Goal: Task Accomplishment & Management: Complete application form

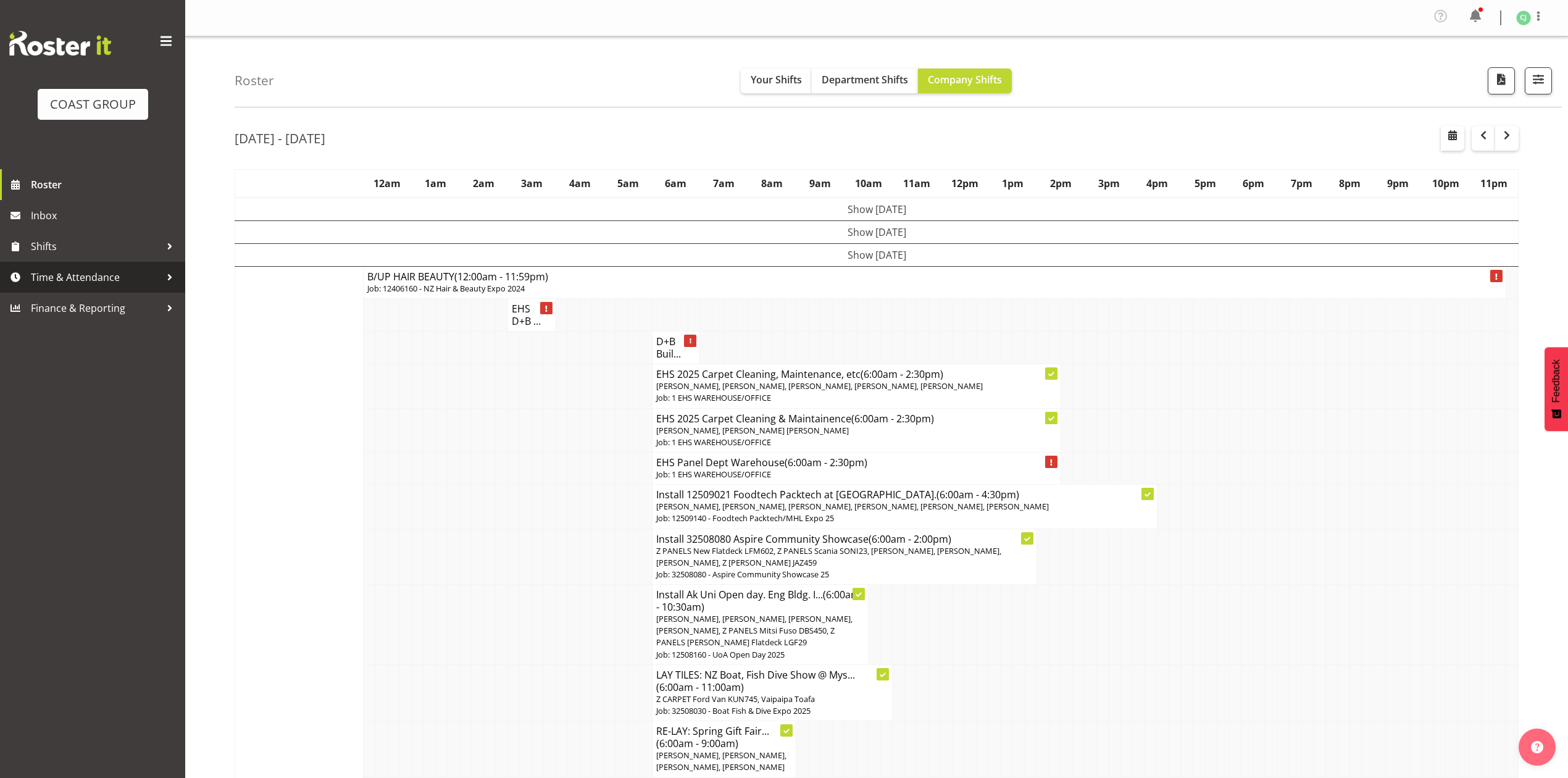
click at [105, 268] on span "Time & Attendance" at bounding box center [96, 277] width 130 height 19
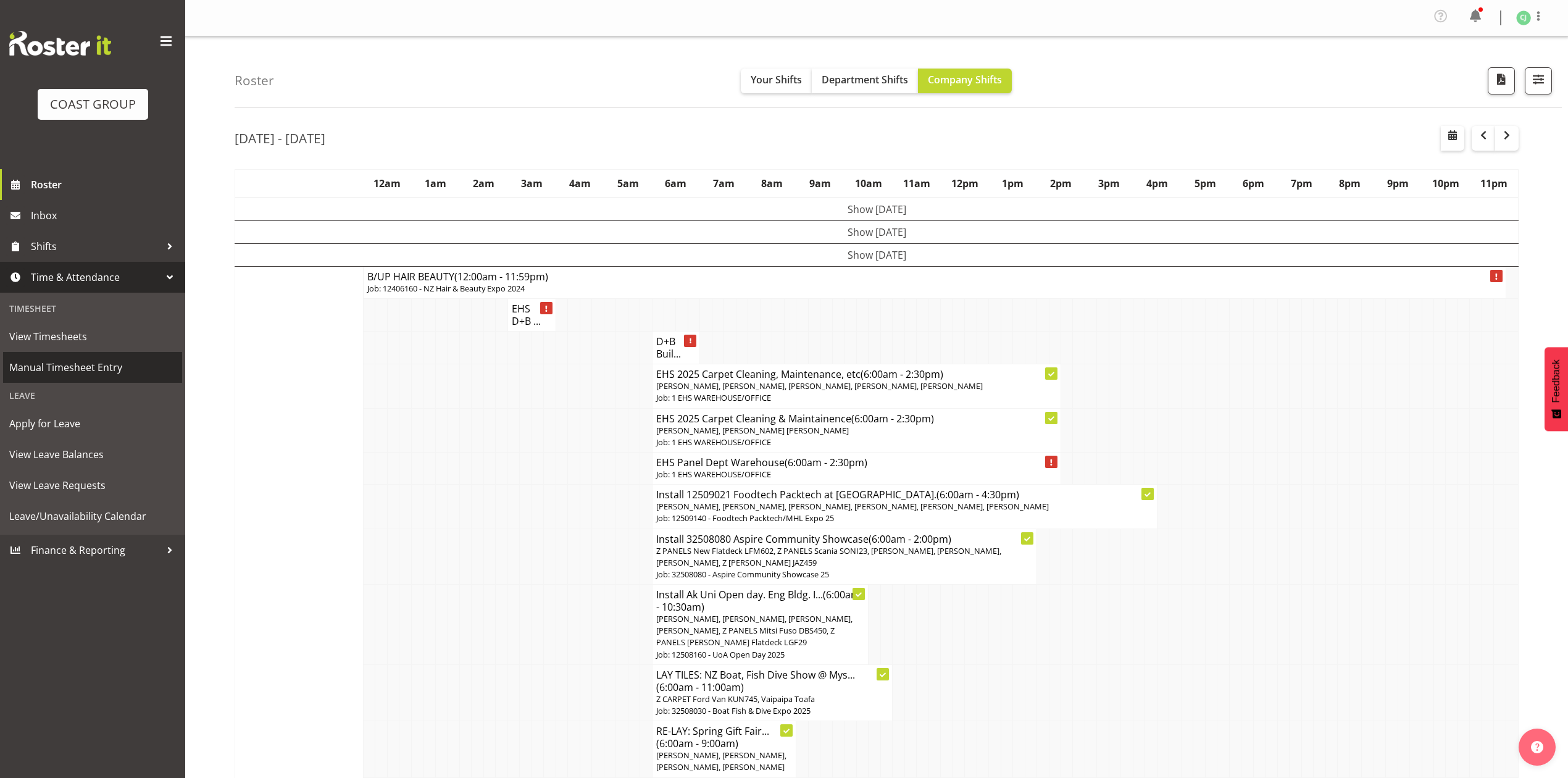
click at [89, 376] on span "Manual Timesheet Entry" at bounding box center [93, 367] width 167 height 19
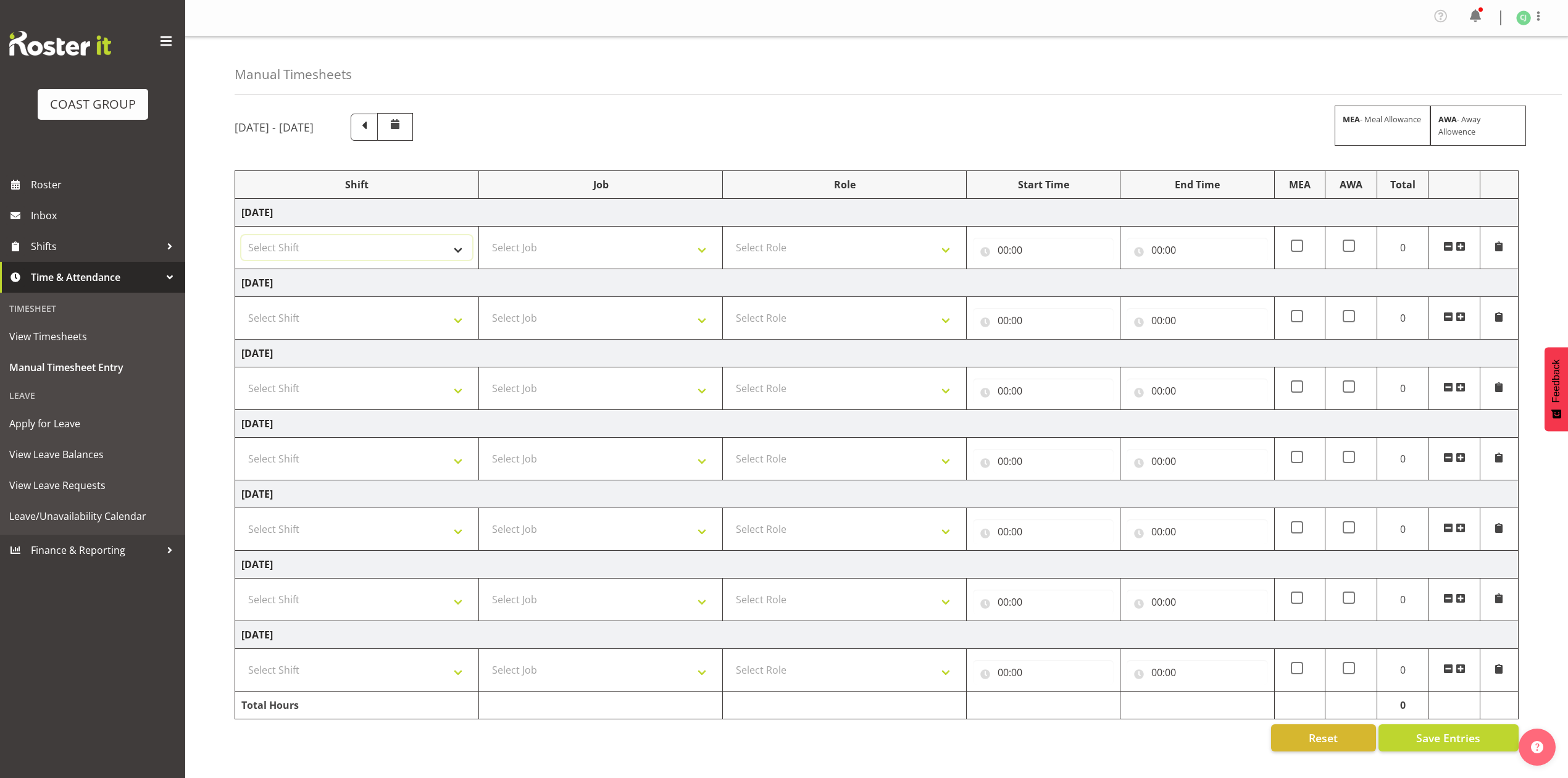
click at [428, 250] on select "Select Shift EHS AKL SALES" at bounding box center [357, 247] width 231 height 25
select select "1327"
click at [242, 237] on select "Select Shift EHS AKL SALES" at bounding box center [357, 247] width 231 height 25
click at [787, 259] on select "Select Role ACCOUNT MANAGER Account Manager" at bounding box center [845, 247] width 231 height 25
select select "197"
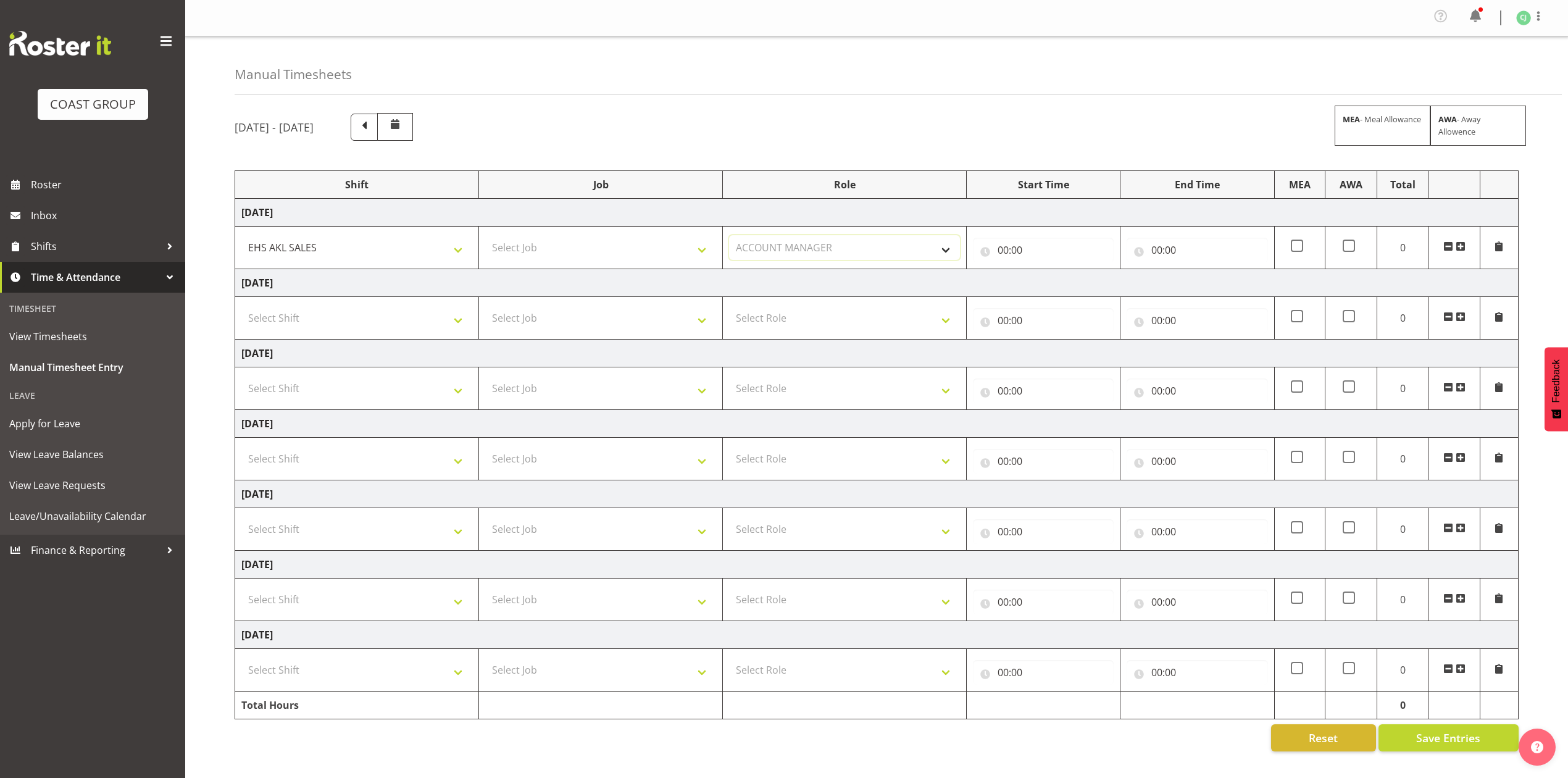
click at [730, 237] on select "Select Role ACCOUNT MANAGER Account Manager" at bounding box center [845, 247] width 231 height 25
click at [1009, 250] on input "00:00" at bounding box center [1043, 250] width 141 height 25
click at [1053, 282] on select "00 01 02 03 04 05 06 07 08 09 10 11 12 13 14 15 16 17 18 19 20 21 22 23" at bounding box center [1057, 282] width 28 height 25
select select "8"
click at [1043, 271] on select "00 01 02 03 04 05 06 07 08 09 10 11 12 13 14 15 16 17 18 19 20 21 22 23" at bounding box center [1057, 282] width 28 height 25
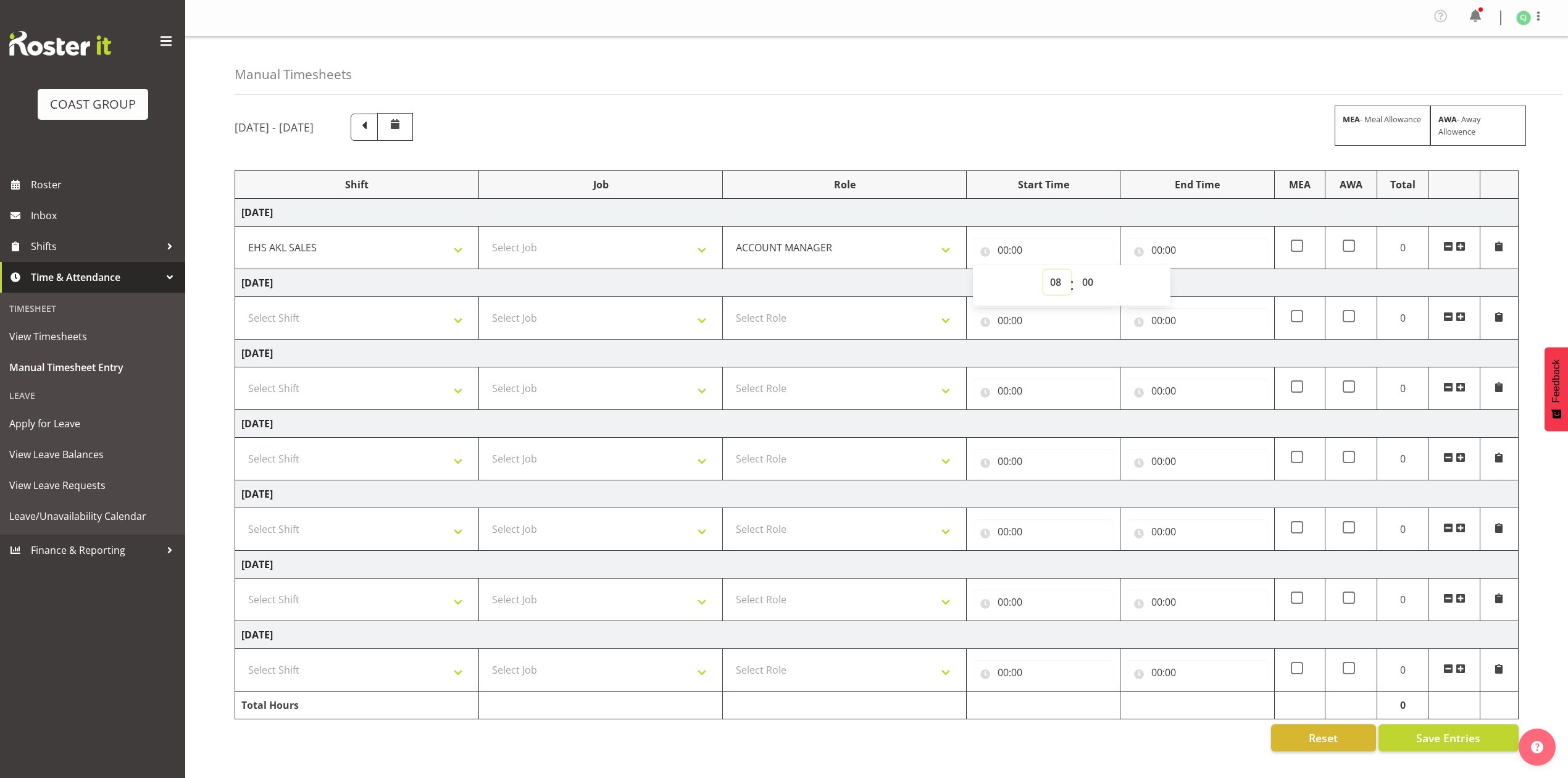
type input "08:00"
click at [1094, 282] on select "00 01 02 03 04 05 06 07 08 09 10 11 12 13 14 15 16 17 18 19 20 21 22 23 24 25 2…" at bounding box center [1090, 282] width 28 height 25
select select "30"
click at [1076, 271] on select "00 01 02 03 04 05 06 07 08 09 10 11 12 13 14 15 16 17 18 19 20 21 22 23 24 25 2…" at bounding box center [1090, 282] width 28 height 25
type input "08:30"
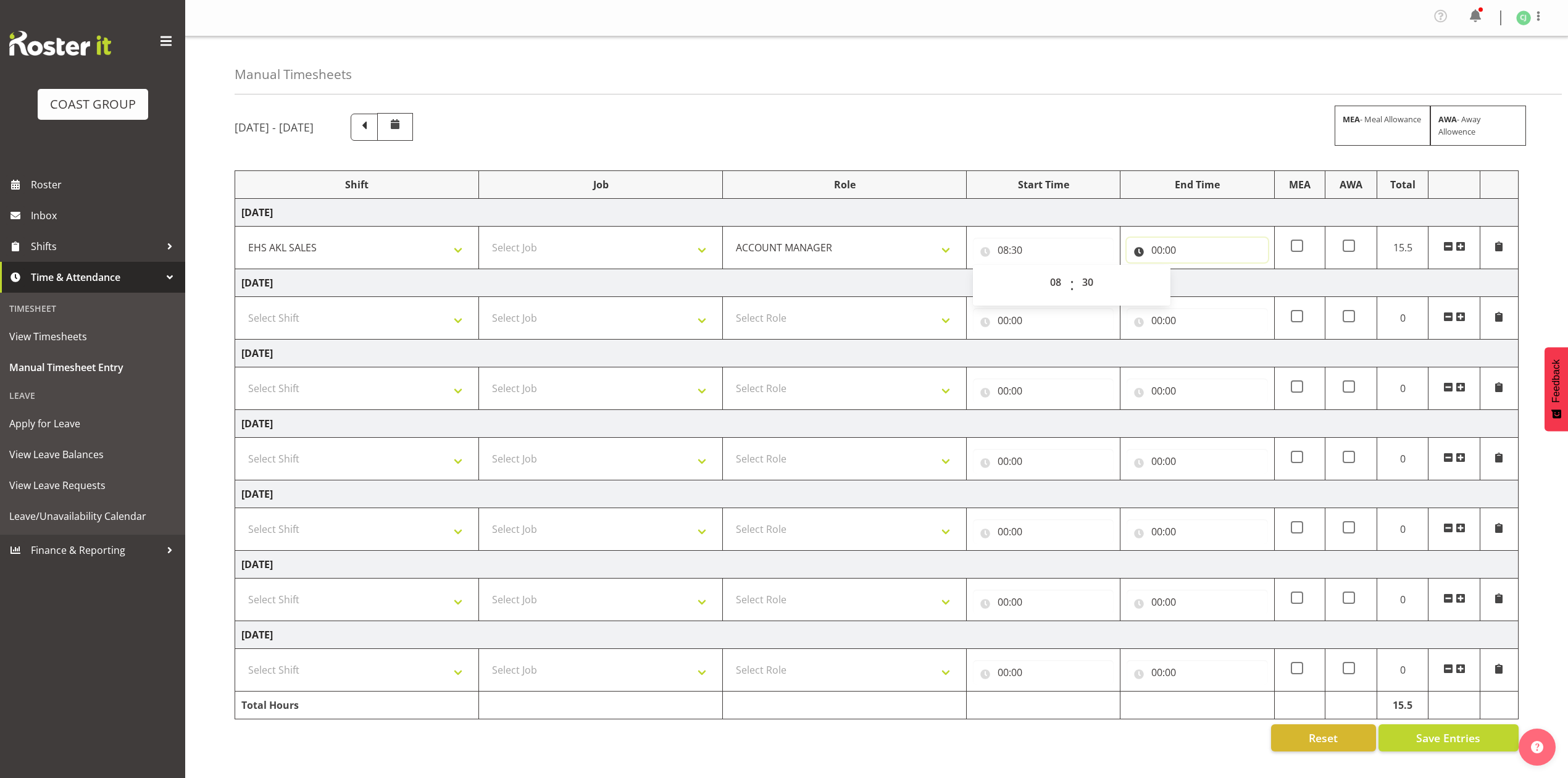
click at [1161, 250] on input "00:00" at bounding box center [1197, 250] width 141 height 25
click at [1204, 282] on select "00 01 02 03 04 05 06 07 08 09 10 11 12 13 14 15 16 17 18 19 20 21 22 23" at bounding box center [1211, 282] width 28 height 25
select select "10"
click at [1197, 271] on select "00 01 02 03 04 05 06 07 08 09 10 11 12 13 14 15 16 17 18 19 20 21 22 23" at bounding box center [1211, 282] width 28 height 25
type input "10:00"
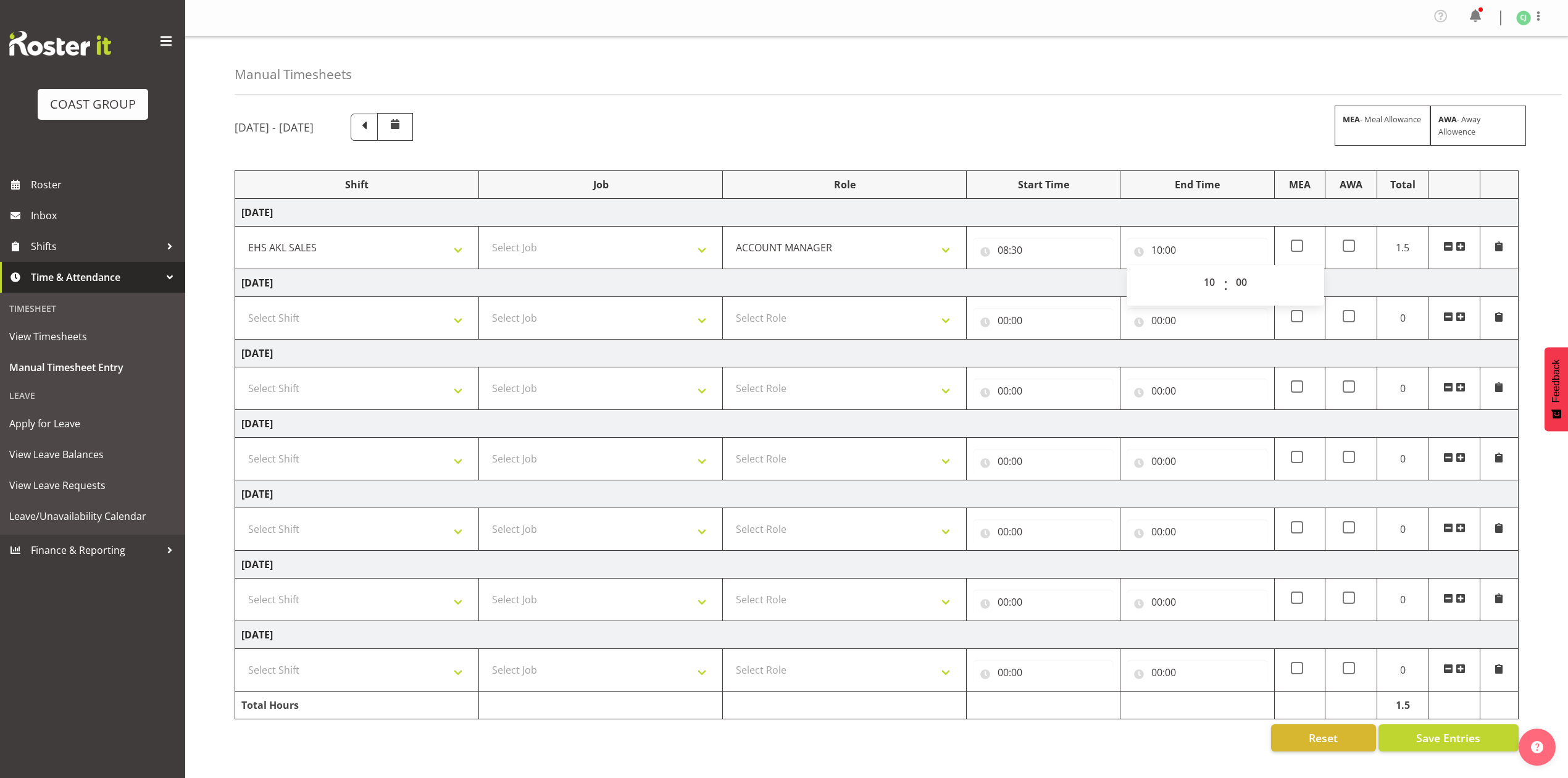
drag, startPoint x: 1465, startPoint y: 247, endPoint x: 1135, endPoint y: 259, distance: 330.2
click at [1463, 246] on span at bounding box center [1461, 247] width 10 height 10
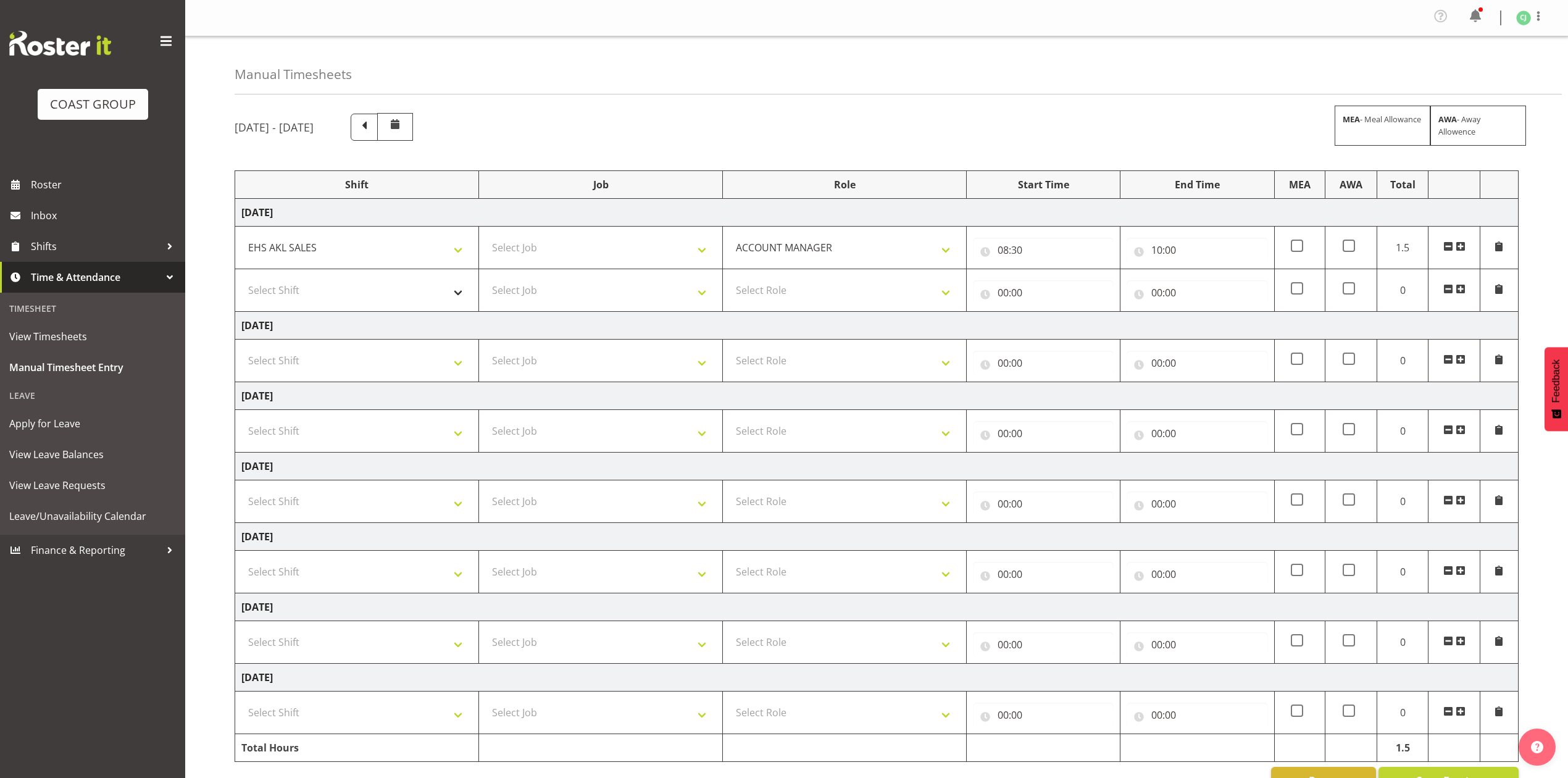
click at [388, 277] on td "Select Shift EHS AKL SALES" at bounding box center [357, 290] width 244 height 43
click at [388, 291] on select "Select Shift EHS AKL SALES" at bounding box center [357, 290] width 231 height 25
select select "1327"
click at [242, 280] on select "Select Shift EHS AKL SALES" at bounding box center [357, 290] width 231 height 25
click at [757, 289] on select "Select Role ACCOUNT MANAGER Account Manager" at bounding box center [845, 290] width 231 height 25
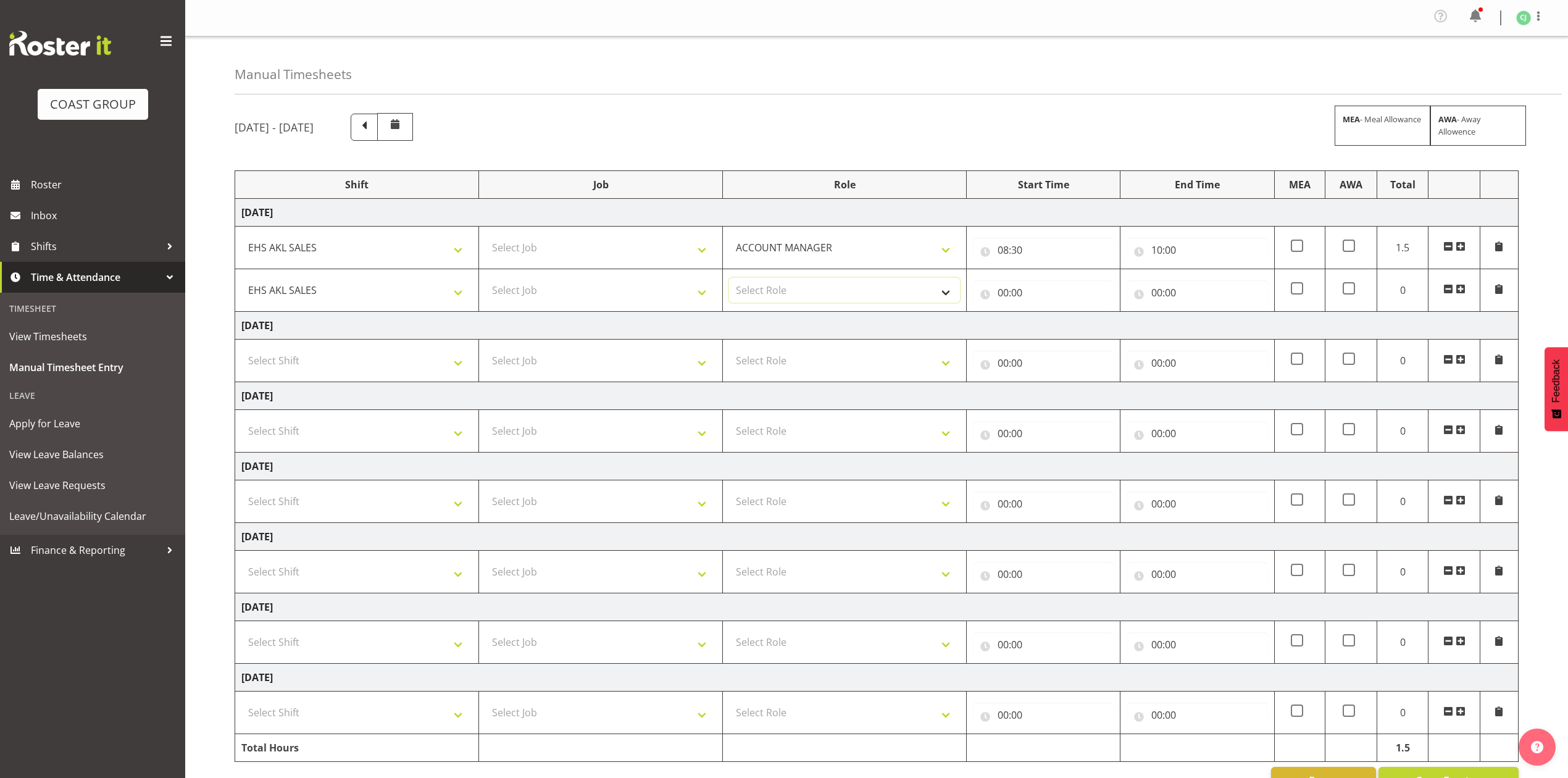
select select "197"
click at [730, 280] on select "Select Role ACCOUNT MANAGER Account Manager" at bounding box center [845, 290] width 231 height 25
click at [1003, 295] on input "00:00" at bounding box center [1043, 292] width 141 height 25
drag, startPoint x: 1050, startPoint y: 327, endPoint x: 1060, endPoint y: 338, distance: 14.9
click at [1050, 327] on select "00 01 02 03 04 05 06 07 08 09 10 11 12 13 14 15 16 17 18 19 20 21 22 23" at bounding box center [1057, 324] width 28 height 25
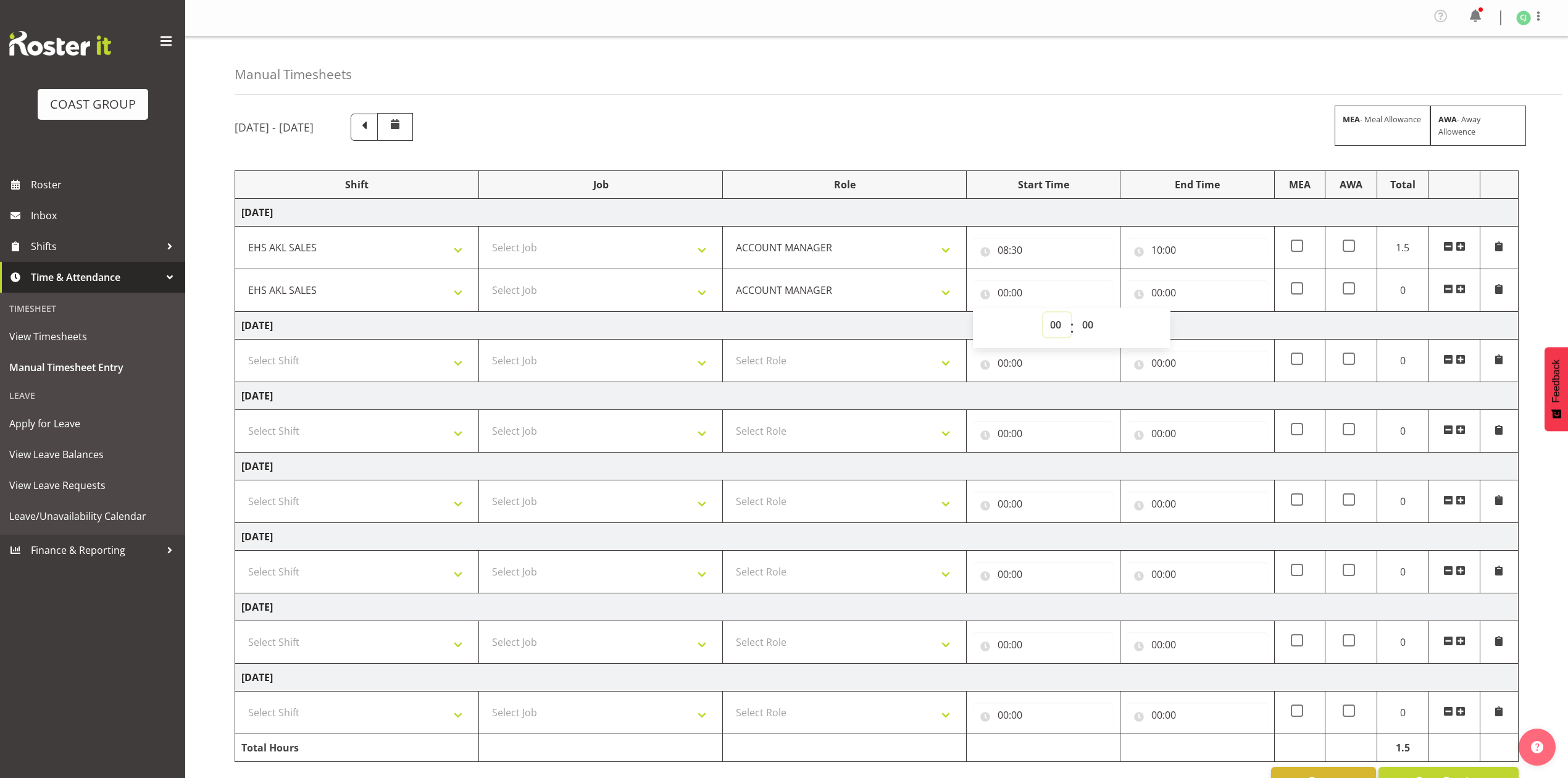
select select "10"
click at [1043, 315] on select "00 01 02 03 04 05 06 07 08 09 10 11 12 13 14 15 16 17 18 19 20 21 22 23" at bounding box center [1057, 324] width 28 height 25
type input "10:00"
click at [1162, 291] on input "00:00" at bounding box center [1197, 292] width 141 height 25
click at [1214, 331] on select "00 01 02 03 04 05 06 07 08 09 10 11 12 13 14 15 16 17 18 19 20 21 22 23" at bounding box center [1211, 324] width 28 height 25
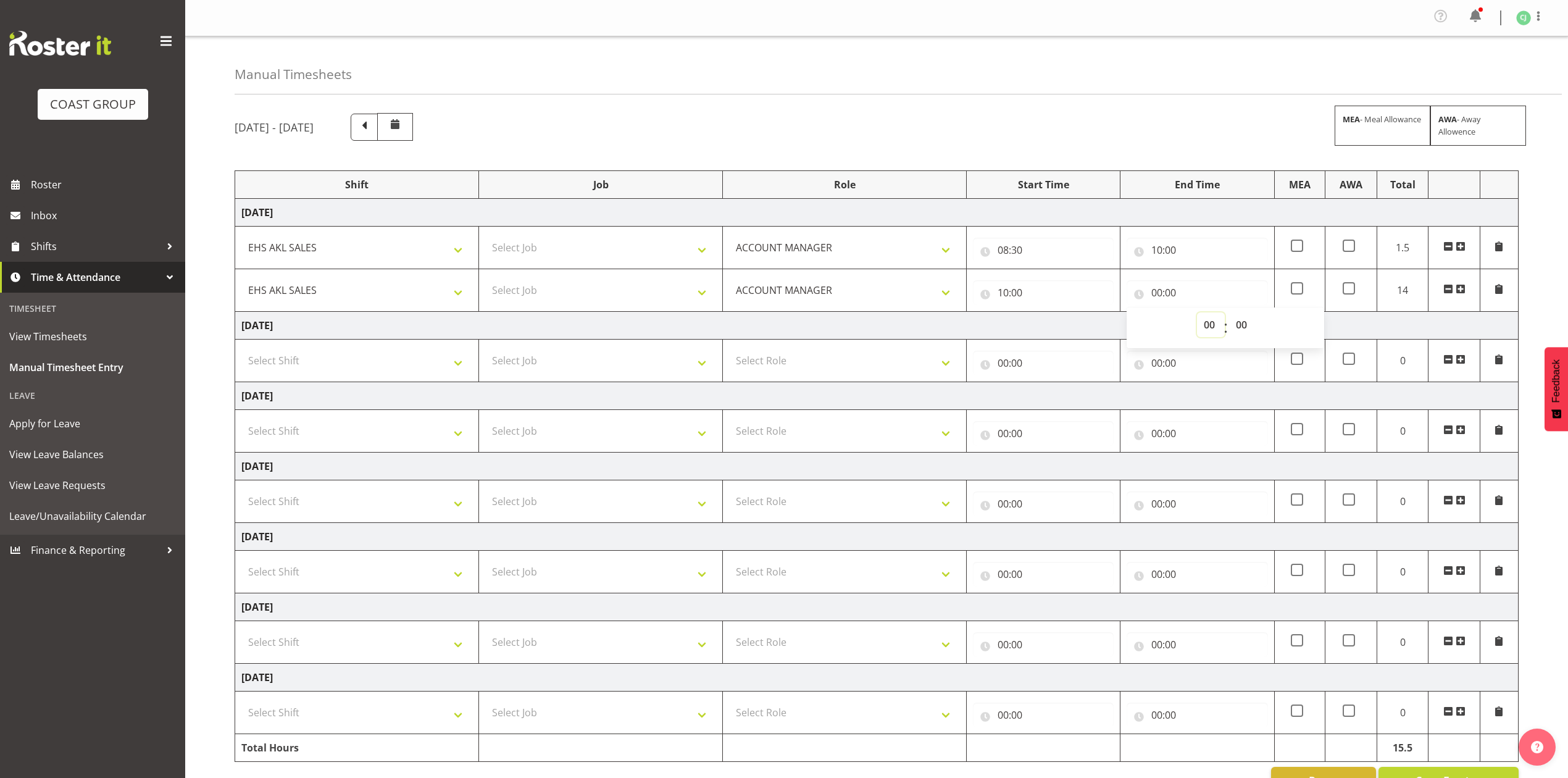
select select "11"
click at [1197, 315] on select "00 01 02 03 04 05 06 07 08 09 10 11 12 13 14 15 16 17 18 19 20 21 22 23" at bounding box center [1211, 324] width 28 height 25
type input "11:00"
click at [1461, 292] on span at bounding box center [1461, 289] width 10 height 10
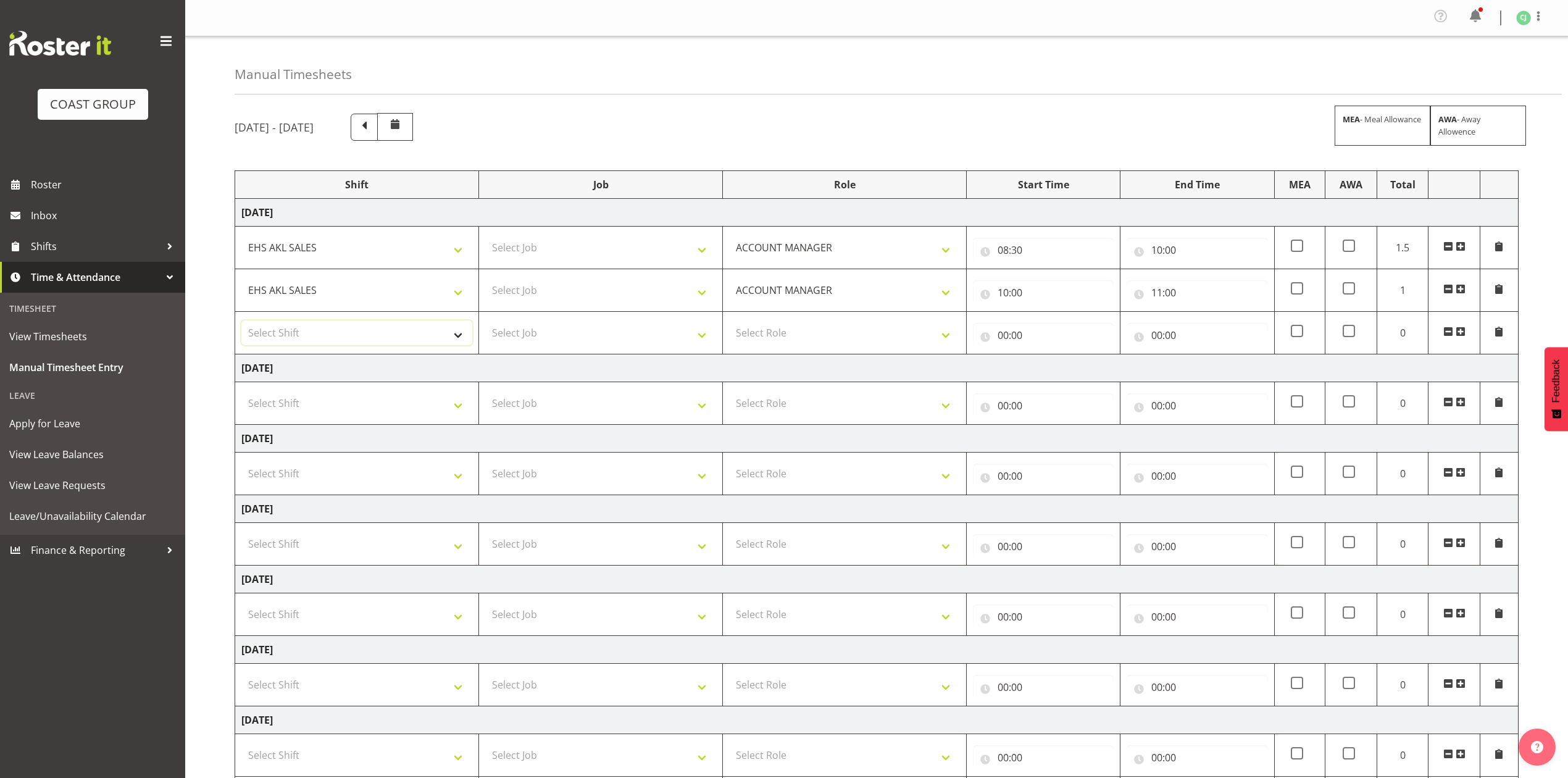
click at [401, 329] on select "Select Shift EHS AKL SALES" at bounding box center [357, 332] width 231 height 25
select select "1327"
click at [242, 323] on select "Select Shift EHS AKL SALES" at bounding box center [357, 332] width 231 height 25
click at [826, 334] on select "Select Role ACCOUNT MANAGER Account Manager" at bounding box center [845, 332] width 231 height 25
select select "197"
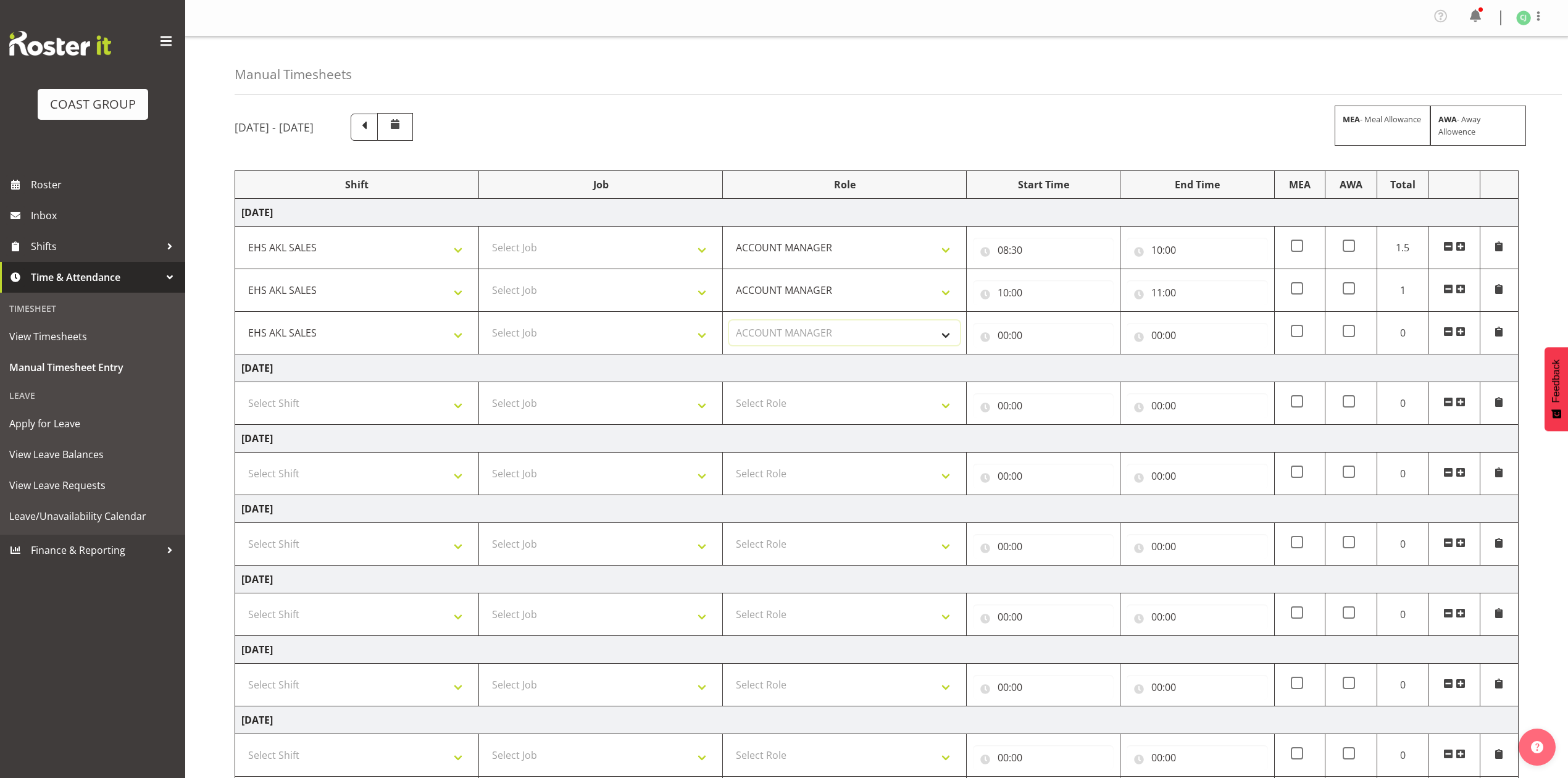
click at [730, 323] on select "Select Role ACCOUNT MANAGER Account Manager" at bounding box center [845, 332] width 231 height 25
click at [1006, 336] on input "00:00" at bounding box center [1043, 335] width 141 height 25
click at [1055, 369] on select "00 01 02 03 04 05 06 07 08 09 10 11 12 13 14 15 16 17 18 19 20 21 22 23" at bounding box center [1057, 367] width 28 height 25
select select "11"
click at [1043, 357] on select "00 01 02 03 04 05 06 07 08 09 10 11 12 13 14 15 16 17 18 19 20 21 22 23" at bounding box center [1057, 367] width 28 height 25
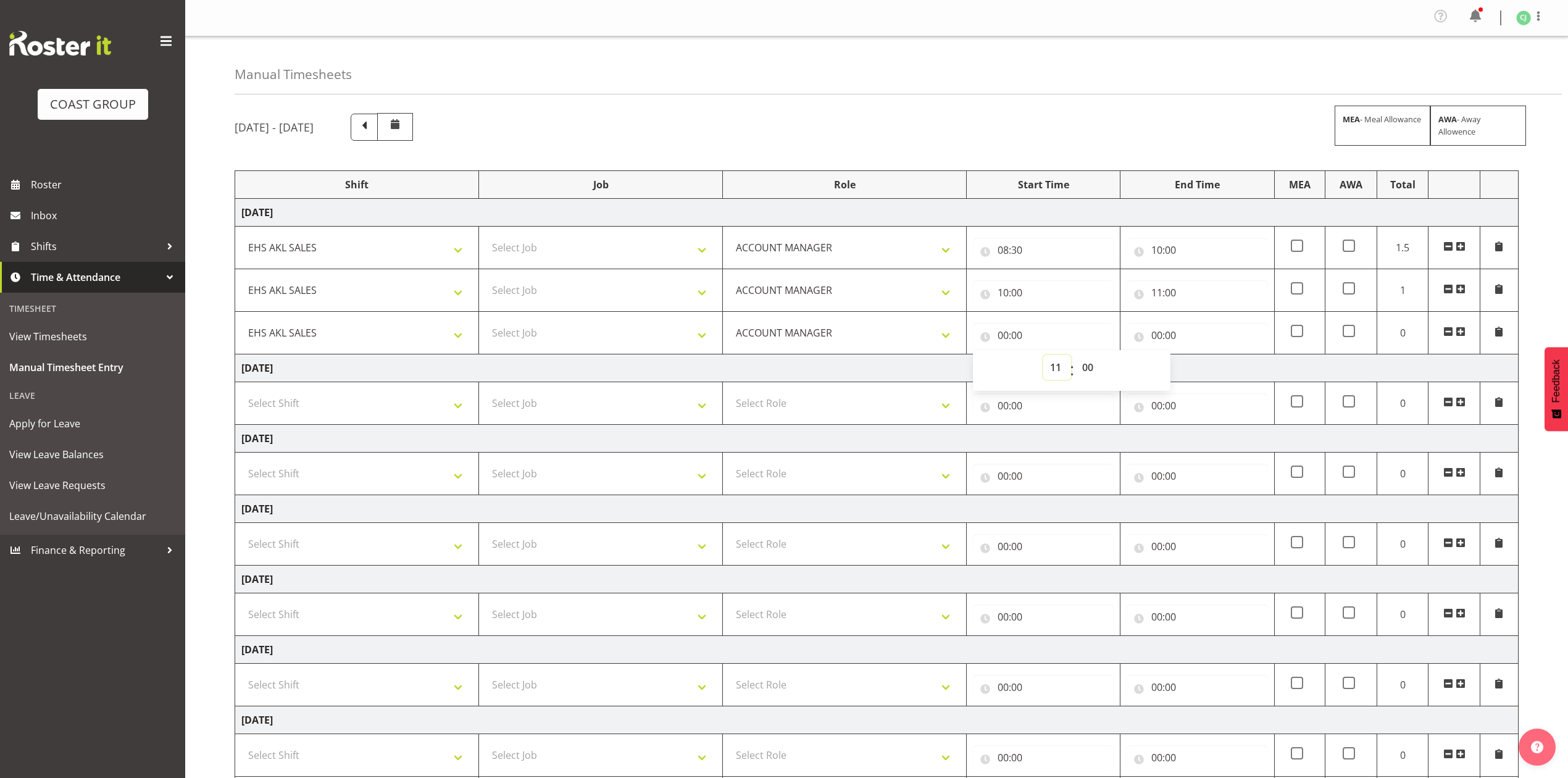
type input "11:00"
click at [1156, 341] on input "00:00" at bounding box center [1197, 335] width 141 height 25
click at [1211, 373] on select "00 01 02 03 04 05 06 07 08 09 10 11 12 13 14 15 16 17 18 19 20 21 22 23" at bounding box center [1211, 367] width 28 height 25
select select "13"
click at [1197, 357] on select "00 01 02 03 04 05 06 07 08 09 10 11 12 13 14 15 16 17 18 19 20 21 22 23" at bounding box center [1211, 367] width 28 height 25
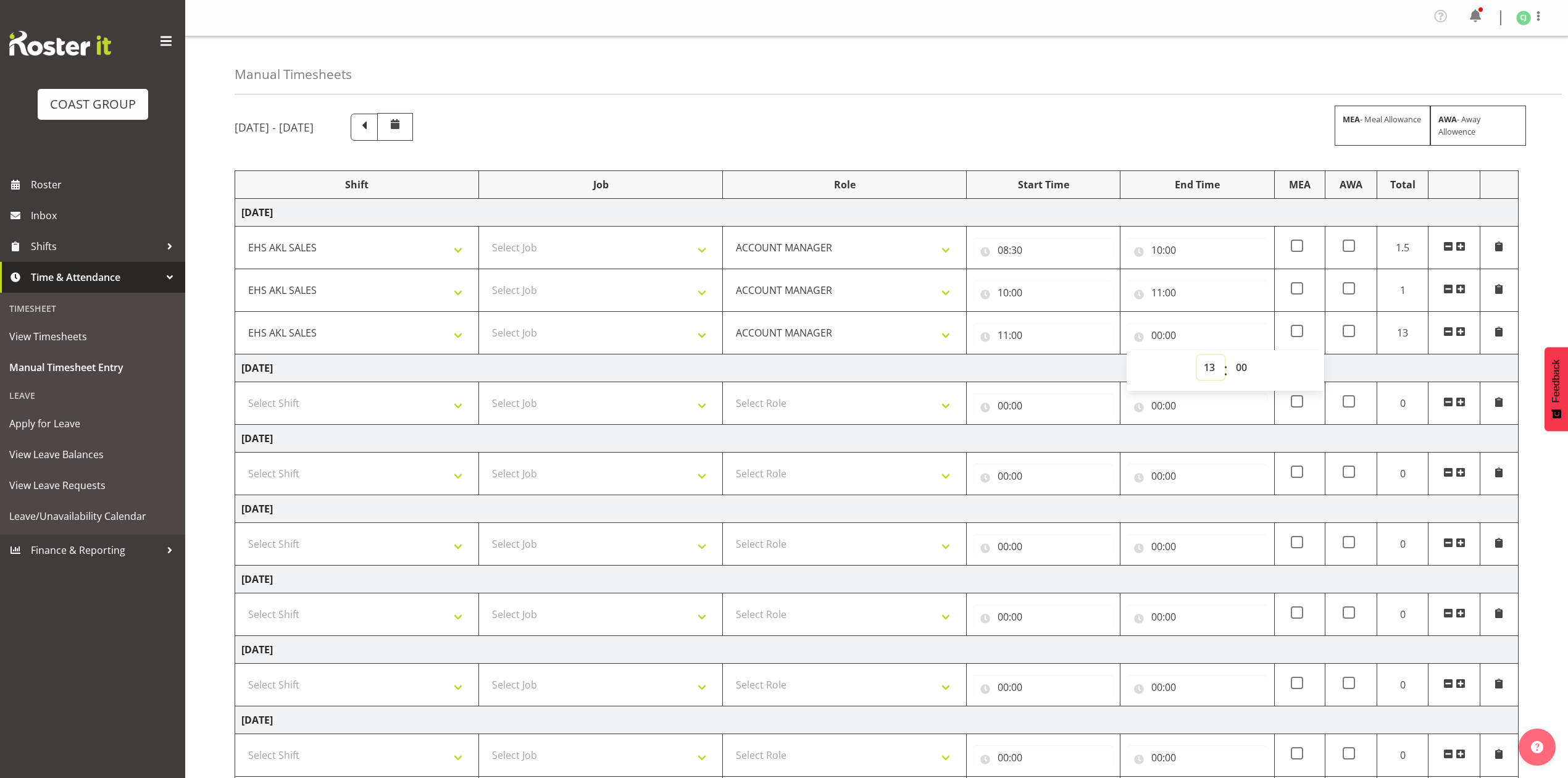
type input "13:00"
click at [1460, 333] on span at bounding box center [1461, 332] width 10 height 10
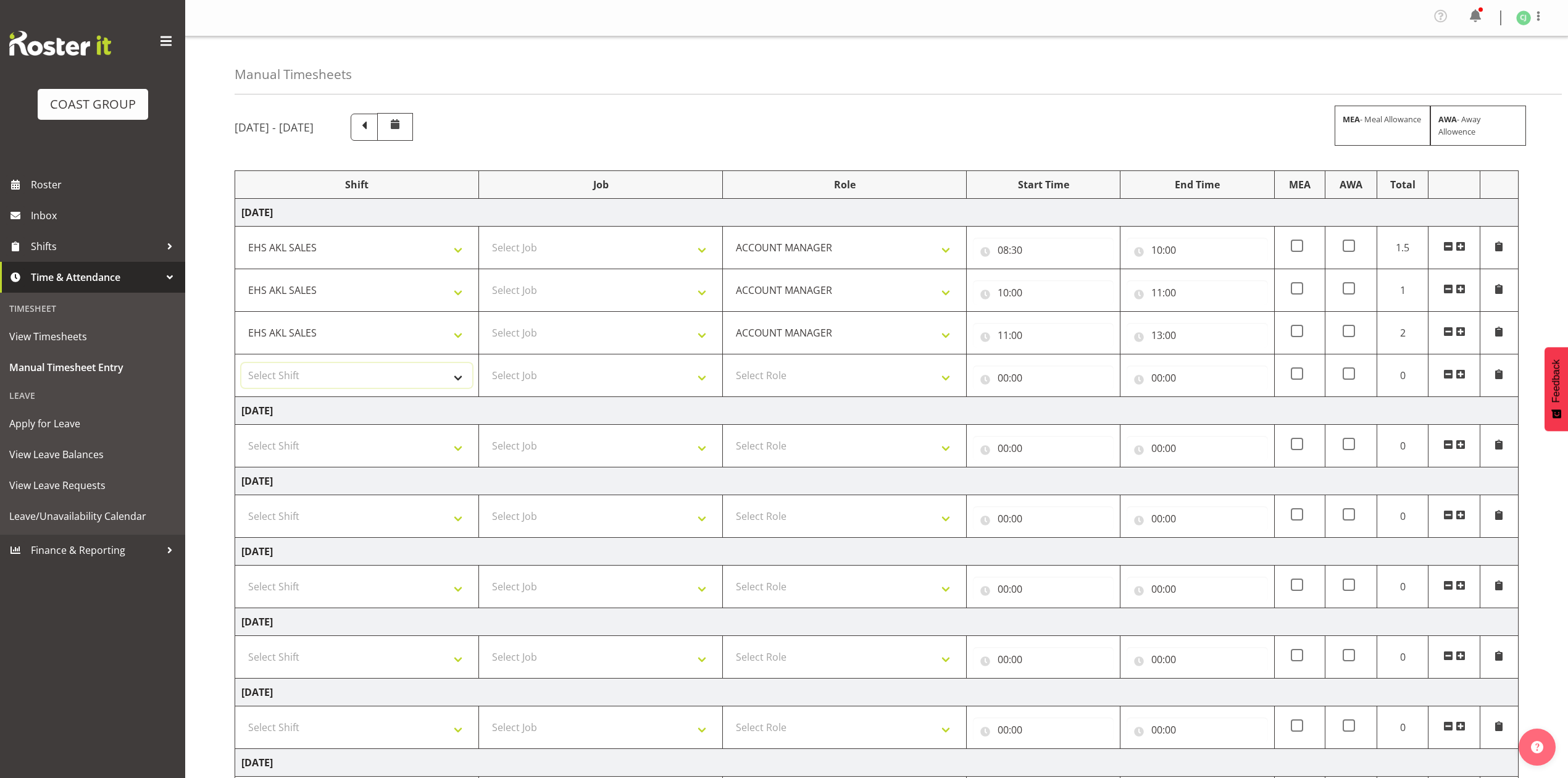
click at [383, 382] on select "Select Shift EHS AKL SALES" at bounding box center [357, 375] width 231 height 25
select select "1327"
click at [242, 366] on select "Select Shift EHS AKL SALES" at bounding box center [357, 375] width 231 height 25
click at [804, 376] on select "Select Role ACCOUNT MANAGER Account Manager" at bounding box center [845, 375] width 231 height 25
select select "197"
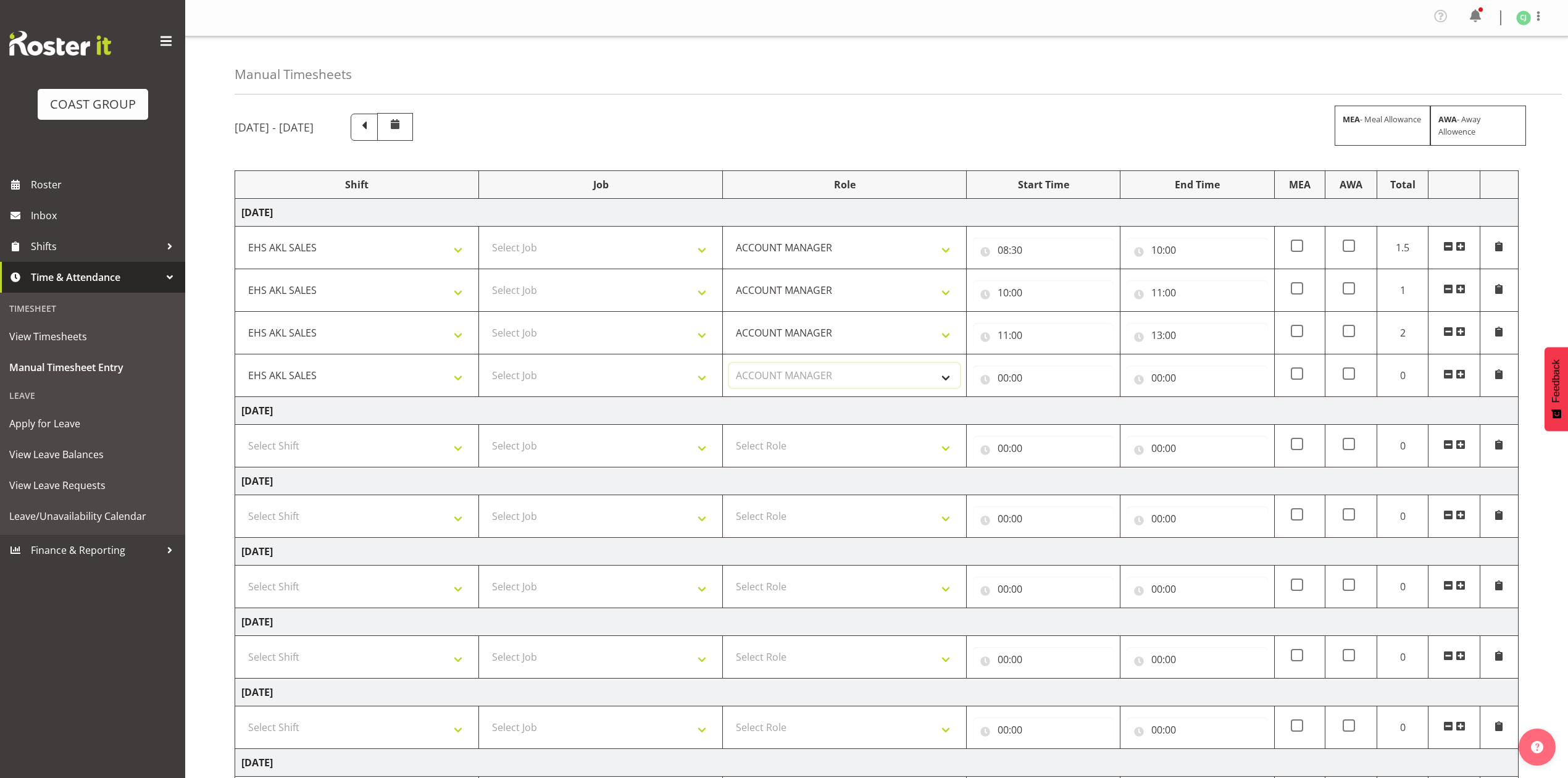
click at [730, 366] on select "Select Role ACCOUNT MANAGER Account Manager" at bounding box center [845, 375] width 231 height 25
click at [1005, 380] on input "00:00" at bounding box center [1043, 378] width 141 height 25
click at [1050, 411] on select "00 01 02 03 04 05 06 07 08 09 10 11 12 13 14 15 16 17 18 19 20 21 22 23" at bounding box center [1057, 410] width 28 height 25
select select "13"
click at [1043, 400] on select "00 01 02 03 04 05 06 07 08 09 10 11 12 13 14 15 16 17 18 19 20 21 22 23" at bounding box center [1057, 410] width 28 height 25
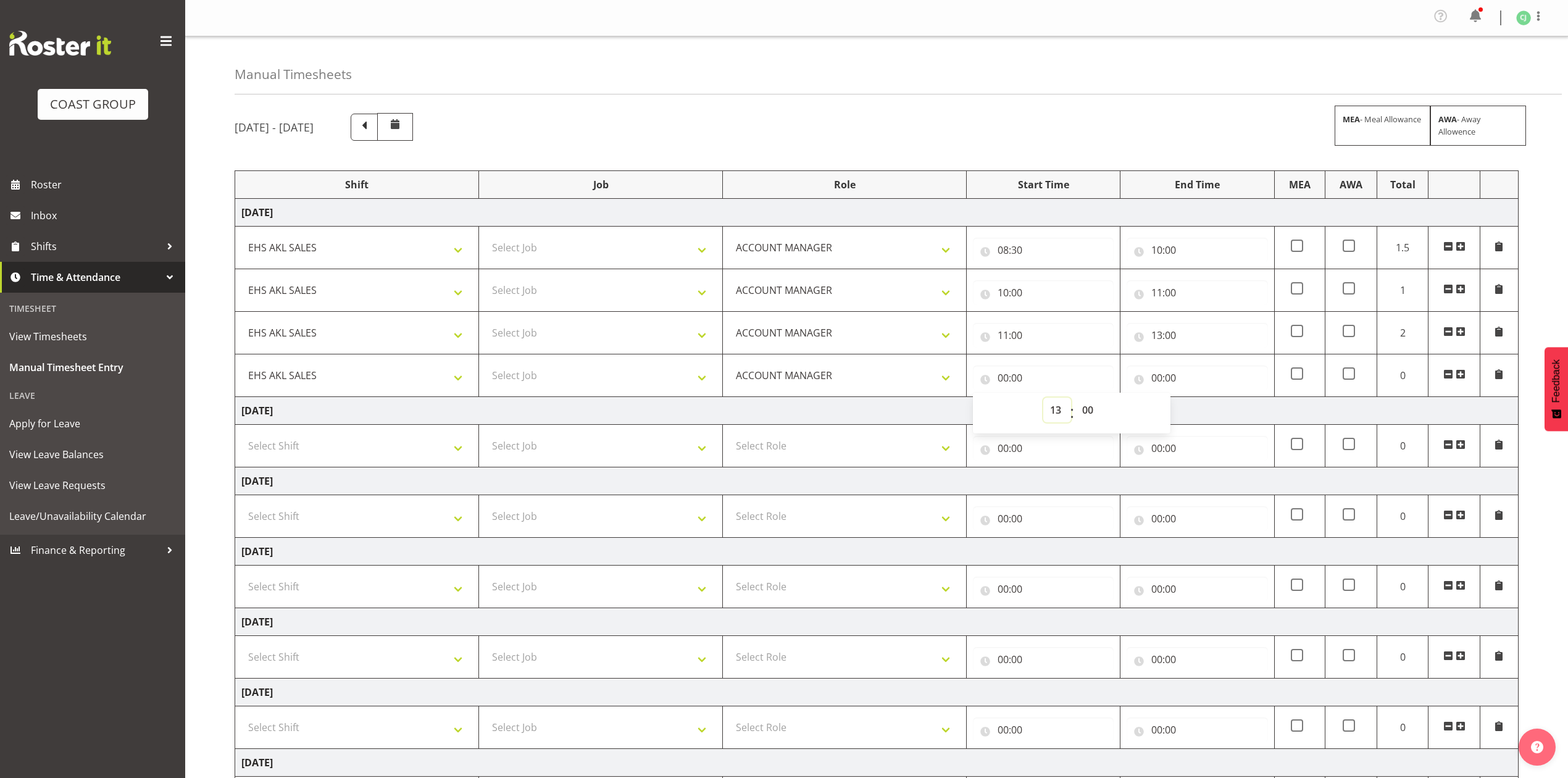
type input "13:00"
click at [1156, 381] on input "00:00" at bounding box center [1197, 378] width 141 height 25
click at [1204, 413] on select "00 01 02 03 04 05 06 07 08 09 10 11 12 13 14 15 16 17 18 19 20 21 22 23" at bounding box center [1211, 410] width 28 height 25
select select "15"
click at [1197, 400] on select "00 01 02 03 04 05 06 07 08 09 10 11 12 13 14 15 16 17 18 19 20 21 22 23" at bounding box center [1211, 410] width 28 height 25
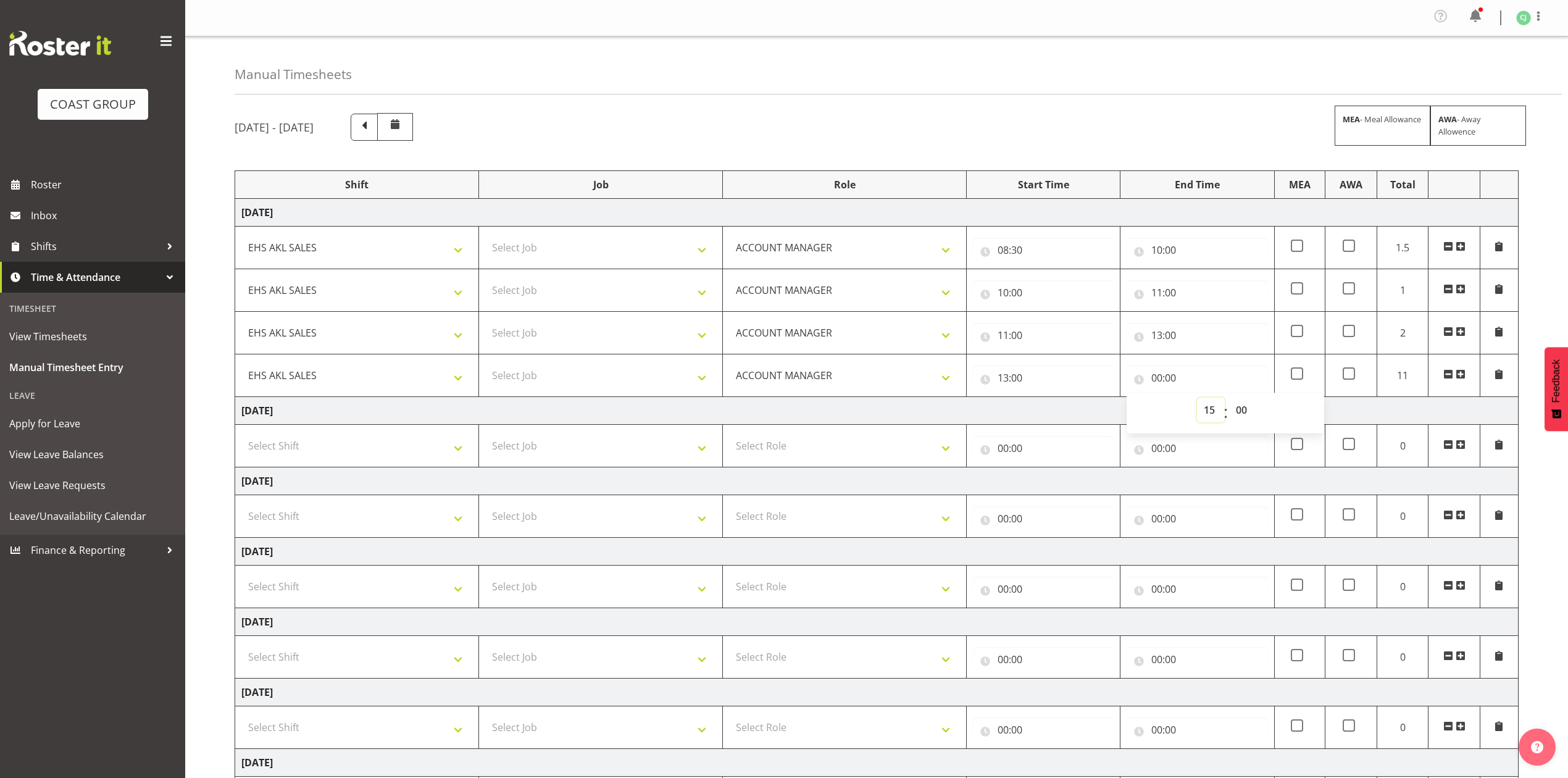
type input "15:00"
click at [1238, 411] on select "00 01 02 03 04 05 06 07 08 09 10 11 12 13 14 15 16 17 18 19 20 21 22 23 24 25 2…" at bounding box center [1243, 410] width 28 height 25
select select "30"
click at [1229, 400] on select "00 01 02 03 04 05 06 07 08 09 10 11 12 13 14 15 16 17 18 19 20 21 22 23 24 25 2…" at bounding box center [1243, 410] width 28 height 25
type input "15:30"
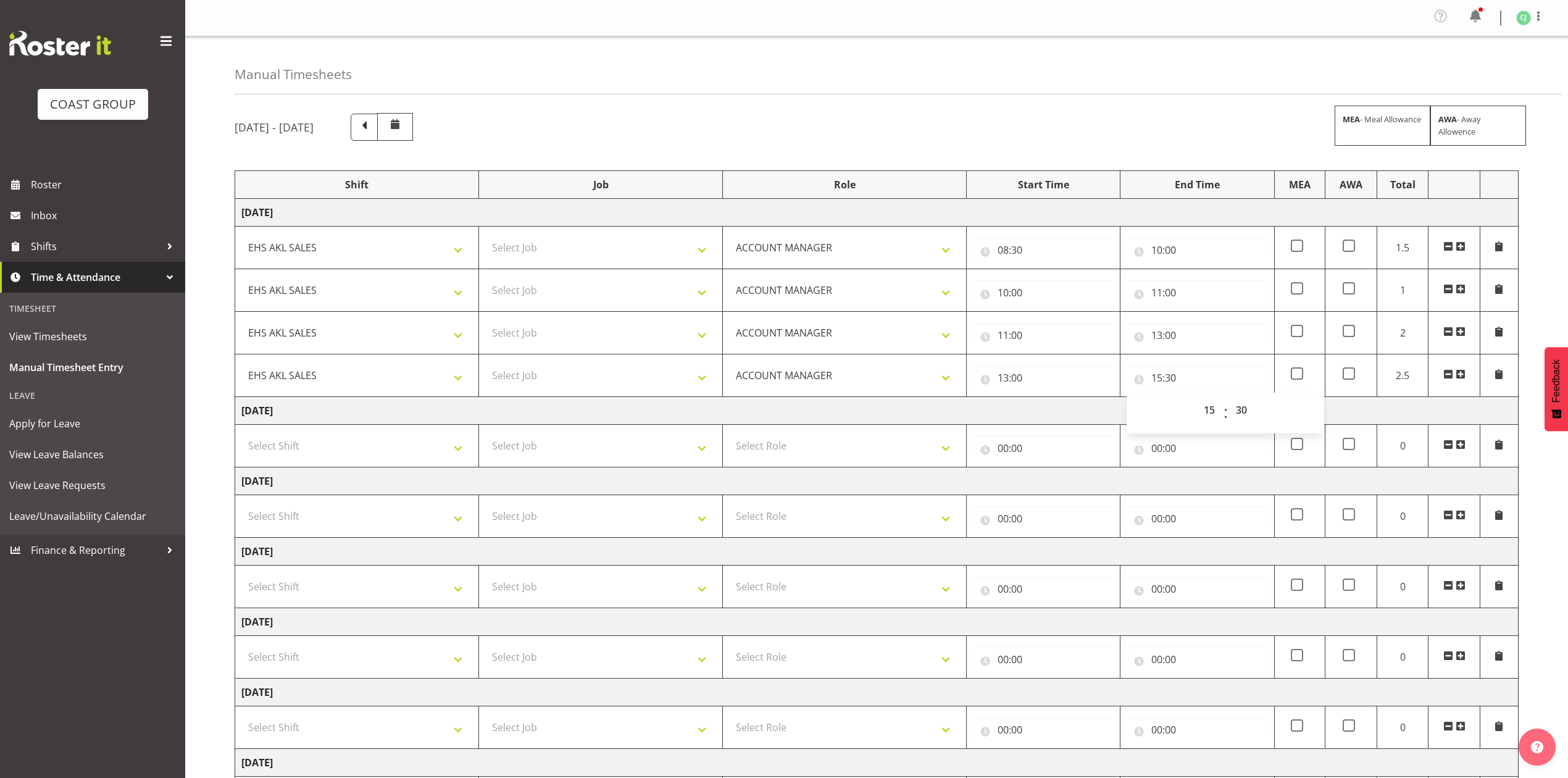
click at [555, 408] on td "[DATE]" at bounding box center [877, 411] width 1283 height 28
click at [576, 246] on select "Select Job 1 Carlton Events 1 [PERSON_NAME][GEOGRAPHIC_DATA] 1 [PERSON_NAME][GE…" at bounding box center [601, 247] width 231 height 25
select select "10396"
click at [486, 237] on select "Select Job 1 Carlton Events 1 [PERSON_NAME][GEOGRAPHIC_DATA] 1 [PERSON_NAME][GE…" at bounding box center [601, 247] width 231 height 25
click at [572, 295] on select "Select Job 1 Carlton Events 1 [PERSON_NAME][GEOGRAPHIC_DATA] 1 [PERSON_NAME][GE…" at bounding box center [601, 290] width 231 height 25
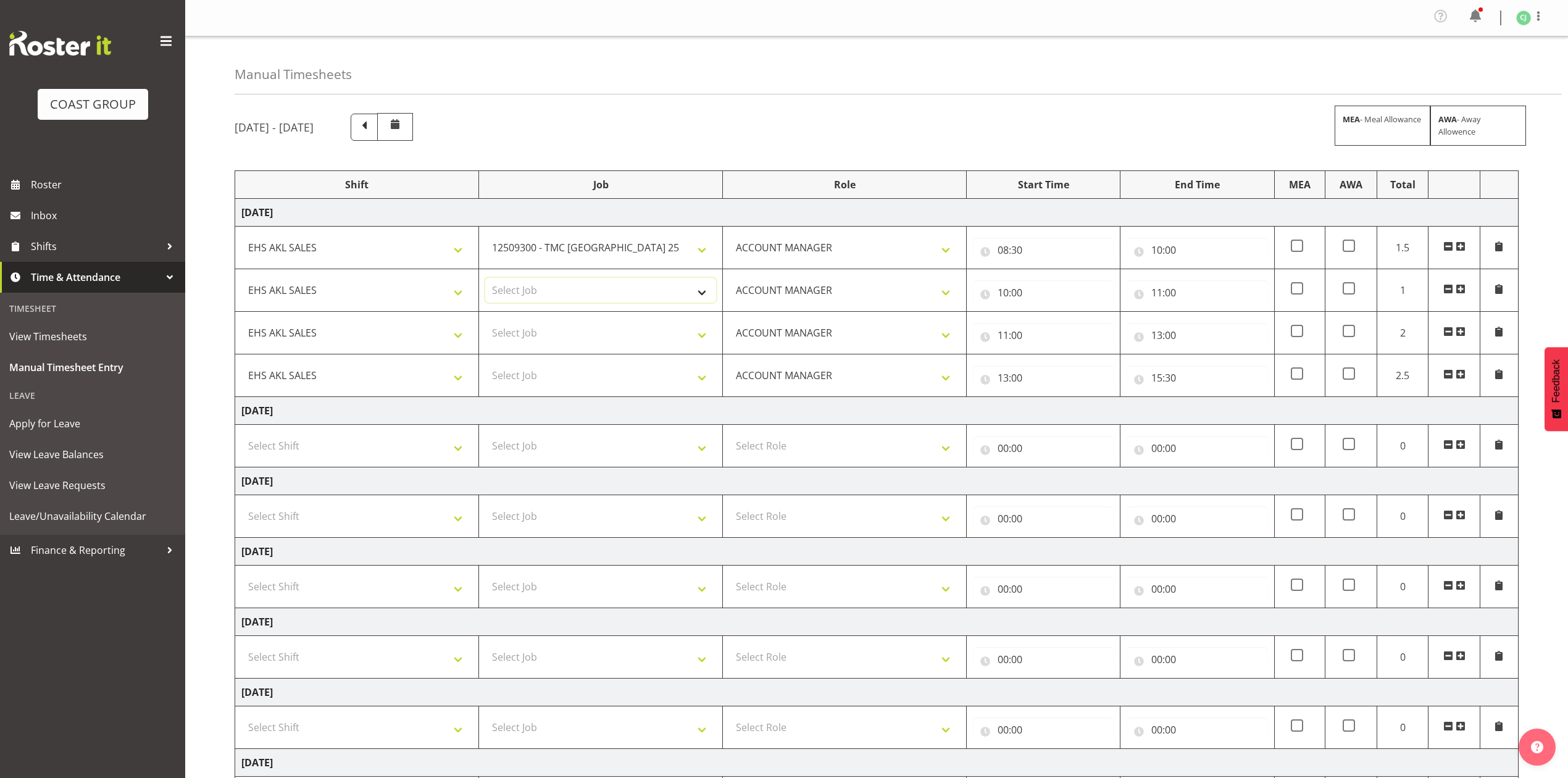
select select "9993"
click at [486, 280] on select "Select Job 1 Carlton Events 1 [PERSON_NAME][GEOGRAPHIC_DATA] 1 [PERSON_NAME][GE…" at bounding box center [601, 290] width 231 height 25
click at [647, 336] on select "Select Job 1 Carlton Events 1 [PERSON_NAME][GEOGRAPHIC_DATA] 1 [PERSON_NAME][GE…" at bounding box center [601, 332] width 231 height 25
select select "10275"
click at [486, 323] on select "Select Job 1 Carlton Events 1 [PERSON_NAME][GEOGRAPHIC_DATA] 1 [PERSON_NAME][GE…" at bounding box center [601, 332] width 231 height 25
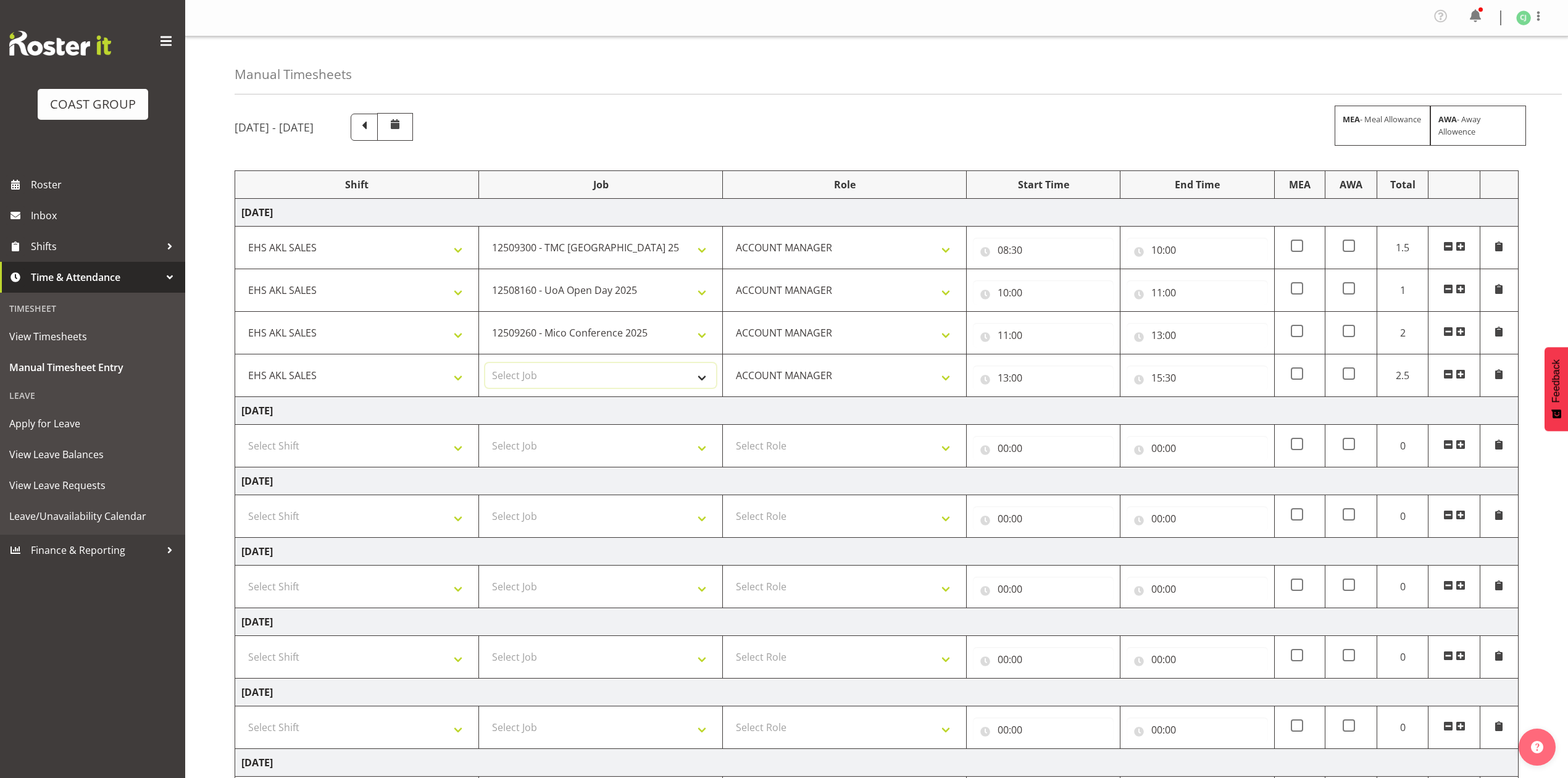
click at [642, 380] on select "Select Job 1 Carlton Events 1 [PERSON_NAME][GEOGRAPHIC_DATA] 1 [PERSON_NAME][GE…" at bounding box center [601, 375] width 231 height 25
select select "8955"
click at [486, 366] on select "Select Job 1 Carlton Events 1 [PERSON_NAME][GEOGRAPHIC_DATA] 1 [PERSON_NAME][GE…" at bounding box center [601, 375] width 231 height 25
click at [767, 411] on td "[DATE]" at bounding box center [877, 411] width 1283 height 28
click at [451, 438] on select "Select Shift EHS AKL SALES" at bounding box center [357, 446] width 231 height 25
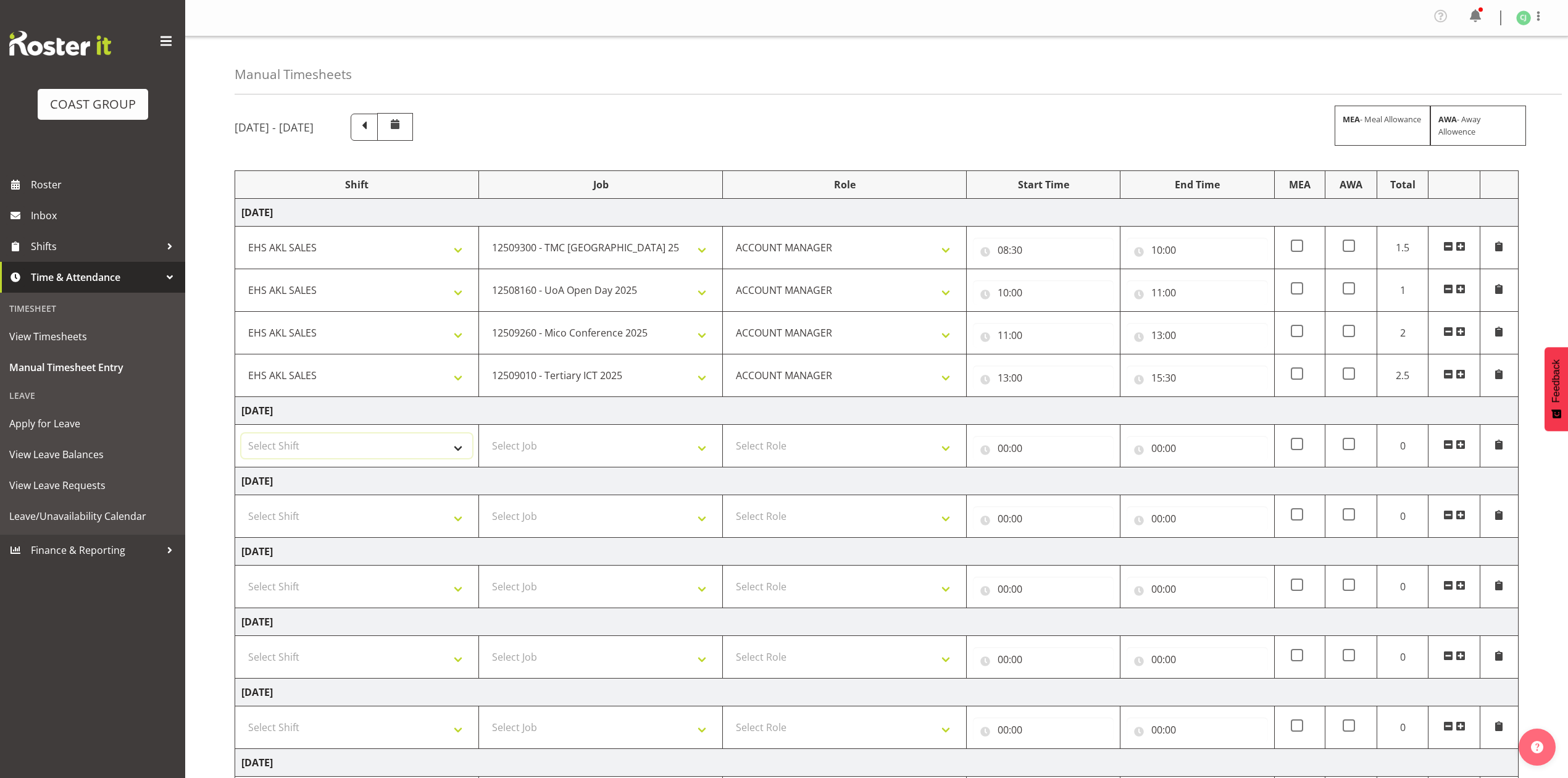
select select "1327"
click at [242, 436] on select "Select Shift EHS AKL SALES" at bounding box center [357, 446] width 231 height 25
click at [793, 446] on select "Select Role ACCOUNT MANAGER Account Manager" at bounding box center [845, 446] width 231 height 25
select select "197"
click at [730, 436] on select "Select Role ACCOUNT MANAGER Account Manager" at bounding box center [845, 446] width 231 height 25
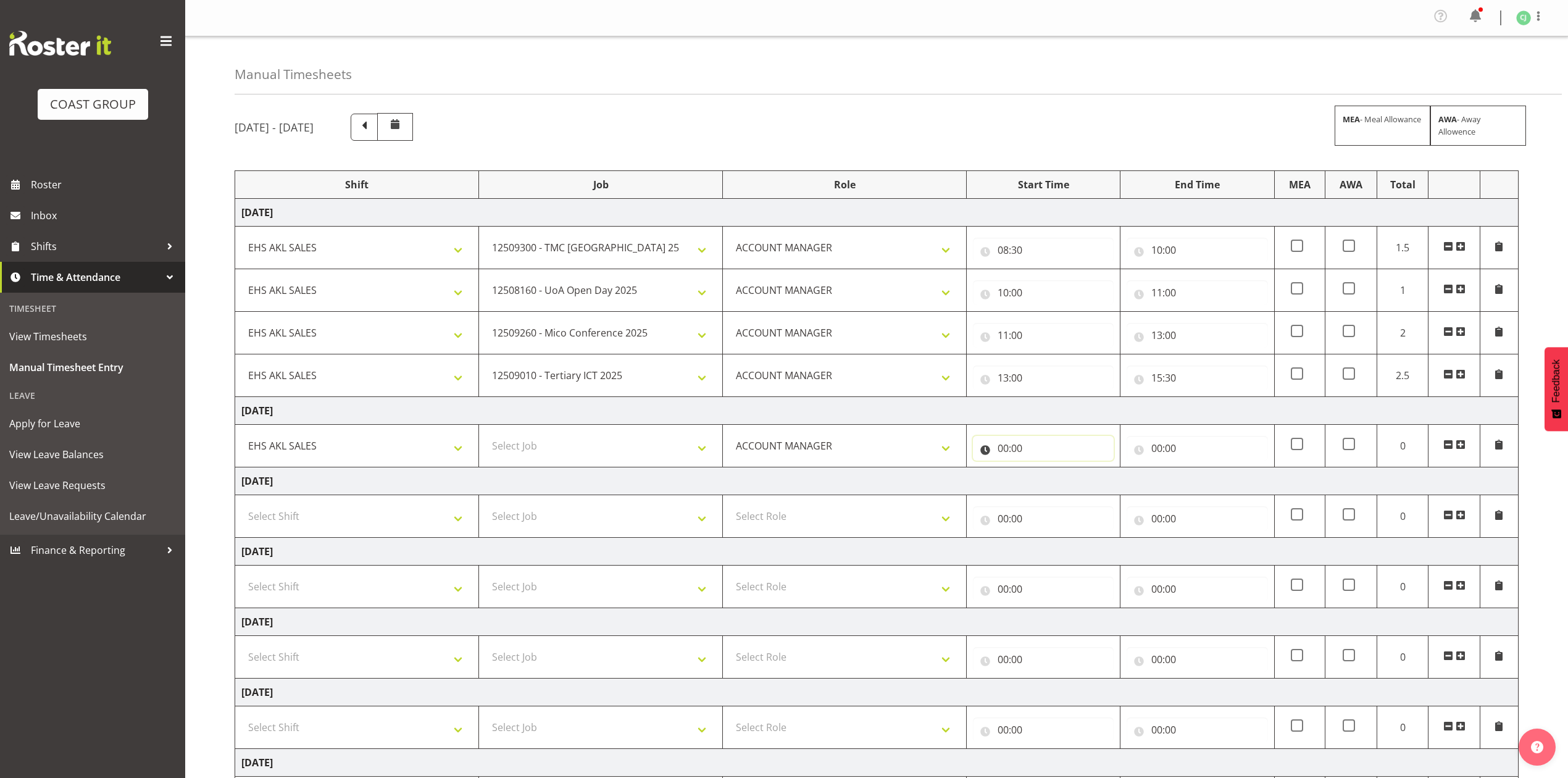
click at [1006, 454] on input "00:00" at bounding box center [1043, 448] width 141 height 25
click at [1057, 493] on select "00 01 02 03 04 05 06 07 08 09 10 11 12 13 14 15 16 17 18 19 20 21 22 23" at bounding box center [1057, 480] width 28 height 25
select select "8"
click at [1043, 471] on select "00 01 02 03 04 05 06 07 08 09 10 11 12 13 14 15 16 17 18 19 20 21 22 23" at bounding box center [1057, 480] width 28 height 25
type input "08:00"
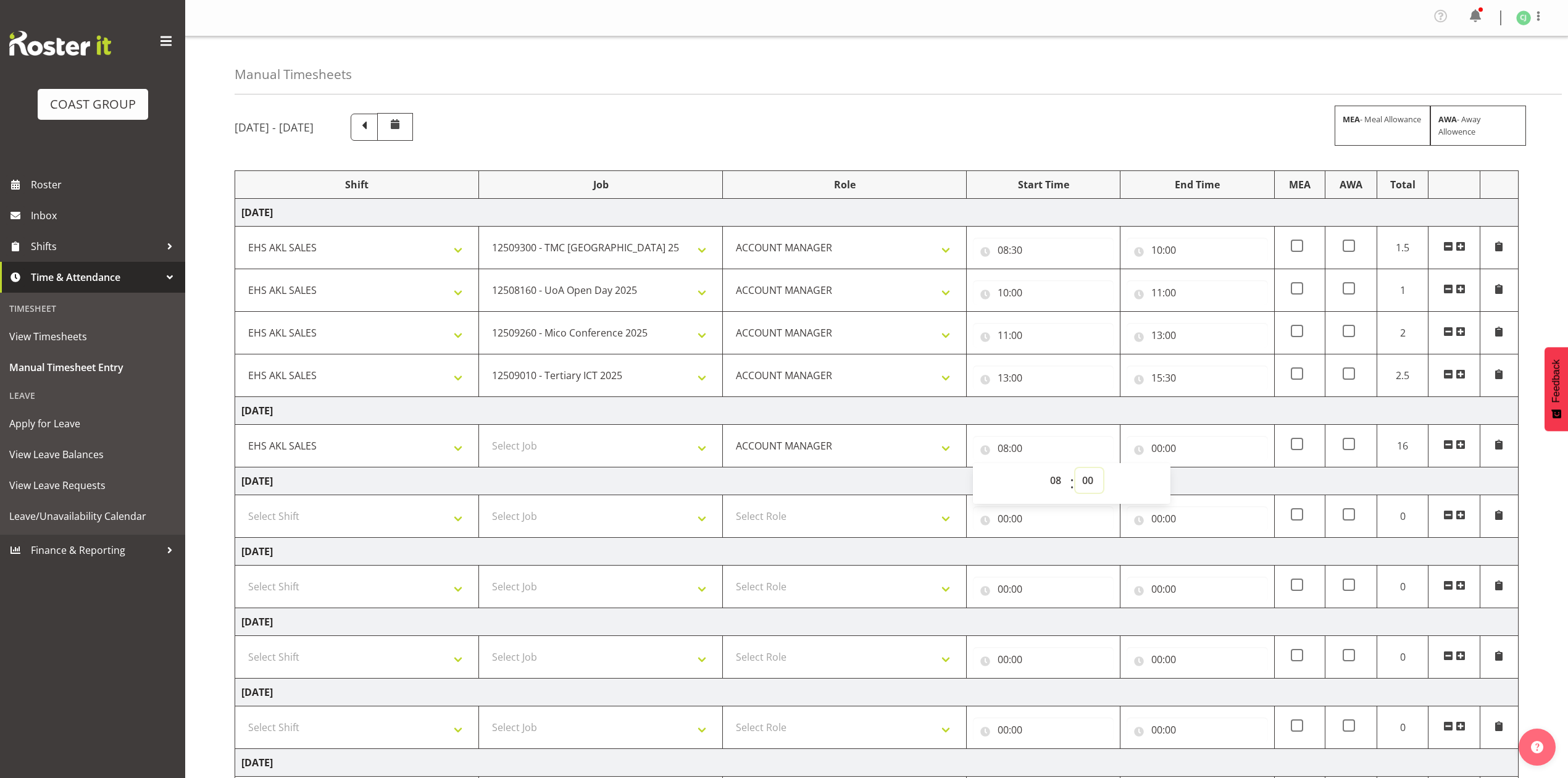
click at [1090, 486] on select "00 01 02 03 04 05 06 07 08 09 10 11 12 13 14 15 16 17 18 19 20 21 22 23 24 25 2…" at bounding box center [1090, 480] width 28 height 25
select select "30"
click at [1076, 471] on select "00 01 02 03 04 05 06 07 08 09 10 11 12 13 14 15 16 17 18 19 20 21 22 23 24 25 2…" at bounding box center [1090, 480] width 28 height 25
type input "08:30"
click at [1157, 452] on input "00:00" at bounding box center [1197, 448] width 141 height 25
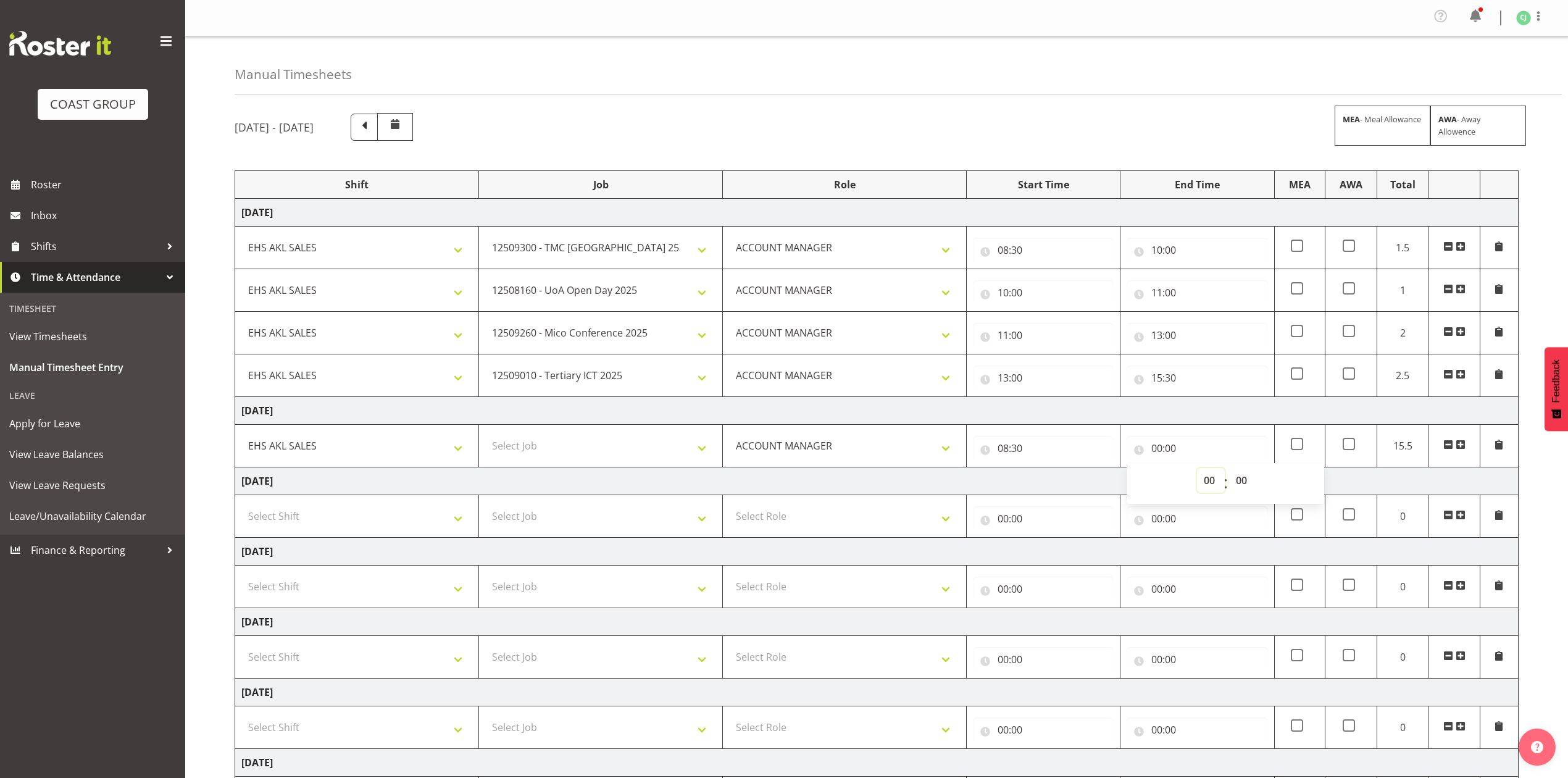
click at [1204, 484] on select "00 01 02 03 04 05 06 07 08 09 10 11 12 13 14 15 16 17 18 19 20 21 22 23" at bounding box center [1211, 480] width 28 height 25
select select "10"
click at [1197, 471] on select "00 01 02 03 04 05 06 07 08 09 10 11 12 13 14 15 16 17 18 19 20 21 22 23" at bounding box center [1211, 480] width 28 height 25
type input "10:00"
drag, startPoint x: 1461, startPoint y: 447, endPoint x: 1213, endPoint y: 452, distance: 248.1
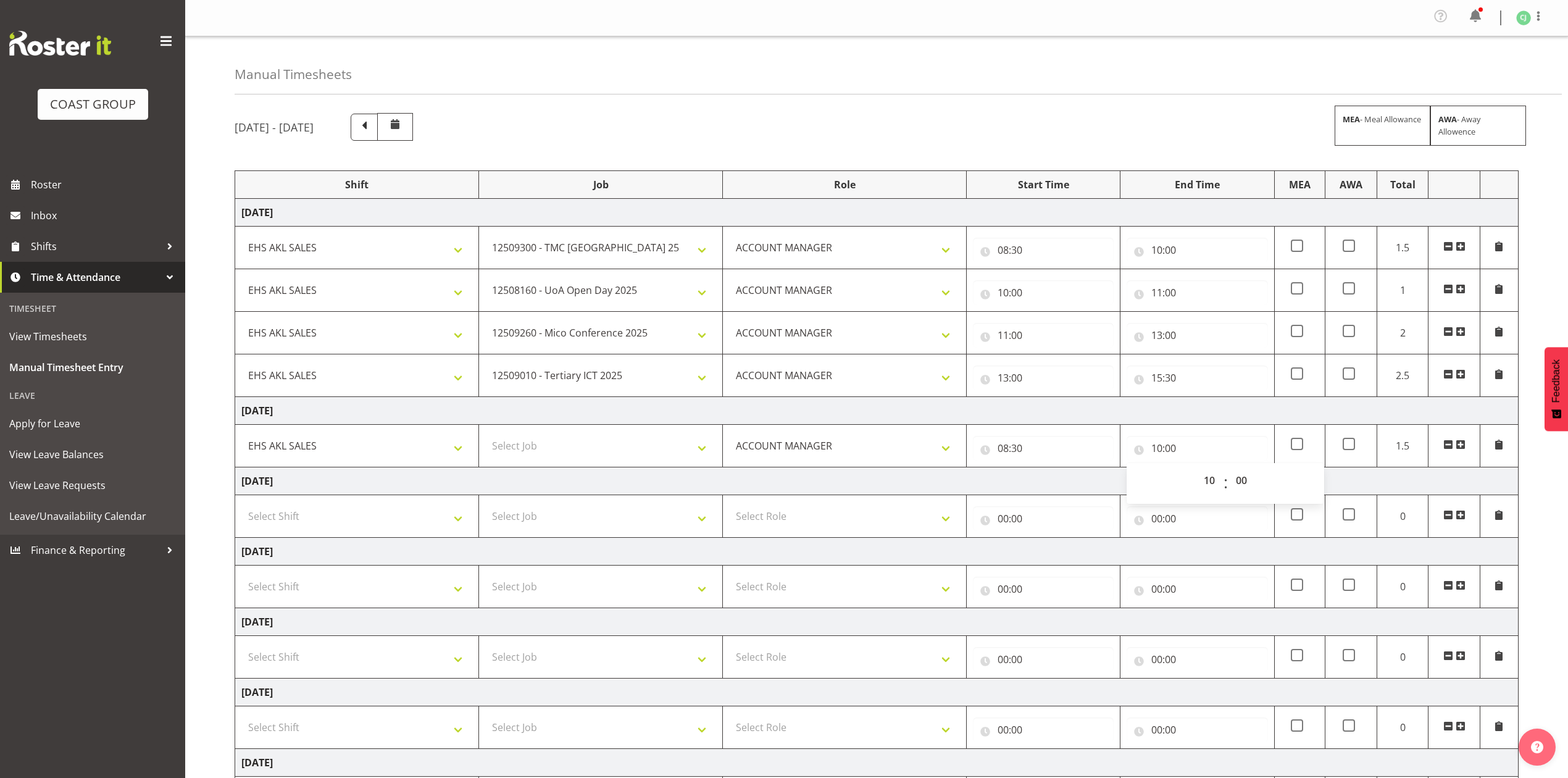
click at [1462, 447] on span at bounding box center [1461, 445] width 10 height 10
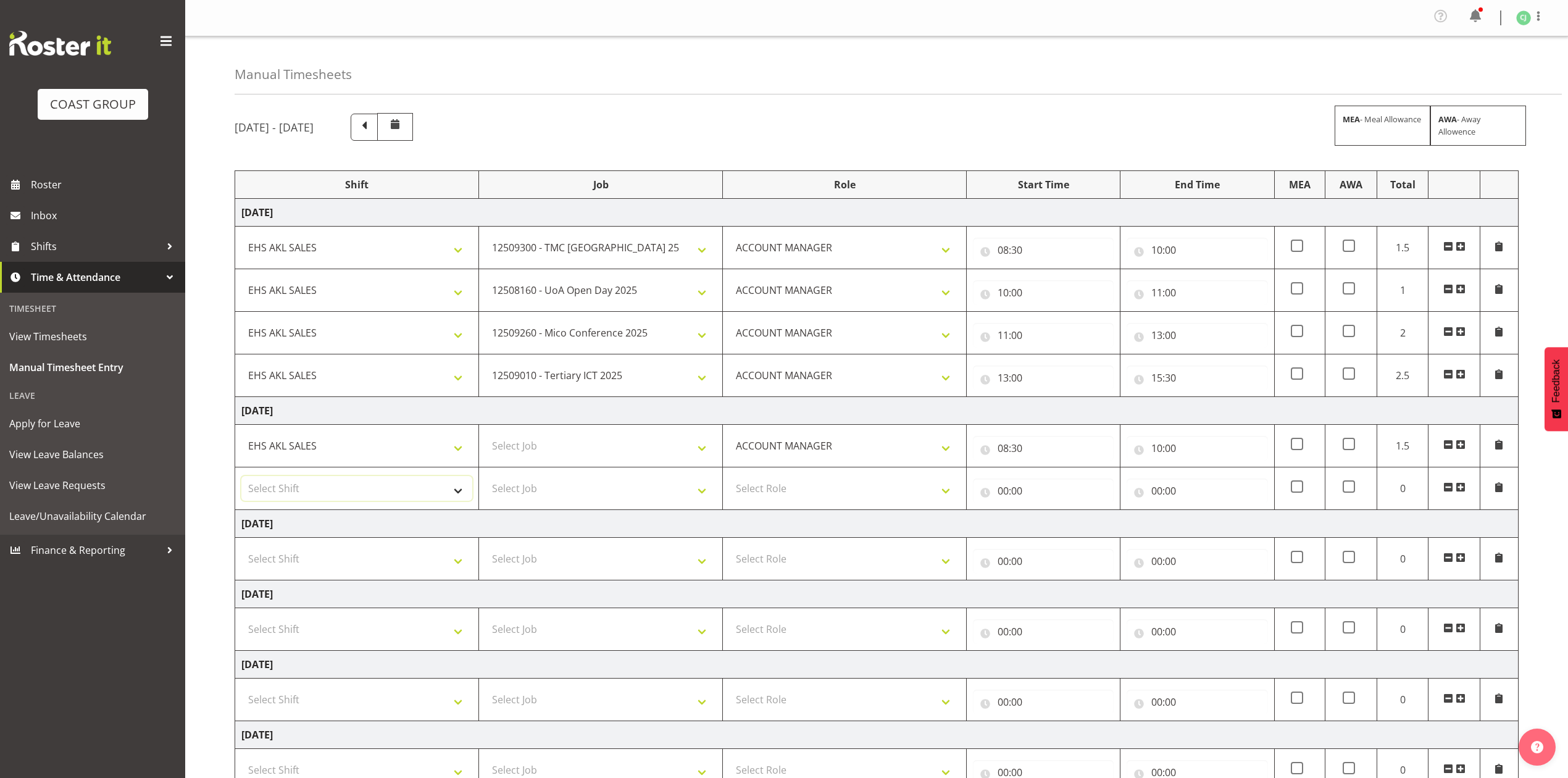
click at [334, 501] on select "Select Shift EHS AKL SALES" at bounding box center [357, 488] width 231 height 25
select select "1327"
click at [242, 479] on select "Select Shift EHS AKL SALES" at bounding box center [357, 488] width 231 height 25
drag, startPoint x: 767, startPoint y: 477, endPoint x: 775, endPoint y: 486, distance: 12.0
click at [768, 477] on td "Select Role ACCOUNT MANAGER Account Manager" at bounding box center [845, 488] width 244 height 43
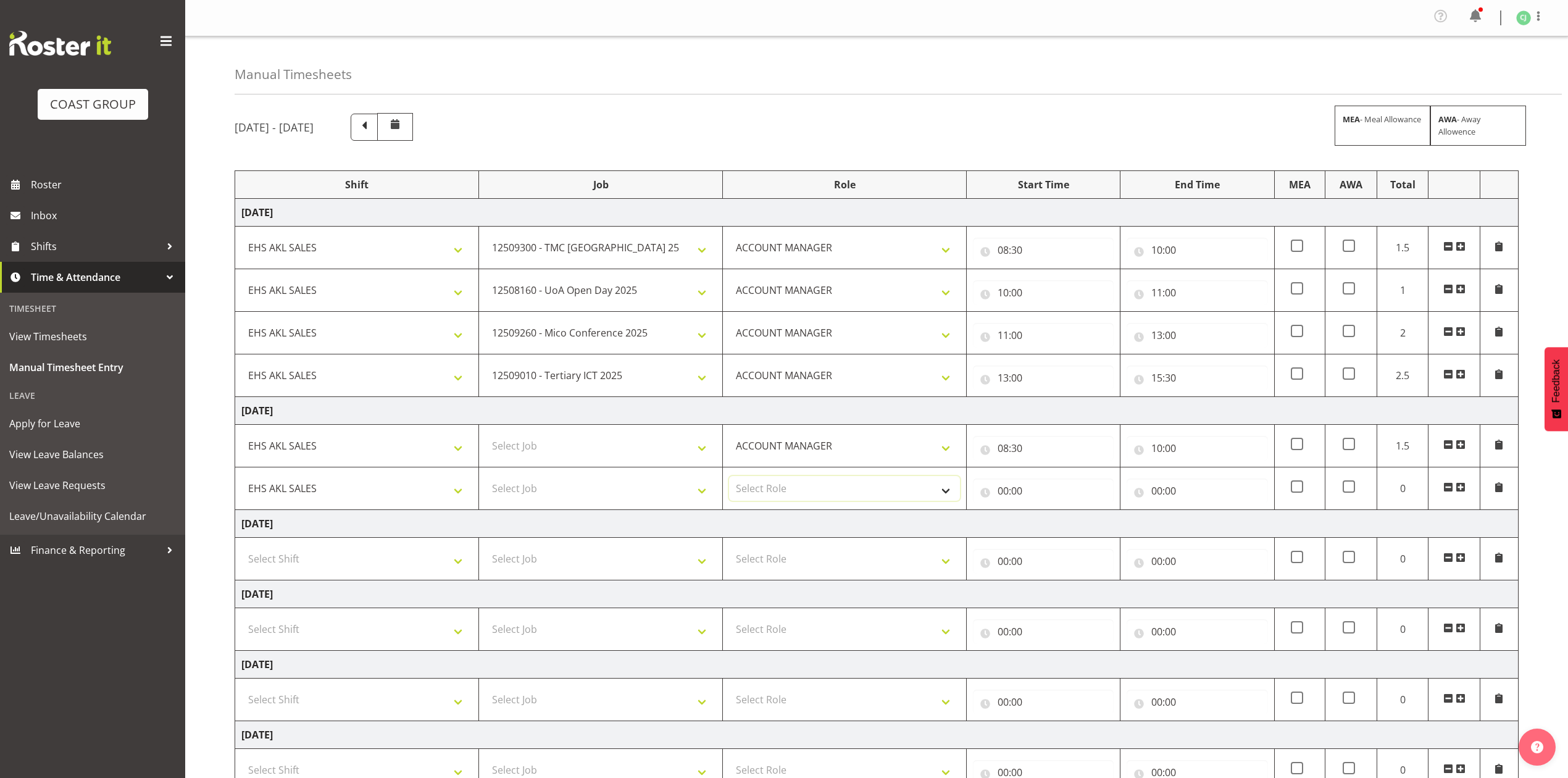
click at [777, 488] on select "Select Role ACCOUNT MANAGER Account Manager" at bounding box center [845, 488] width 231 height 25
select select "197"
click at [730, 479] on select "Select Role ACCOUNT MANAGER Account Manager" at bounding box center [845, 488] width 231 height 25
click at [1003, 492] on input "00:00" at bounding box center [1043, 491] width 141 height 25
click at [1058, 522] on select "00 01 02 03 04 05 06 07 08 09 10 11 12 13 14 15 16 17 18 19 20 21 22 23" at bounding box center [1057, 523] width 28 height 25
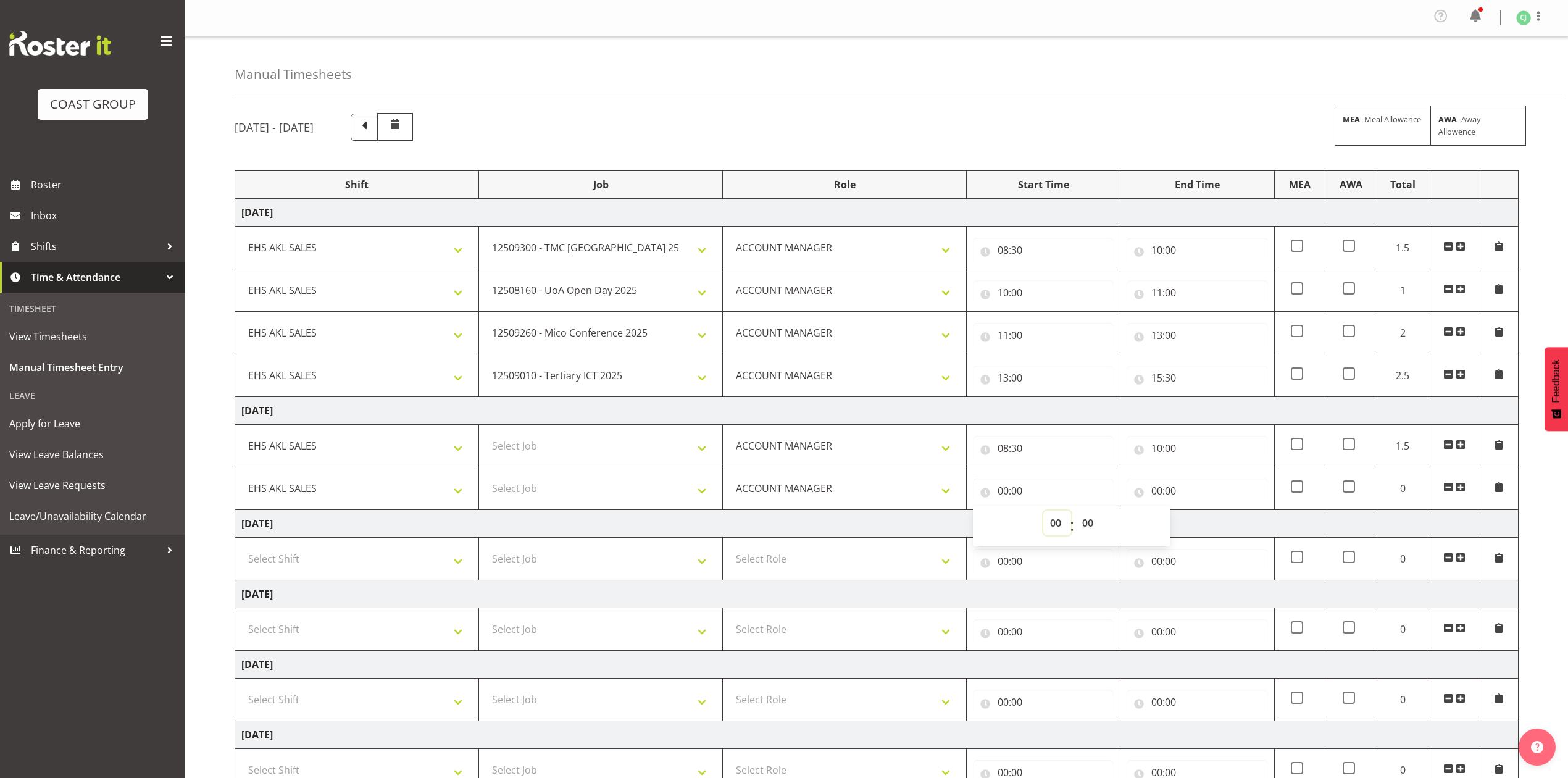
select select "10"
click at [1043, 514] on select "00 01 02 03 04 05 06 07 08 09 10 11 12 13 14 15 16 17 18 19 20 21 22 23" at bounding box center [1057, 523] width 28 height 25
type input "10:00"
click at [1159, 492] on input "00:00" at bounding box center [1197, 491] width 141 height 25
click at [1204, 519] on select "00 01 02 03 04 05 06 07 08 09 10 11 12 13 14 15 16 17 18 19 20 21 22 23" at bounding box center [1211, 523] width 28 height 25
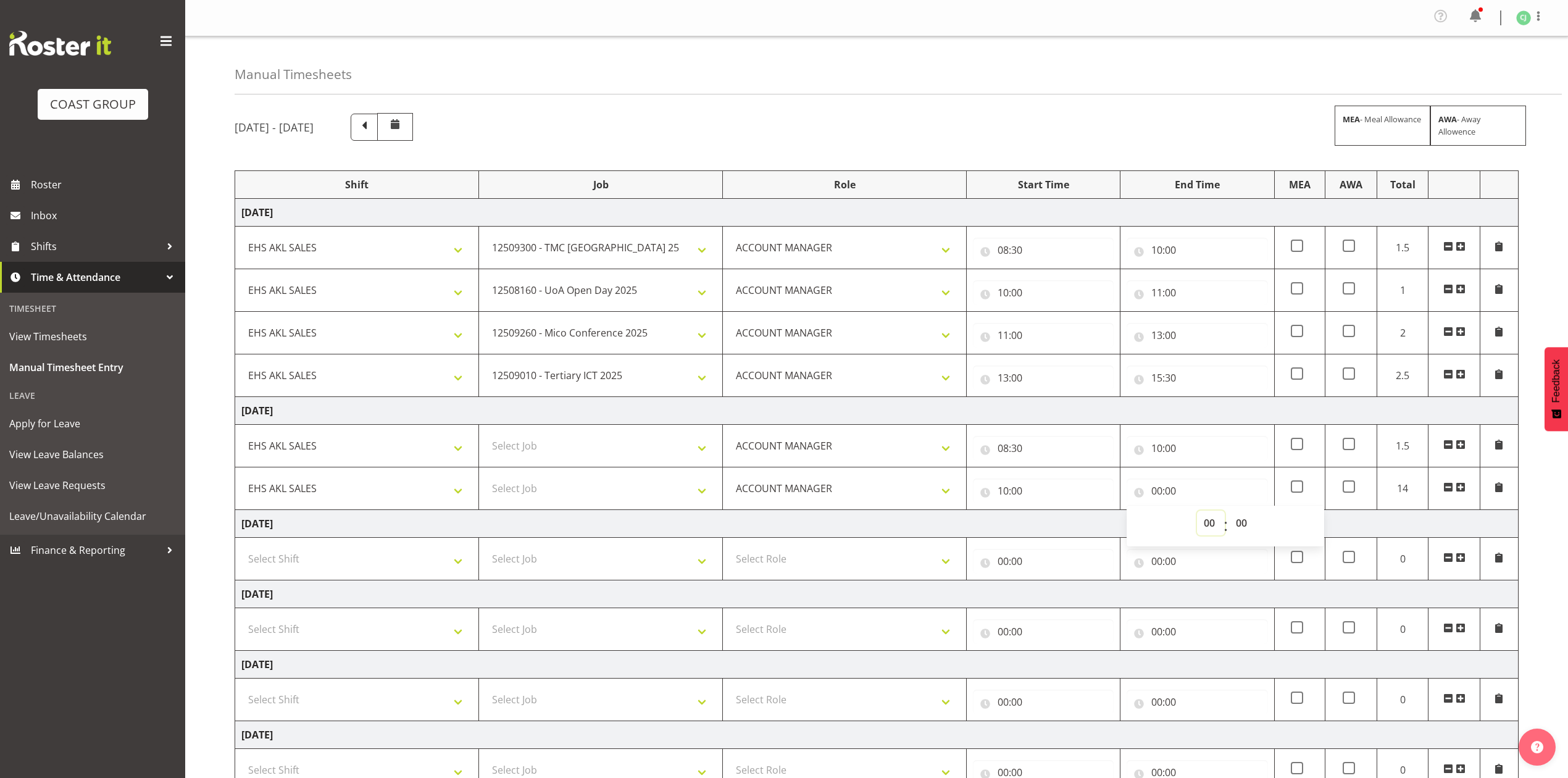
select select "12"
click at [1197, 514] on select "00 01 02 03 04 05 06 07 08 09 10 11 12 13 14 15 16 17 18 19 20 21 22 23" at bounding box center [1211, 523] width 28 height 25
type input "12:00"
click at [1461, 487] on span at bounding box center [1461, 487] width 10 height 10
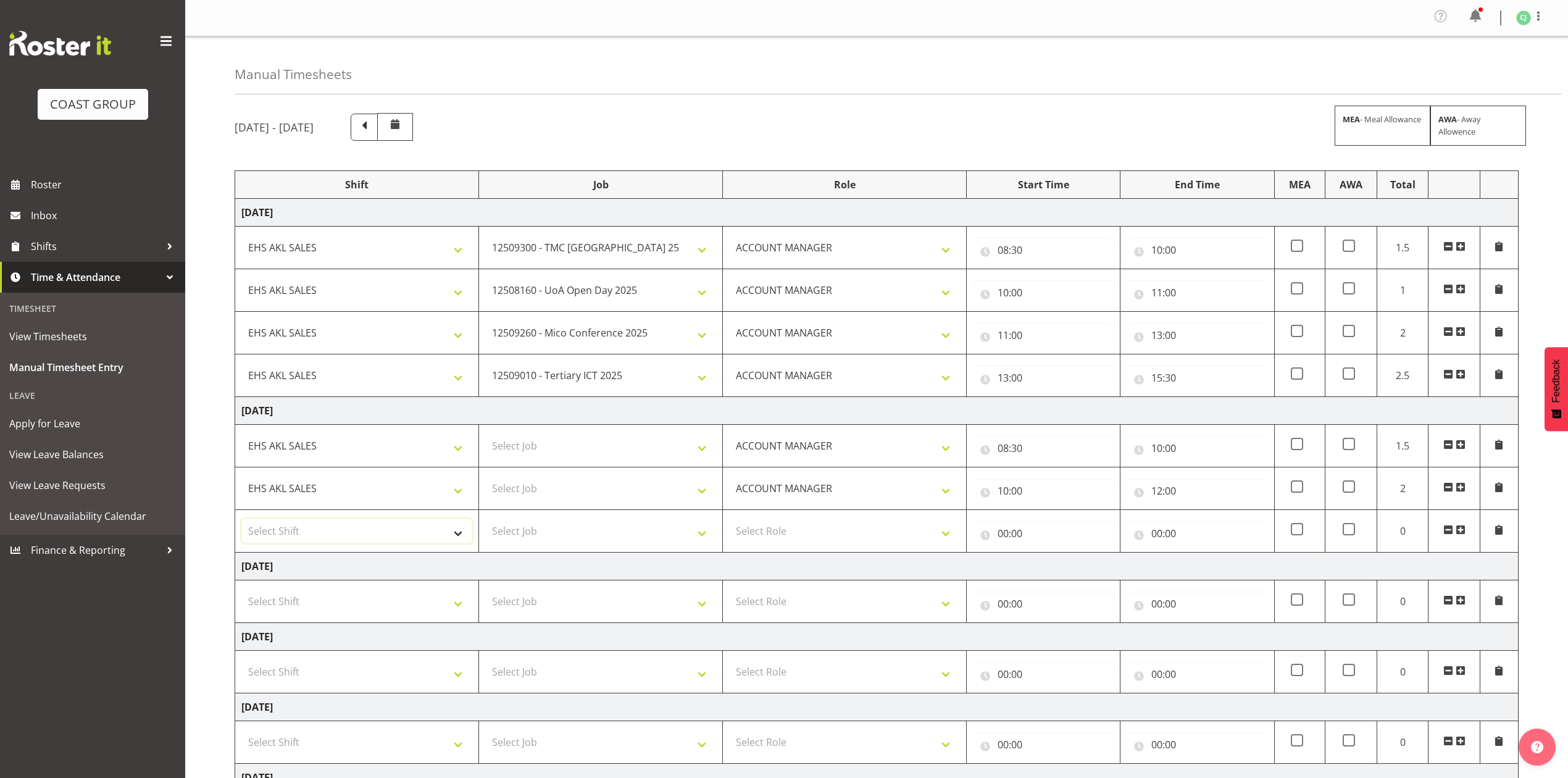
click at [386, 536] on select "Select Shift EHS AKL SALES" at bounding box center [357, 531] width 231 height 25
select select "1327"
click at [242, 523] on select "Select Shift EHS AKL SALES" at bounding box center [357, 531] width 231 height 25
click at [805, 539] on select "Select Role ACCOUNT MANAGER Account Manager" at bounding box center [845, 531] width 231 height 25
select select "197"
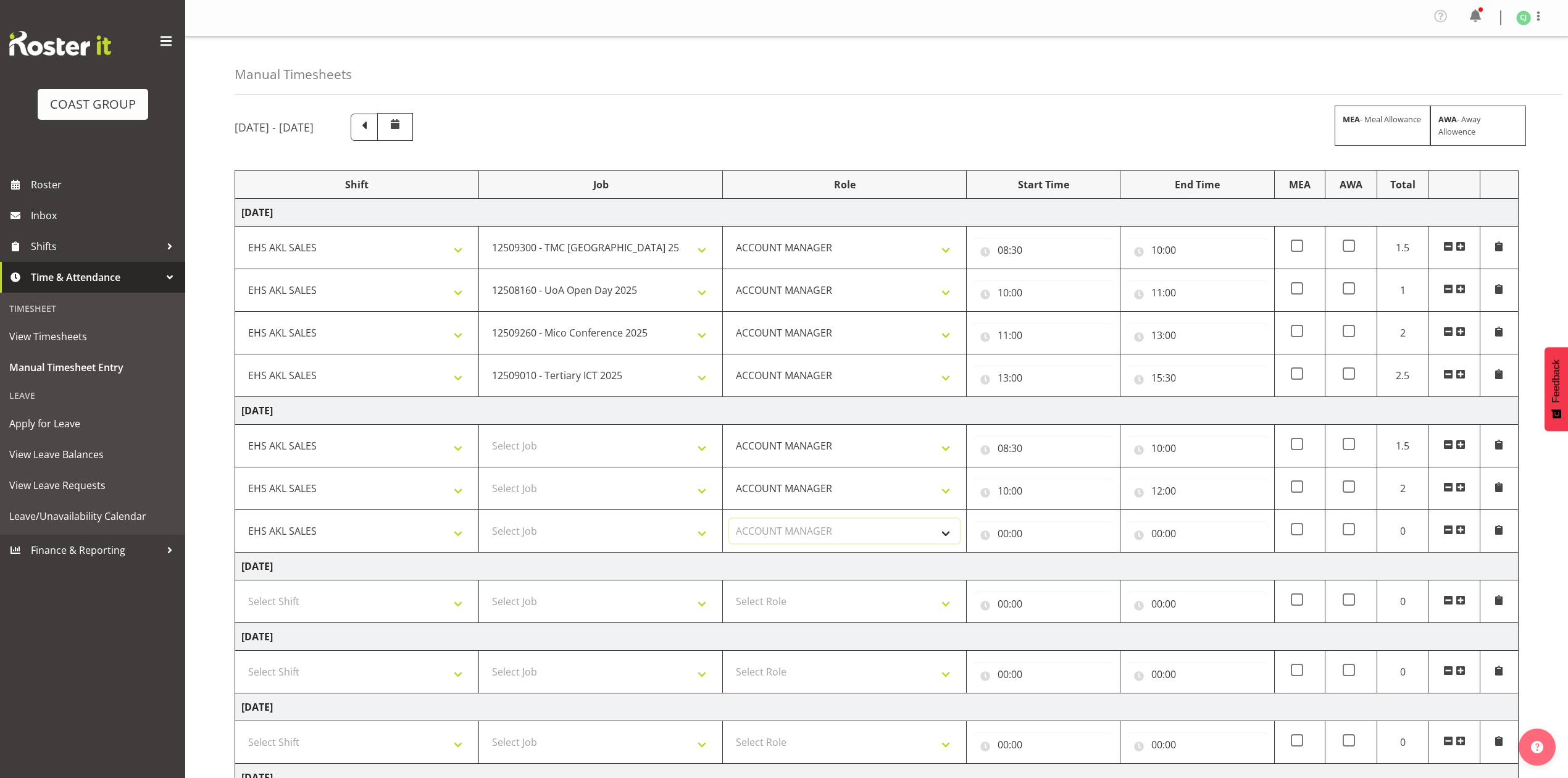
click at [730, 523] on select "Select Role ACCOUNT MANAGER Account Manager" at bounding box center [845, 531] width 231 height 25
click at [1006, 535] on input "00:00" at bounding box center [1043, 533] width 141 height 25
click at [1051, 566] on select "00 01 02 03 04 05 06 07 08 09 10 11 12 13 14 15 16 17 18 19 20 21 22 23" at bounding box center [1057, 565] width 28 height 25
select select "12"
click at [1043, 557] on select "00 01 02 03 04 05 06 07 08 09 10 11 12 13 14 15 16 17 18 19 20 21 22 23" at bounding box center [1057, 565] width 28 height 25
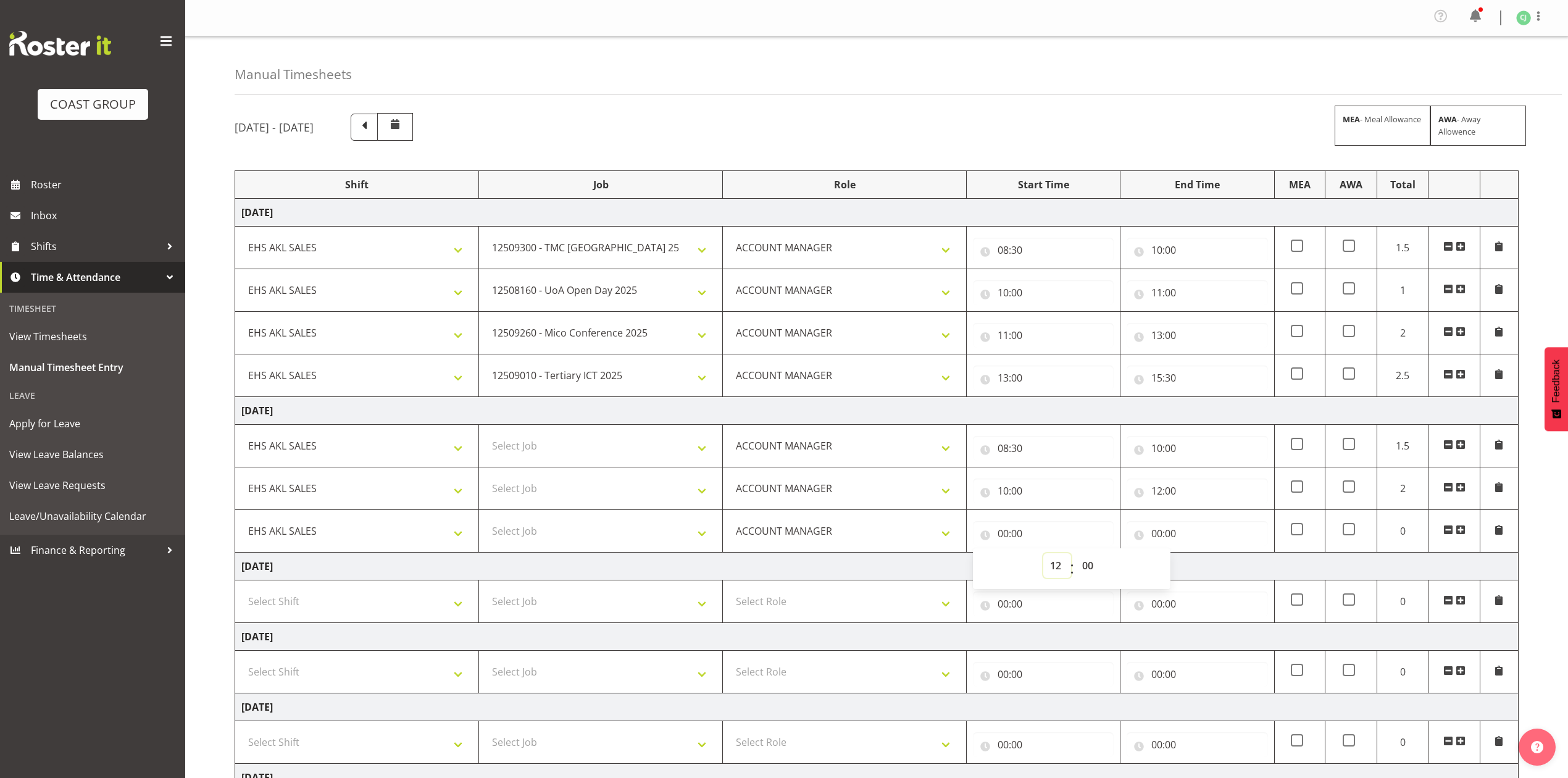
type input "12:00"
click at [1155, 536] on input "00:00" at bounding box center [1197, 533] width 141 height 25
click at [1213, 572] on select "00 01 02 03 04 05 06 07 08 09 10 11 12 13 14 15 16 17 18 19 20 21 22 23" at bounding box center [1211, 565] width 28 height 25
select select "13"
click at [1197, 557] on select "00 01 02 03 04 05 06 07 08 09 10 11 12 13 14 15 16 17 18 19 20 21 22 23" at bounding box center [1211, 565] width 28 height 25
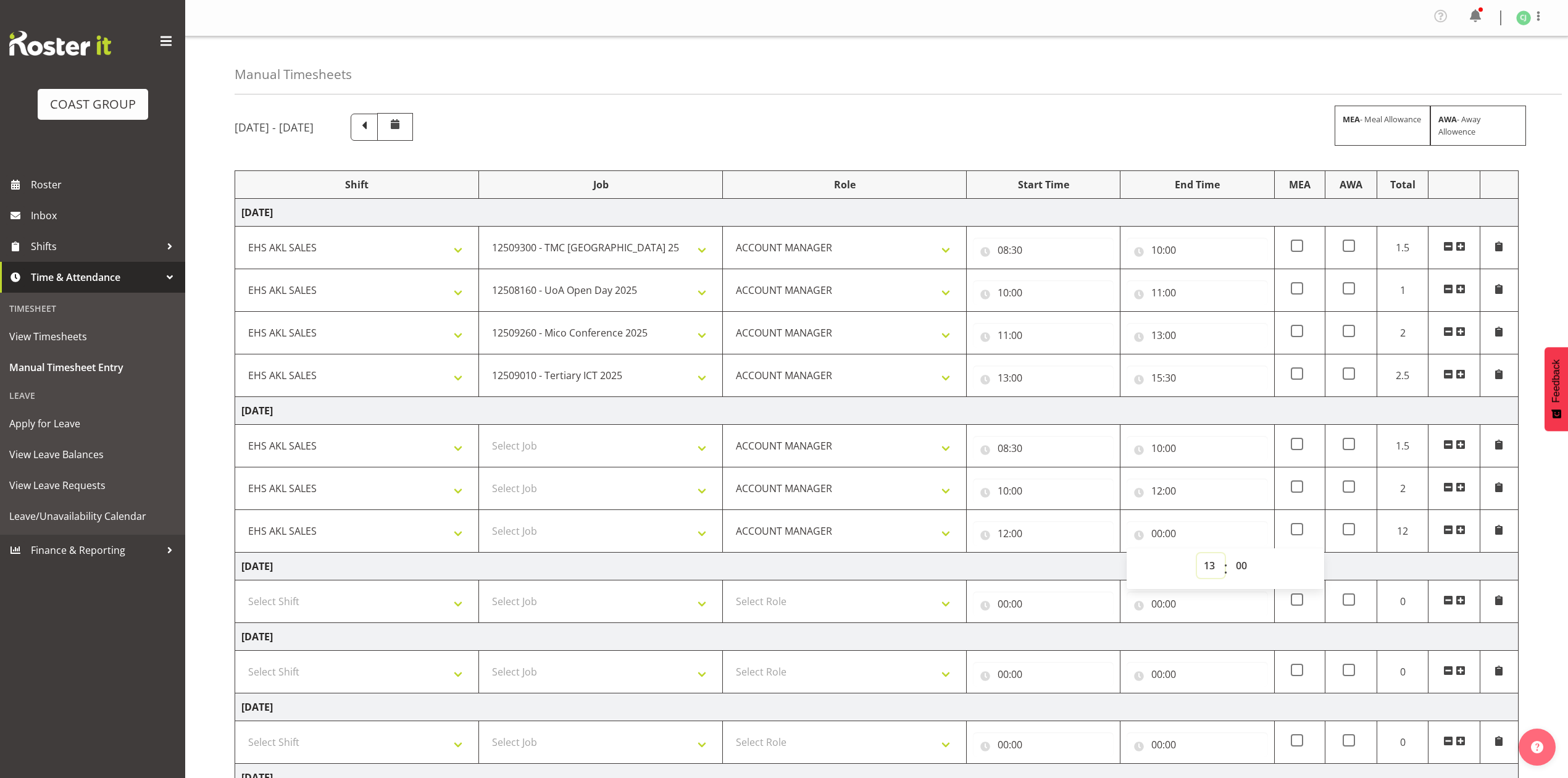
type input "13:00"
click at [1461, 532] on span at bounding box center [1461, 530] width 10 height 10
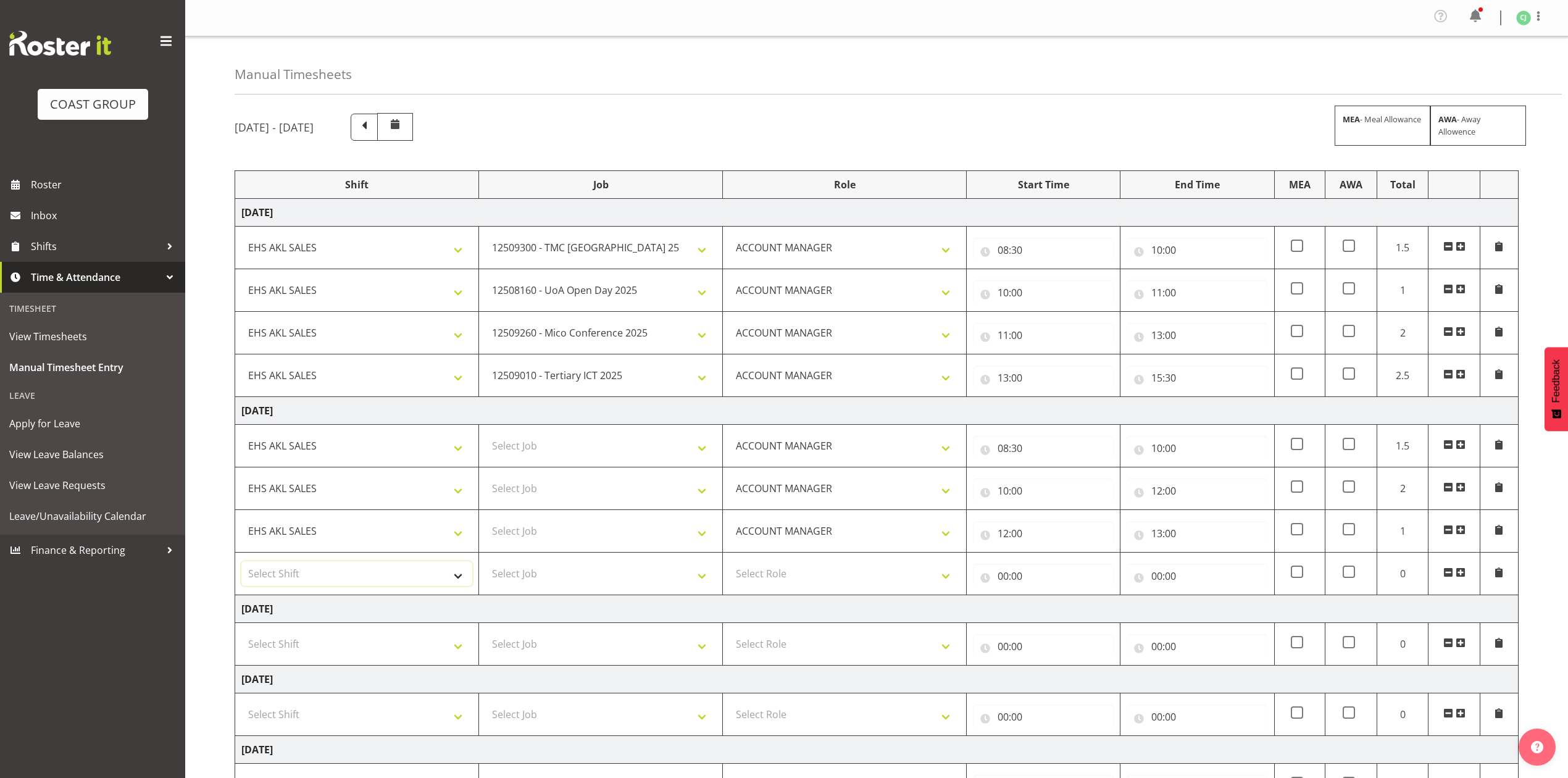
click at [373, 579] on select "Select Shift EHS AKL SALES" at bounding box center [357, 573] width 231 height 25
select select "1327"
click at [242, 565] on select "Select Shift EHS AKL SALES" at bounding box center [357, 573] width 231 height 25
click at [769, 585] on select "Select Role ACCOUNT MANAGER Account Manager" at bounding box center [845, 573] width 231 height 25
select select "197"
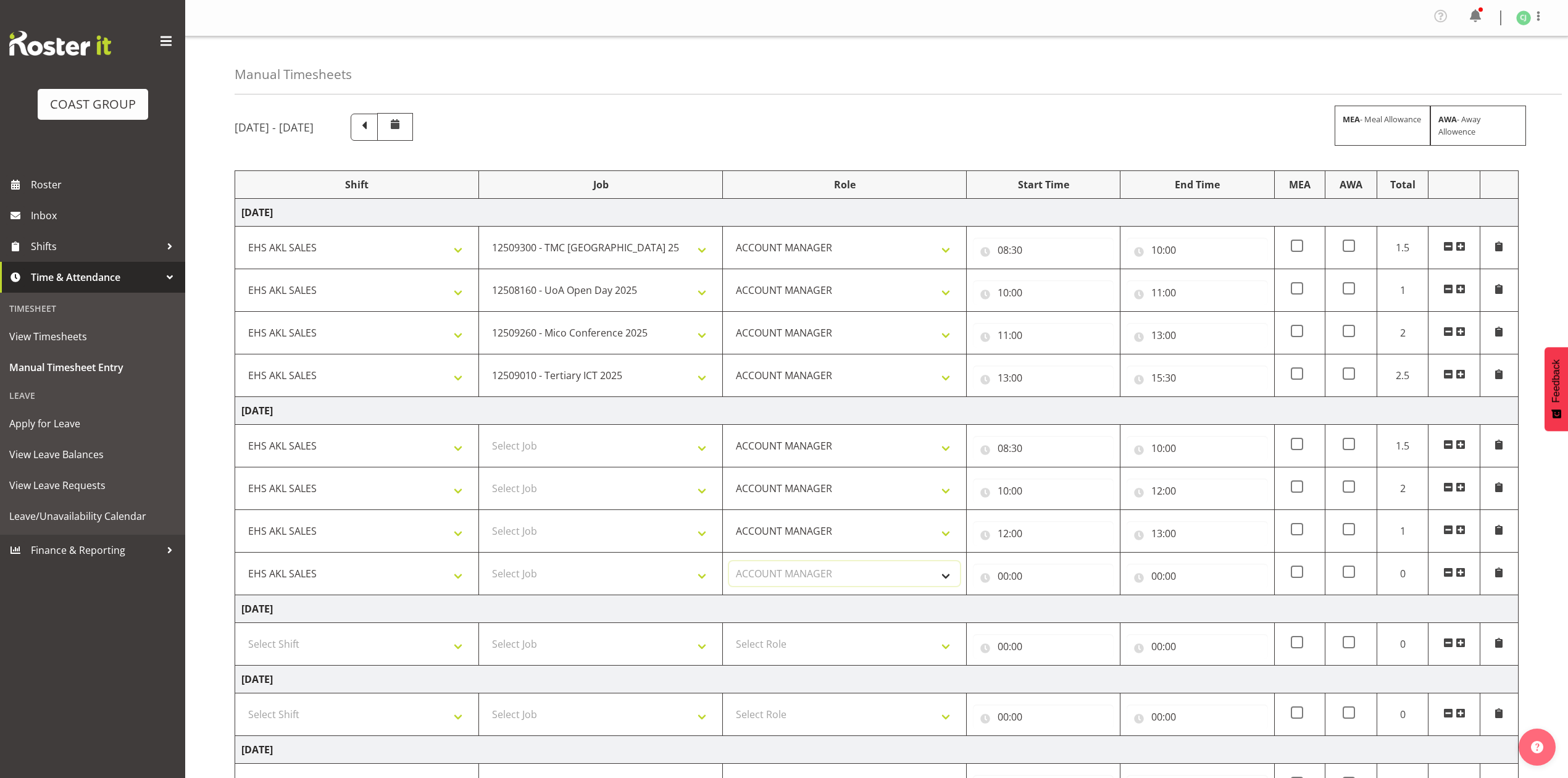
click at [730, 565] on select "Select Role ACCOUNT MANAGER Account Manager" at bounding box center [845, 573] width 231 height 25
click at [1006, 579] on input "00:00" at bounding box center [1043, 576] width 141 height 25
click at [1055, 607] on select "00 01 02 03 04 05 06 07 08 09 10 11 12 13 14 15 16 17 18 19 20 21 22 23" at bounding box center [1057, 608] width 28 height 25
select select "13"
click at [1043, 599] on select "00 01 02 03 04 05 06 07 08 09 10 11 12 13 14 15 16 17 18 19 20 21 22 23" at bounding box center [1057, 608] width 28 height 25
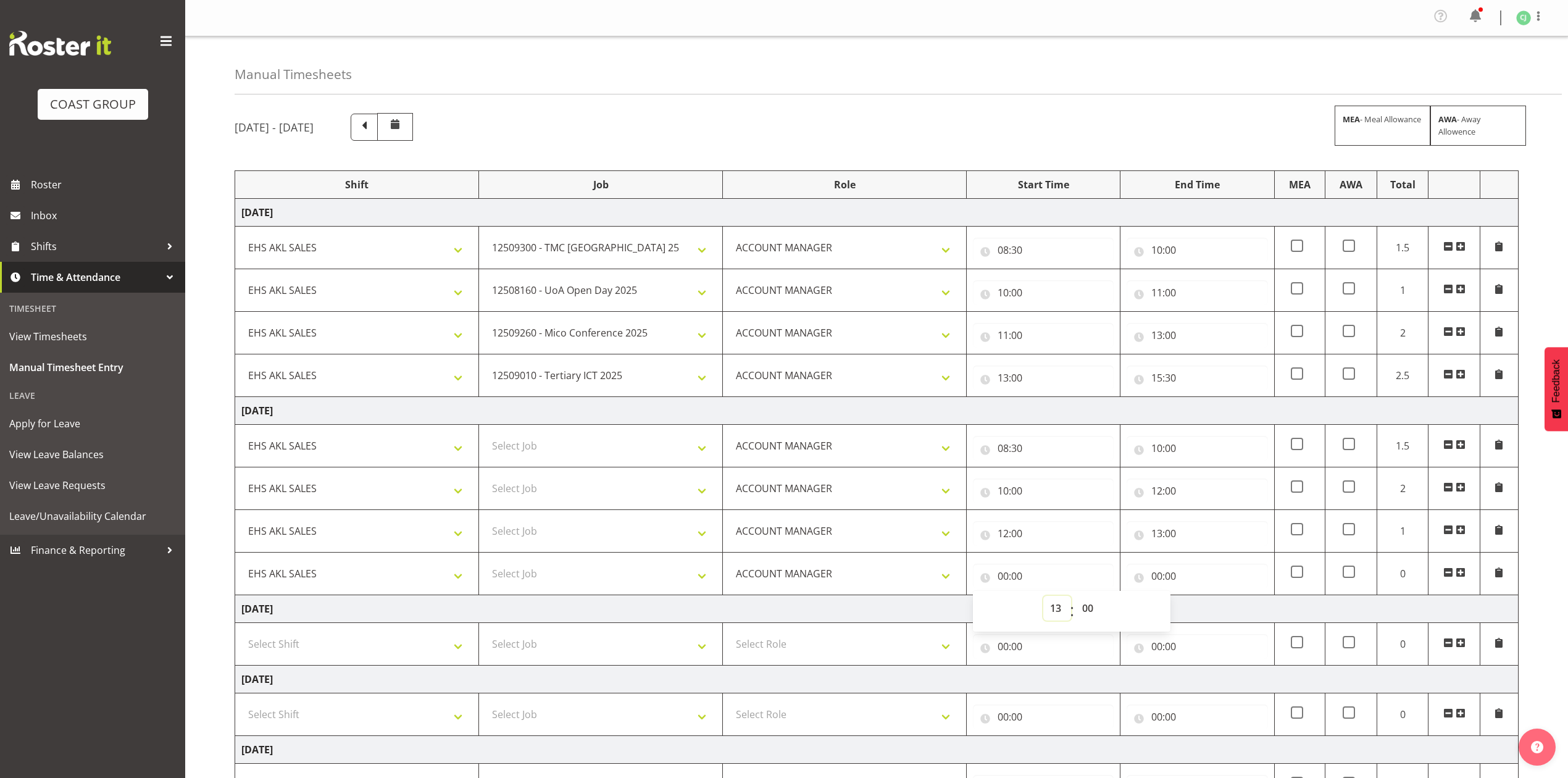
type input "13:00"
click at [1159, 573] on input "00:00" at bounding box center [1197, 576] width 141 height 25
drag, startPoint x: 1212, startPoint y: 613, endPoint x: 1208, endPoint y: 601, distance: 12.6
click at [1210, 613] on select "00 01 02 03 04 05 06 07 08 09 10 11 12 13 14 15 16 17 18 19 20 21 22 23" at bounding box center [1211, 608] width 28 height 25
select select "15"
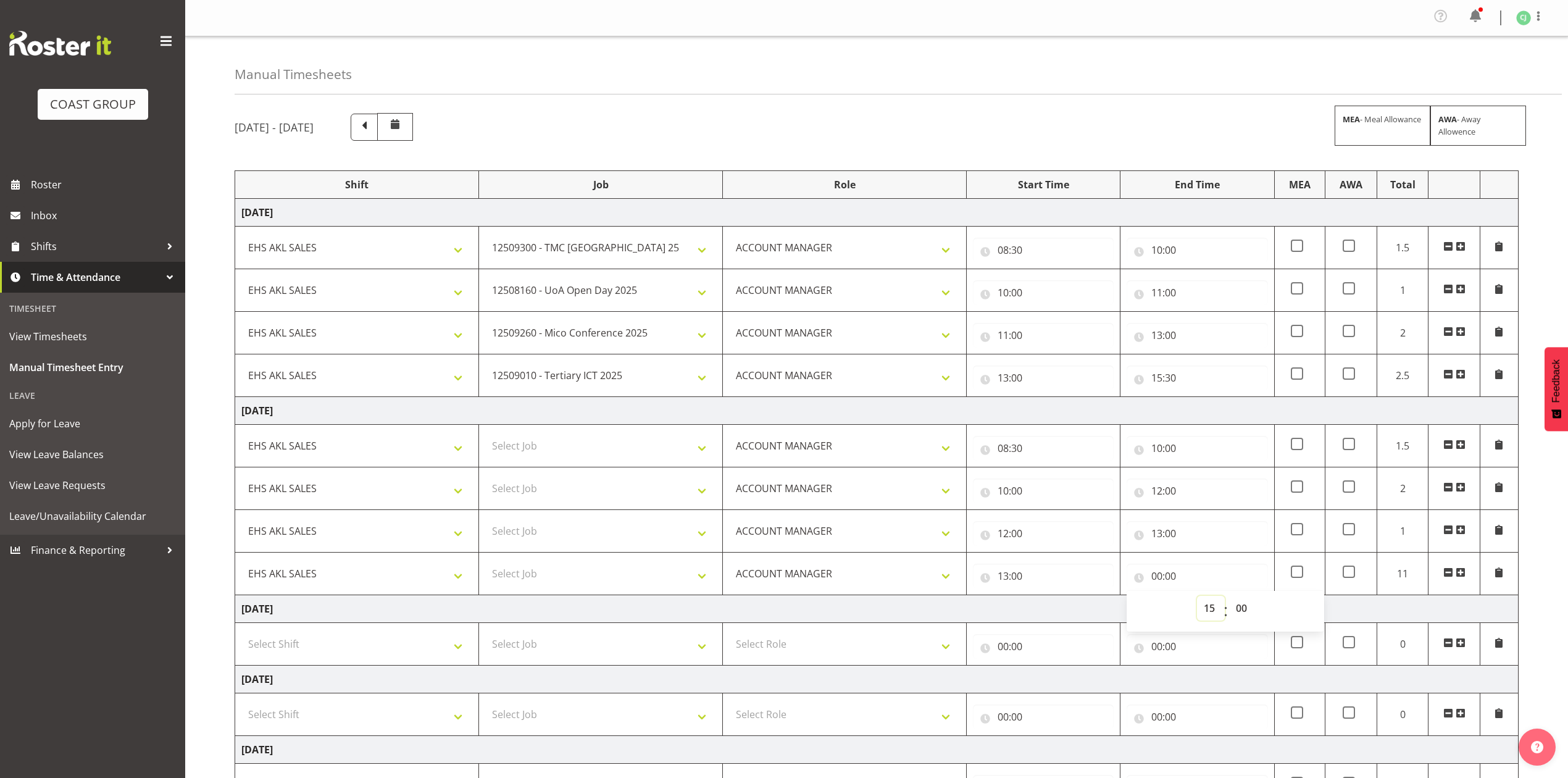
click at [1197, 599] on select "00 01 02 03 04 05 06 07 08 09 10 11 12 13 14 15 16 17 18 19 20 21 22 23" at bounding box center [1211, 608] width 28 height 25
type input "15:00"
drag, startPoint x: 1241, startPoint y: 610, endPoint x: 1236, endPoint y: 604, distance: 7.8
click at [1238, 608] on select "00 01 02 03 04 05 06 07 08 09 10 11 12 13 14 15 16 17 18 19 20 21 22 23 24 25 2…" at bounding box center [1243, 608] width 28 height 25
select select "30"
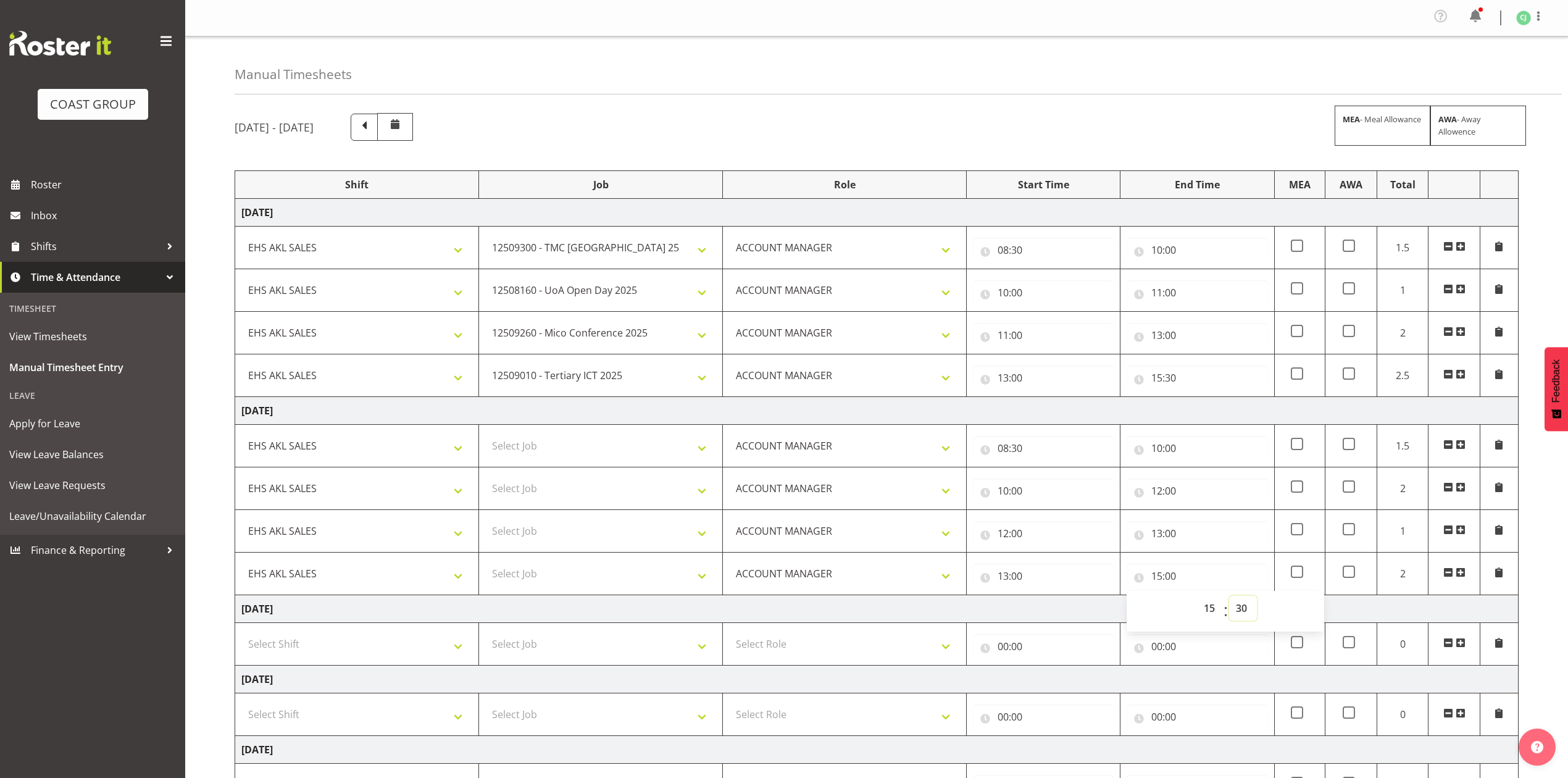
click at [1229, 599] on select "00 01 02 03 04 05 06 07 08 09 10 11 12 13 14 15 16 17 18 19 20 21 22 23 24 25 2…" at bounding box center [1243, 608] width 28 height 25
type input "15:30"
click at [1093, 601] on td "[DATE]" at bounding box center [877, 609] width 1283 height 28
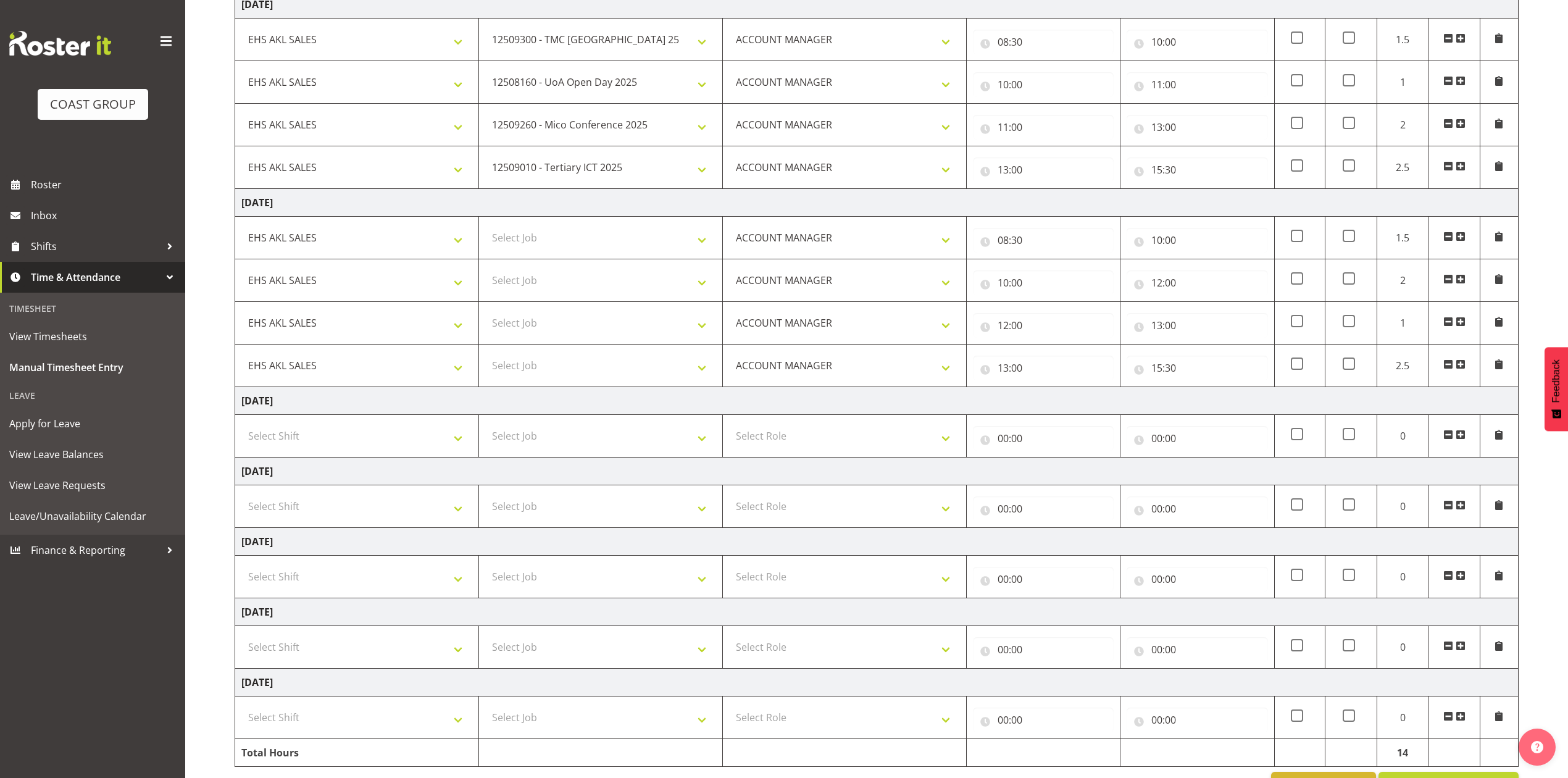
scroll to position [257, 0]
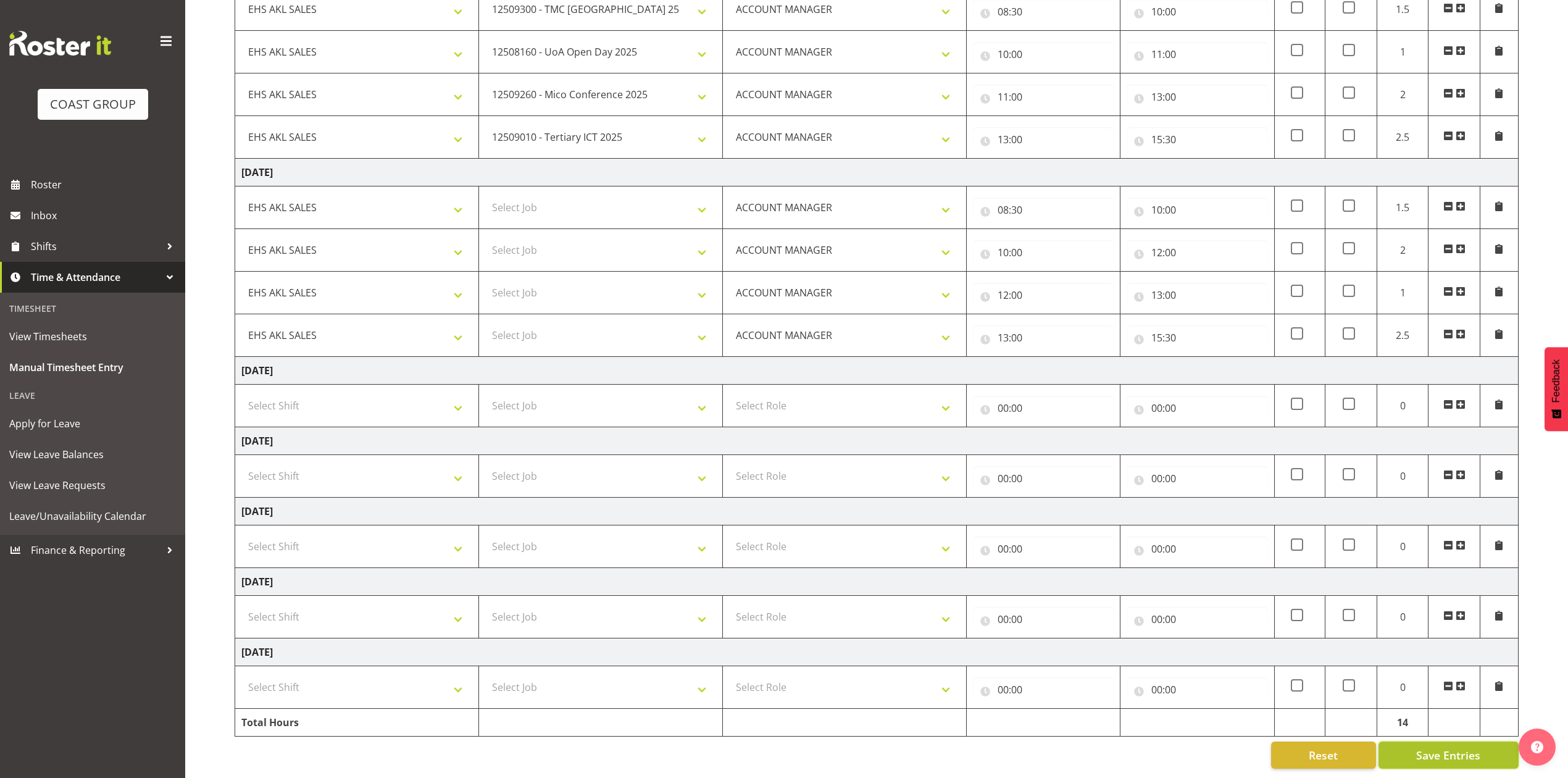
click at [1418, 742] on button "Save Entries" at bounding box center [1448, 755] width 140 height 27
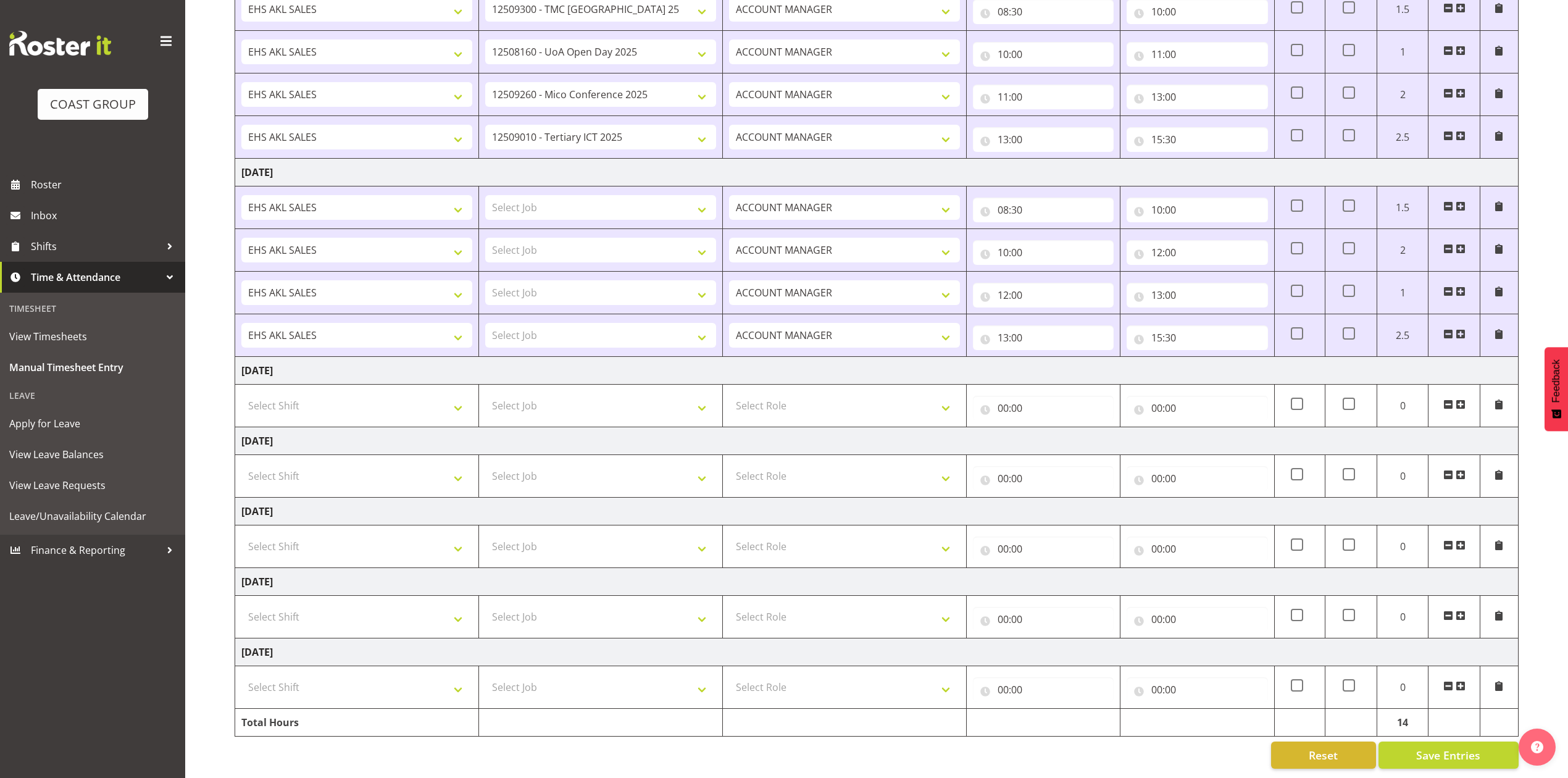
drag, startPoint x: 1458, startPoint y: 319, endPoint x: 1324, endPoint y: 332, distance: 134.6
click at [1458, 329] on span at bounding box center [1461, 334] width 10 height 10
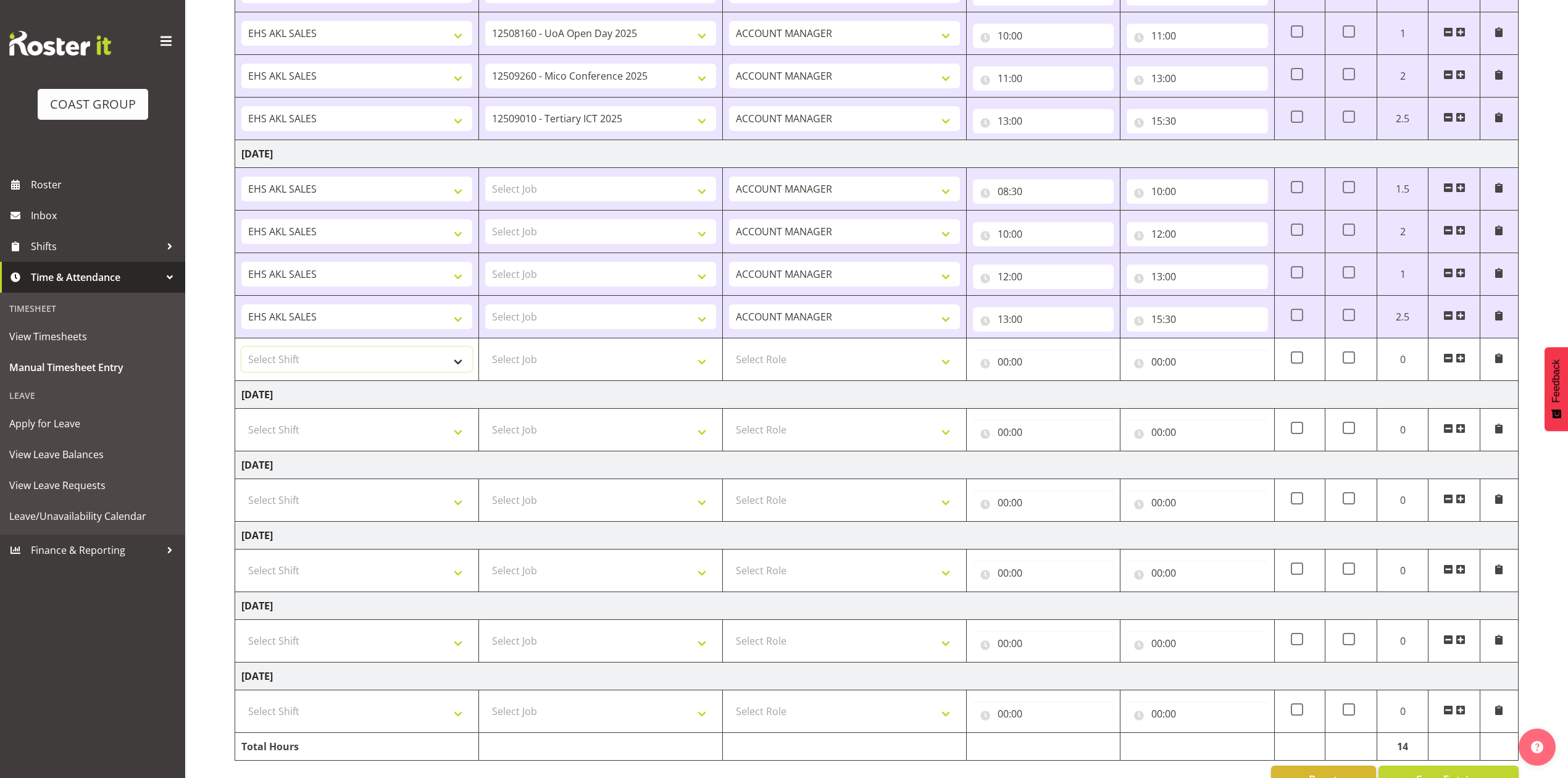
click at [369, 361] on select "Select Shift EHS AKL SALES" at bounding box center [357, 359] width 231 height 25
select select "1327"
click at [242, 351] on select "Select Shift EHS AKL SALES" at bounding box center [357, 359] width 231 height 25
drag, startPoint x: 836, startPoint y: 364, endPoint x: 841, endPoint y: 373, distance: 10.3
click at [837, 364] on select "Select Role ACCOUNT MANAGER Account Manager" at bounding box center [845, 359] width 231 height 25
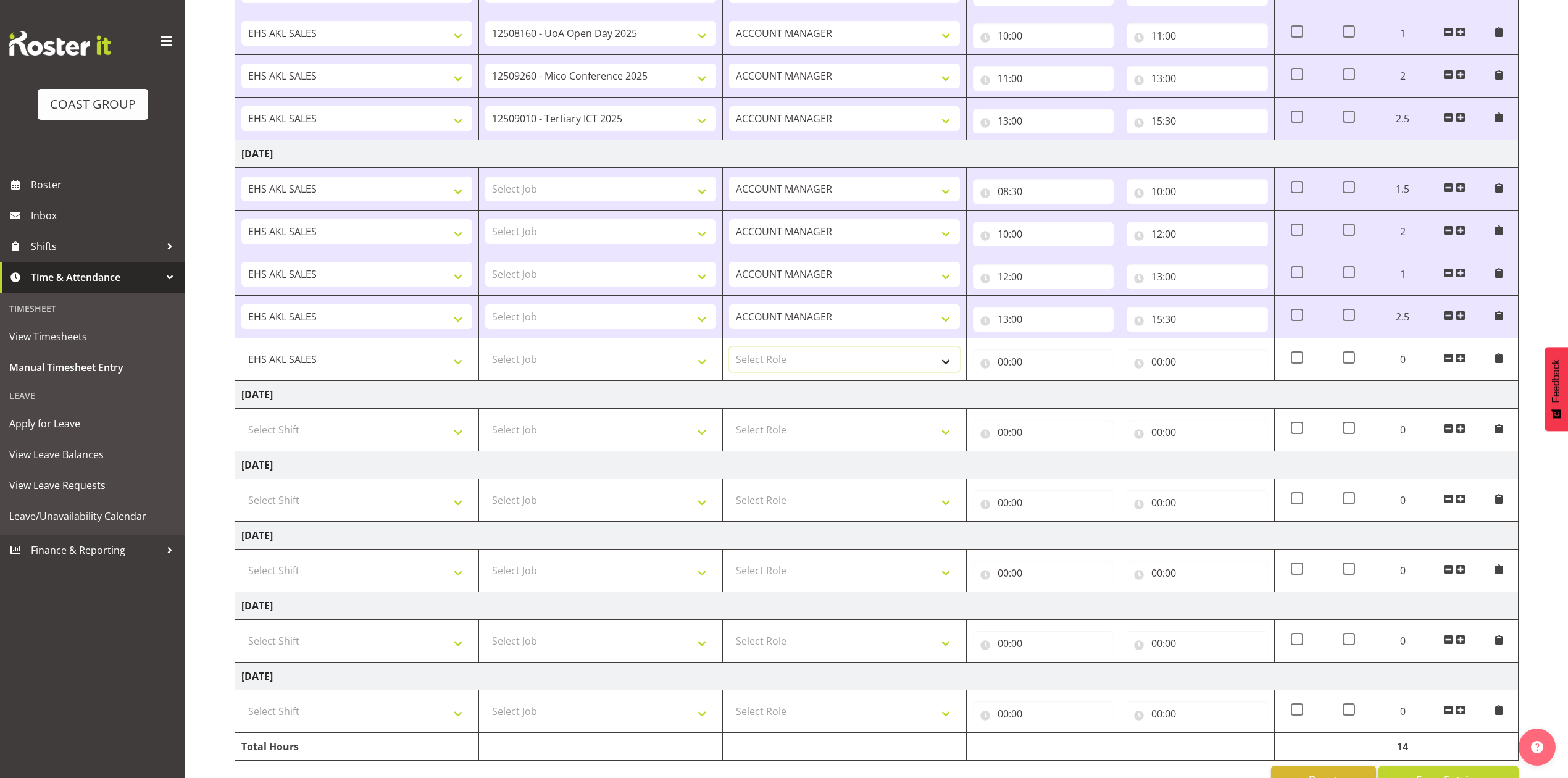
select select "197"
click at [730, 351] on select "Select Role ACCOUNT MANAGER Account Manager" at bounding box center [845, 359] width 231 height 25
click at [1005, 366] on input "00:00" at bounding box center [1043, 361] width 141 height 25
click at [1055, 395] on select "00 01 02 03 04 05 06 07 08 09 10 11 12 13 14 15 16 17 18 19 20 21 22 23" at bounding box center [1057, 394] width 28 height 25
select select "19"
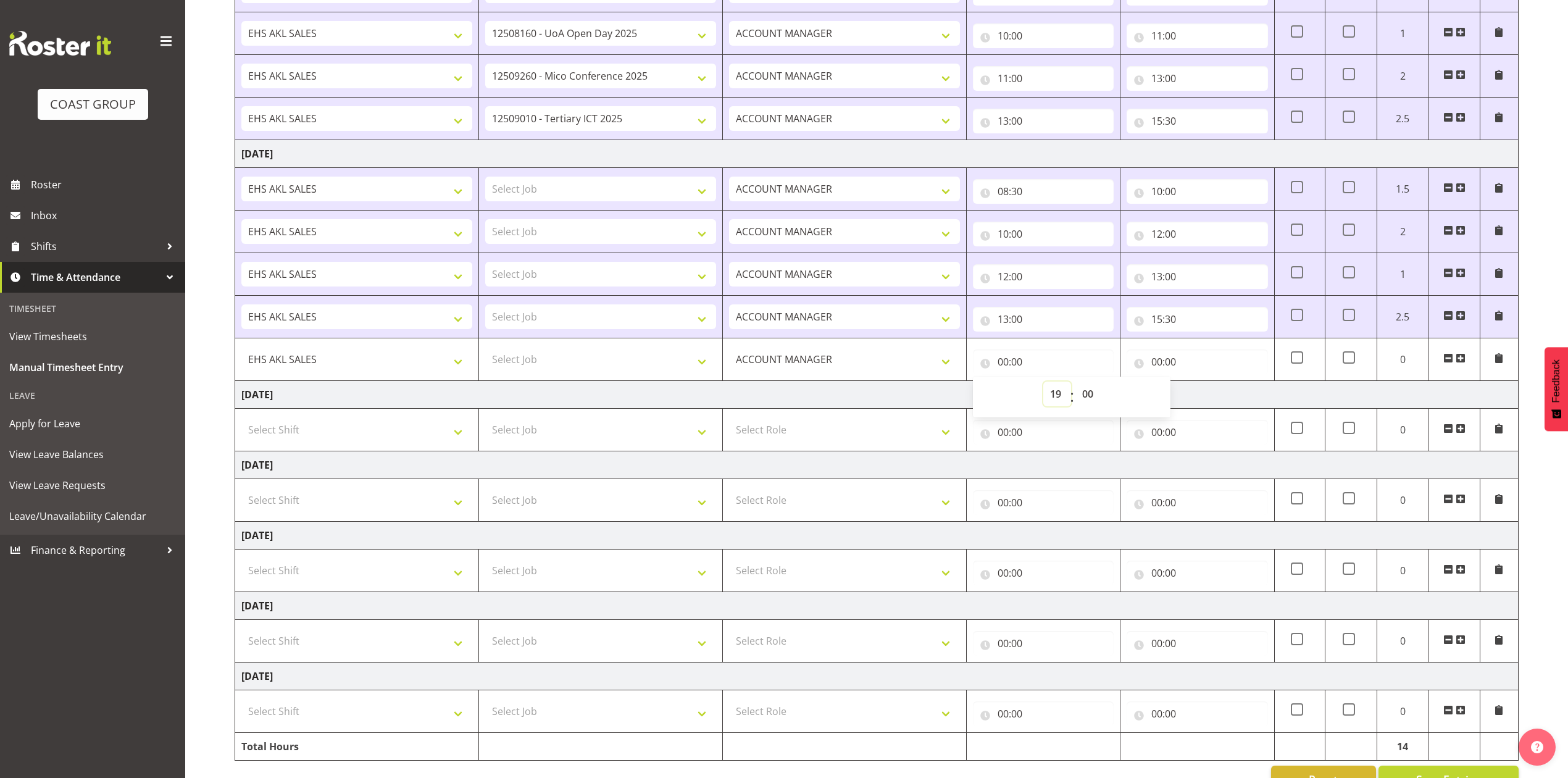
click at [1043, 385] on select "00 01 02 03 04 05 06 07 08 09 10 11 12 13 14 15 16 17 18 19 20 21 22 23" at bounding box center [1057, 394] width 28 height 25
type input "19:00"
click at [1087, 391] on select "00 01 02 03 04 05 06 07 08 09 10 11 12 13 14 15 16 17 18 19 20 21 22 23 24 25 2…" at bounding box center [1090, 394] width 28 height 25
select select "30"
click at [1076, 385] on select "00 01 02 03 04 05 06 07 08 09 10 11 12 13 14 15 16 17 18 19 20 21 22 23 24 25 2…" at bounding box center [1090, 394] width 28 height 25
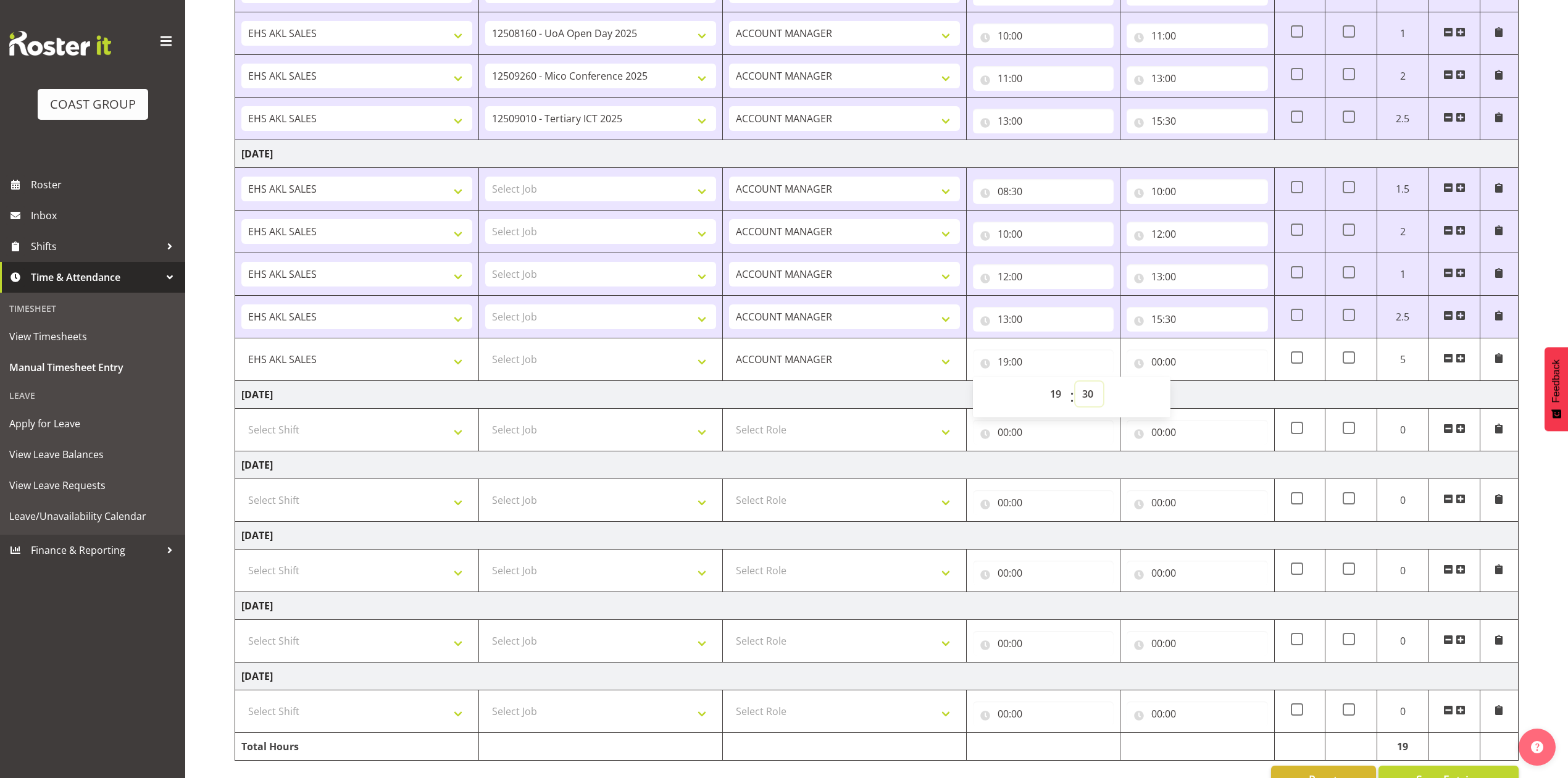
type input "19:30"
click at [1159, 364] on input "00:00" at bounding box center [1197, 361] width 141 height 25
click at [1213, 396] on select "00 01 02 03 04 05 06 07 08 09 10 11 12 13 14 15 16 17 18 19 20 21 22 23" at bounding box center [1211, 394] width 28 height 25
select select "21"
click at [1197, 385] on select "00 01 02 03 04 05 06 07 08 09 10 11 12 13 14 15 16 17 18 19 20 21 22 23" at bounding box center [1211, 394] width 28 height 25
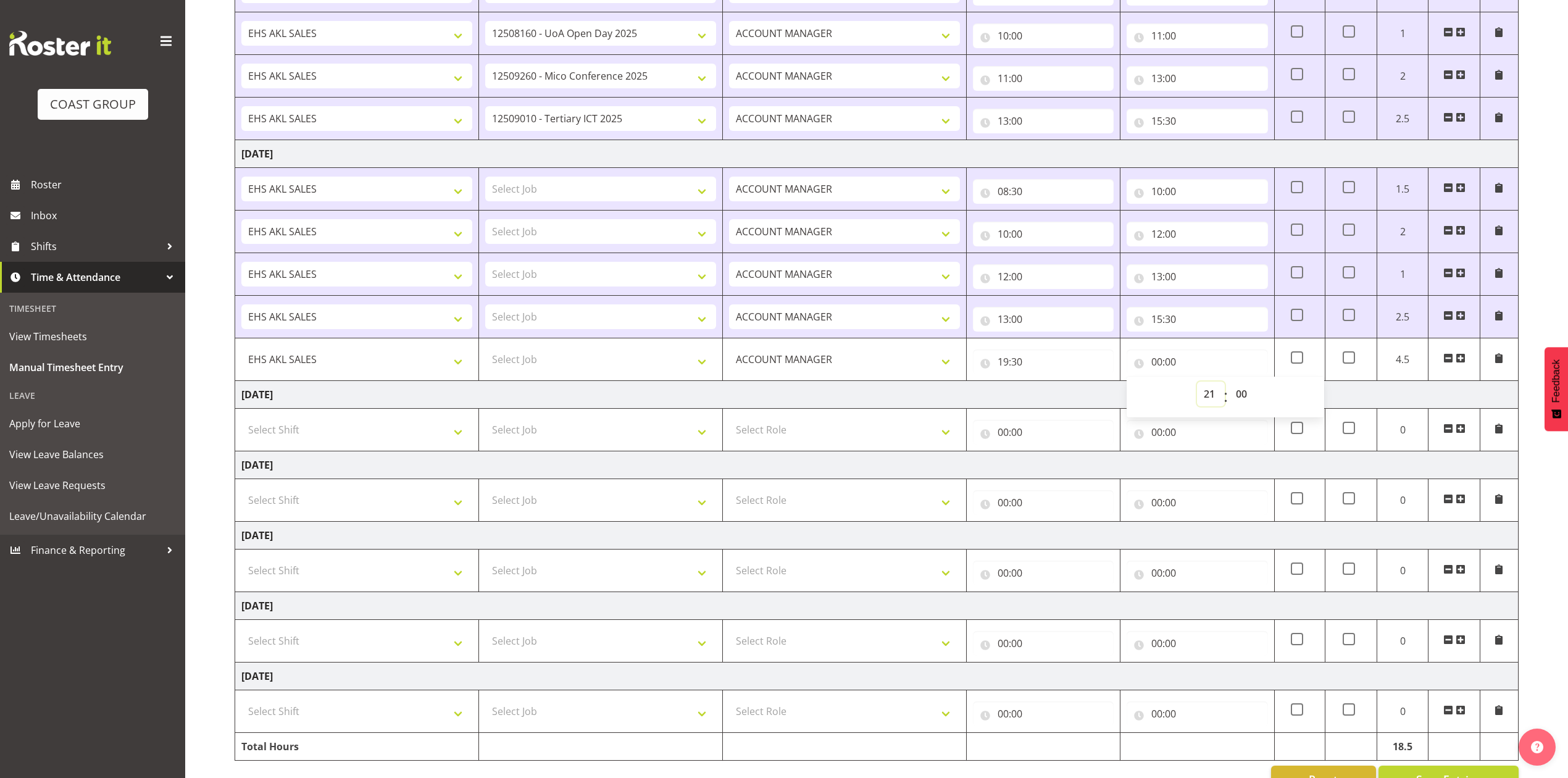
type input "21:00"
click at [1462, 361] on span at bounding box center [1461, 359] width 10 height 10
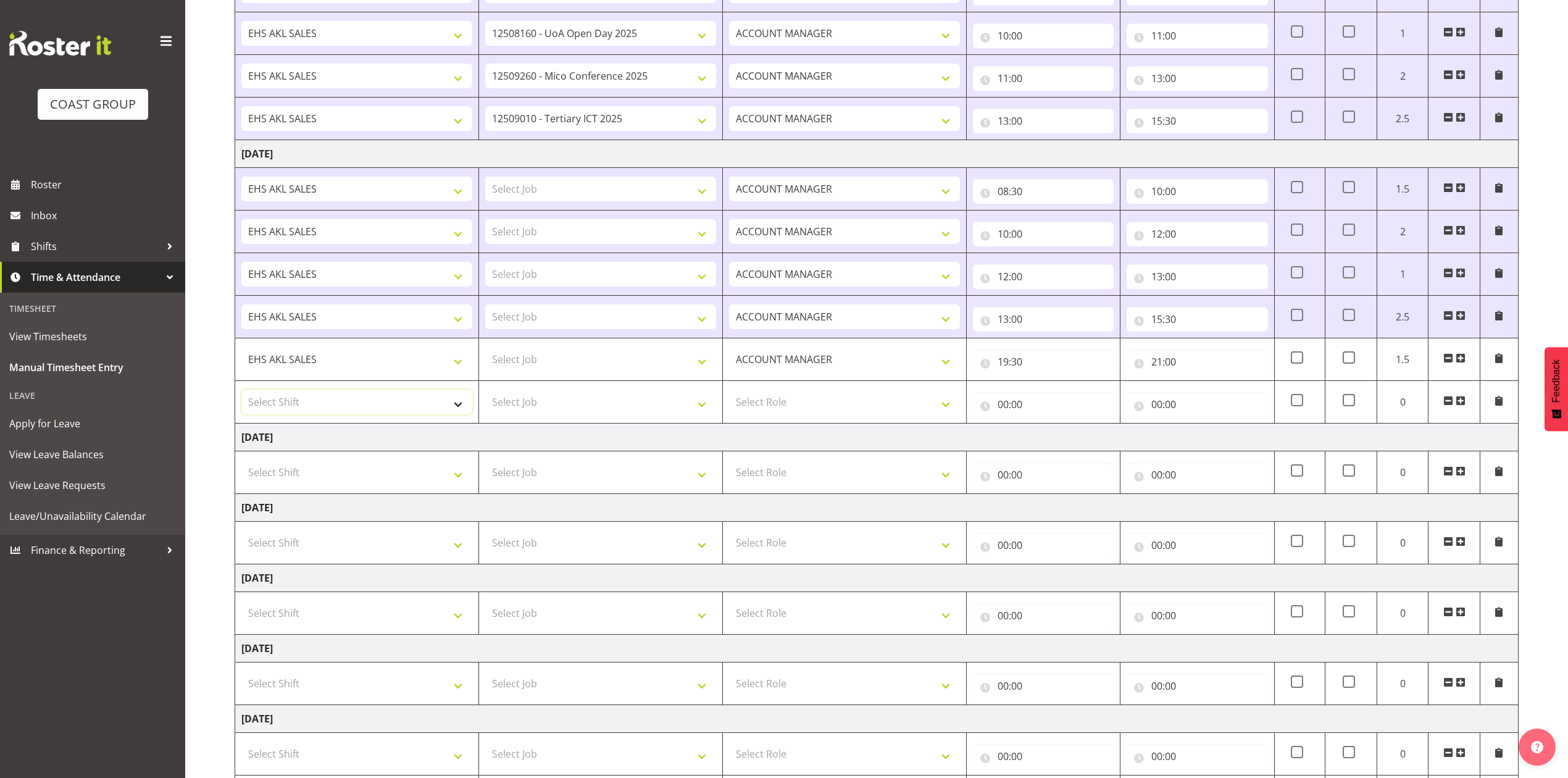
click at [349, 401] on select "Select Shift EHS AKL SALES" at bounding box center [357, 402] width 231 height 25
select select "1327"
click at [242, 394] on select "Select Shift EHS AKL SALES" at bounding box center [357, 402] width 231 height 25
click at [793, 408] on select "Select Role ACCOUNT MANAGER Account Manager" at bounding box center [845, 402] width 231 height 25
select select "197"
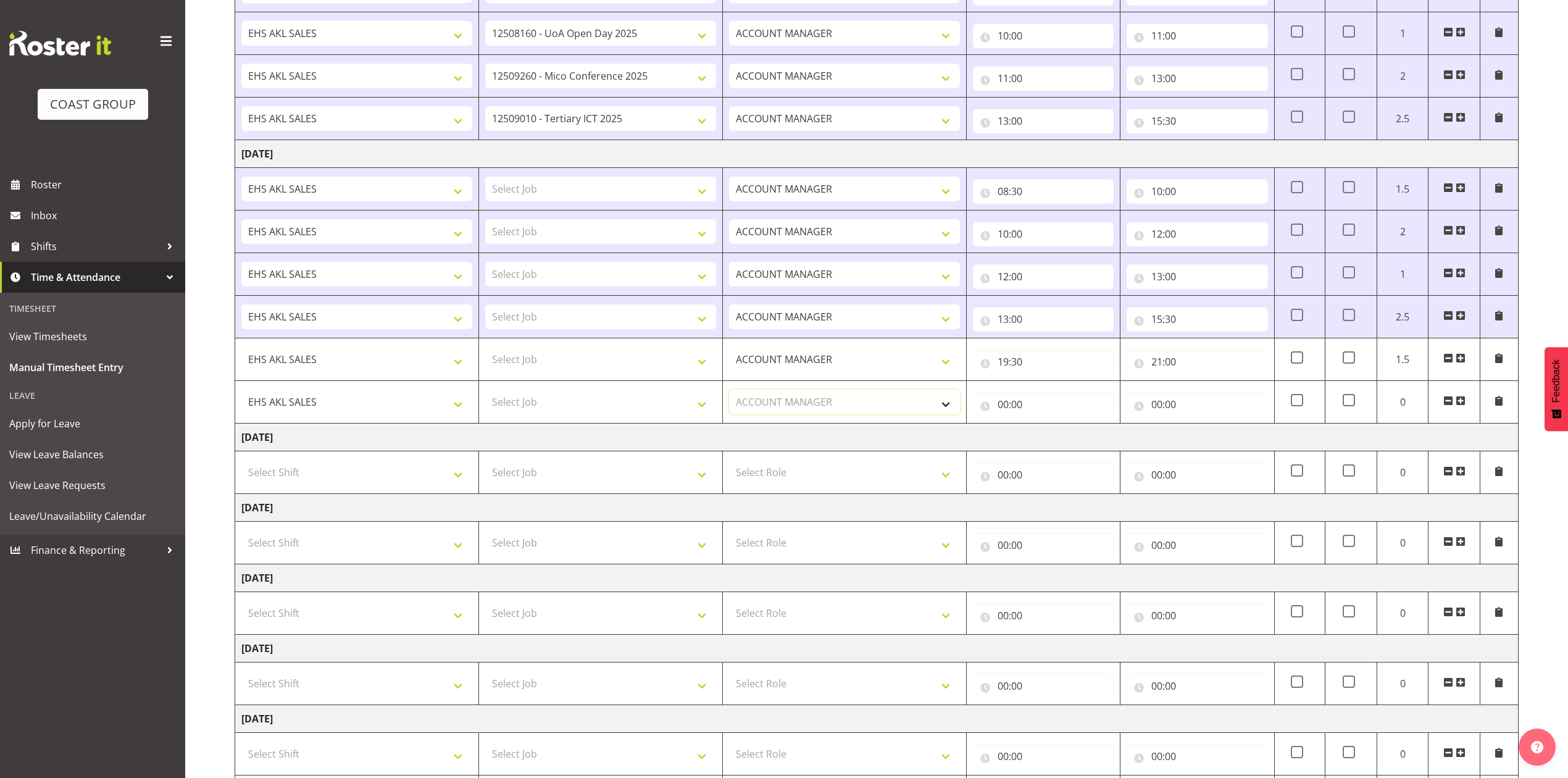
click at [730, 394] on select "Select Role ACCOUNT MANAGER Account Manager" at bounding box center [845, 402] width 231 height 25
click at [1010, 404] on input "00:00" at bounding box center [1043, 404] width 141 height 25
drag, startPoint x: 1055, startPoint y: 438, endPoint x: 1053, endPoint y: 428, distance: 10.2
click at [1055, 438] on select "00 01 02 03 04 05 06 07 08 09 10 11 12 13 14 15 16 17 18 19 20 21 22 23" at bounding box center [1057, 436] width 28 height 25
select select "21"
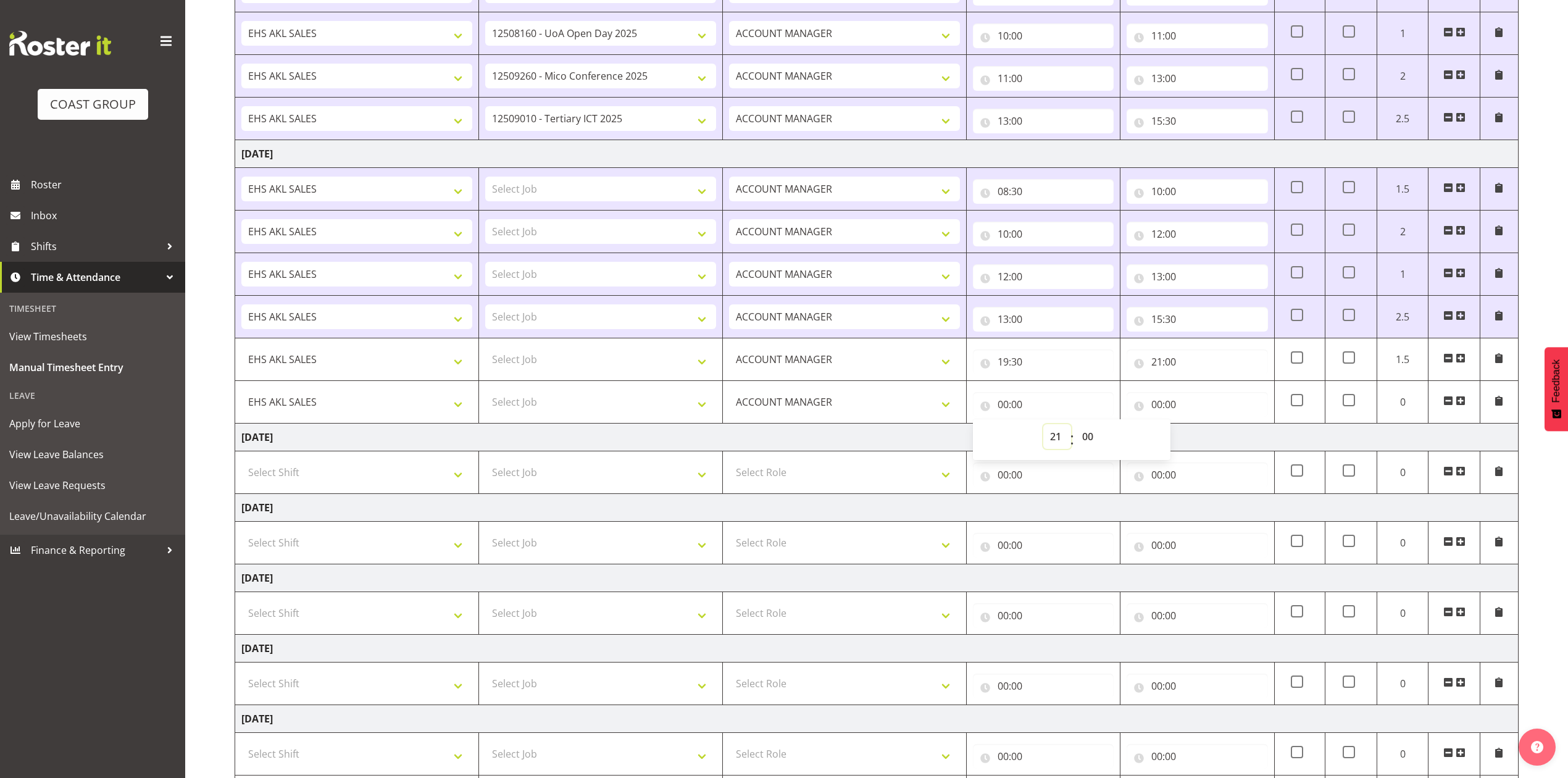
click at [1043, 428] on select "00 01 02 03 04 05 06 07 08 09 10 11 12 13 14 15 16 17 18 19 20 21 22 23" at bounding box center [1057, 436] width 28 height 25
type input "21:00"
click at [1157, 406] on input "00:00" at bounding box center [1197, 404] width 141 height 25
click at [1206, 443] on select "00 01 02 03 04 05 06 07 08 09 10 11 12 13 14 15 16 17 18 19 20 21 22 23" at bounding box center [1211, 436] width 28 height 25
select select "22"
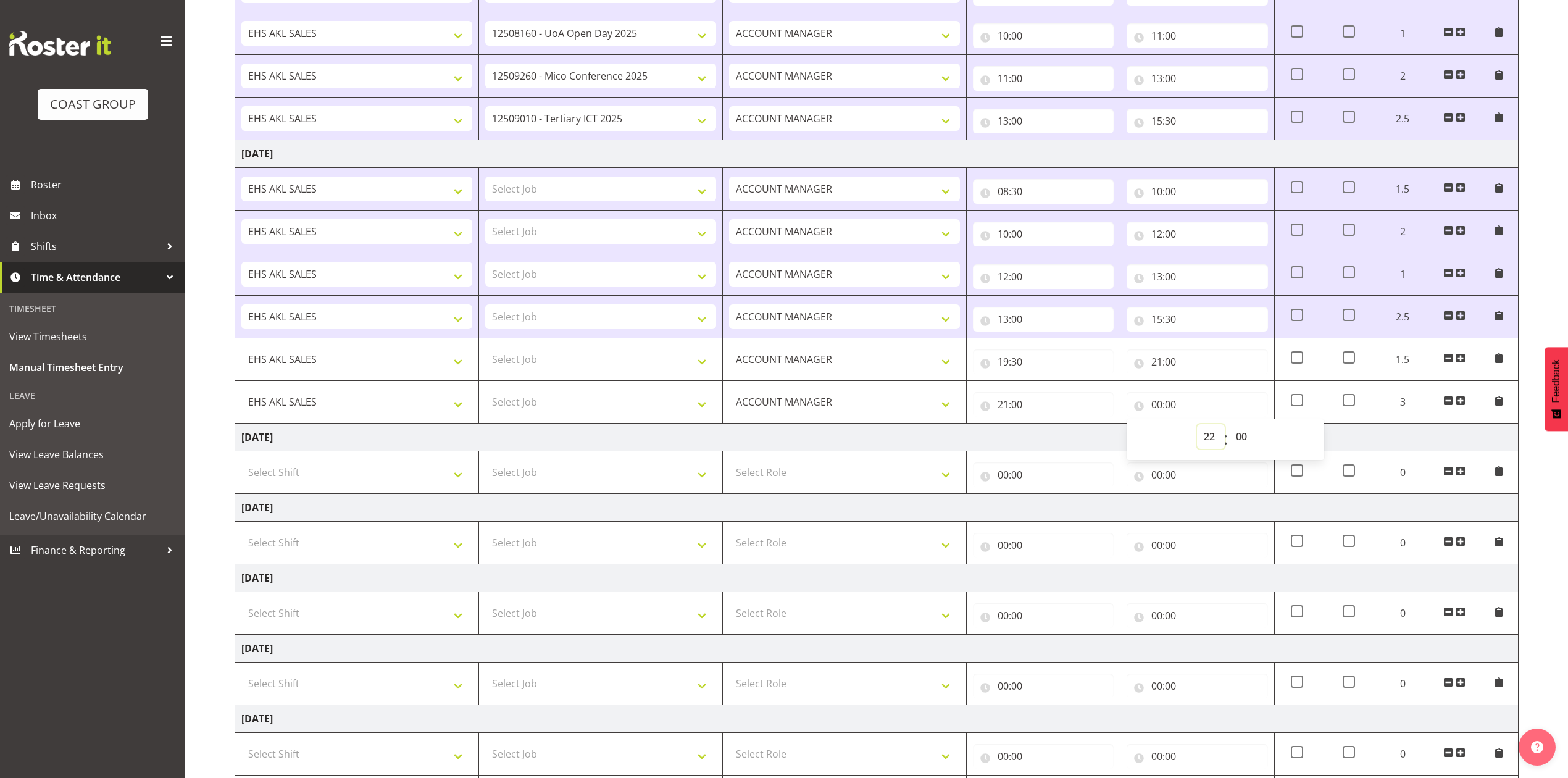
click at [1197, 428] on select "00 01 02 03 04 05 06 07 08 09 10 11 12 13 14 15 16 17 18 19 20 21 22 23" at bounding box center [1211, 436] width 28 height 25
type input "22:00"
click at [1078, 447] on td "[DATE]" at bounding box center [877, 437] width 1283 height 28
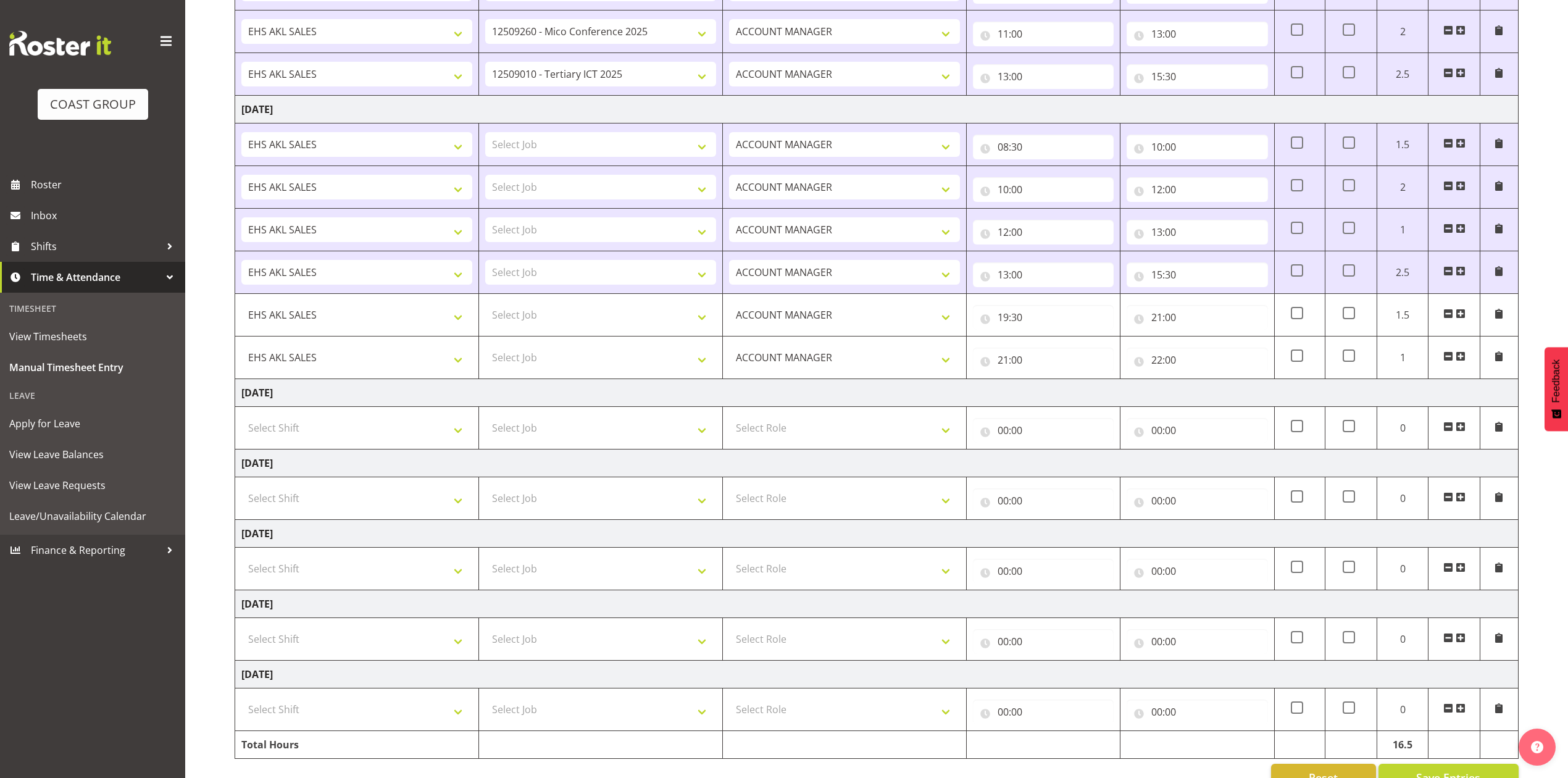
scroll to position [342, 0]
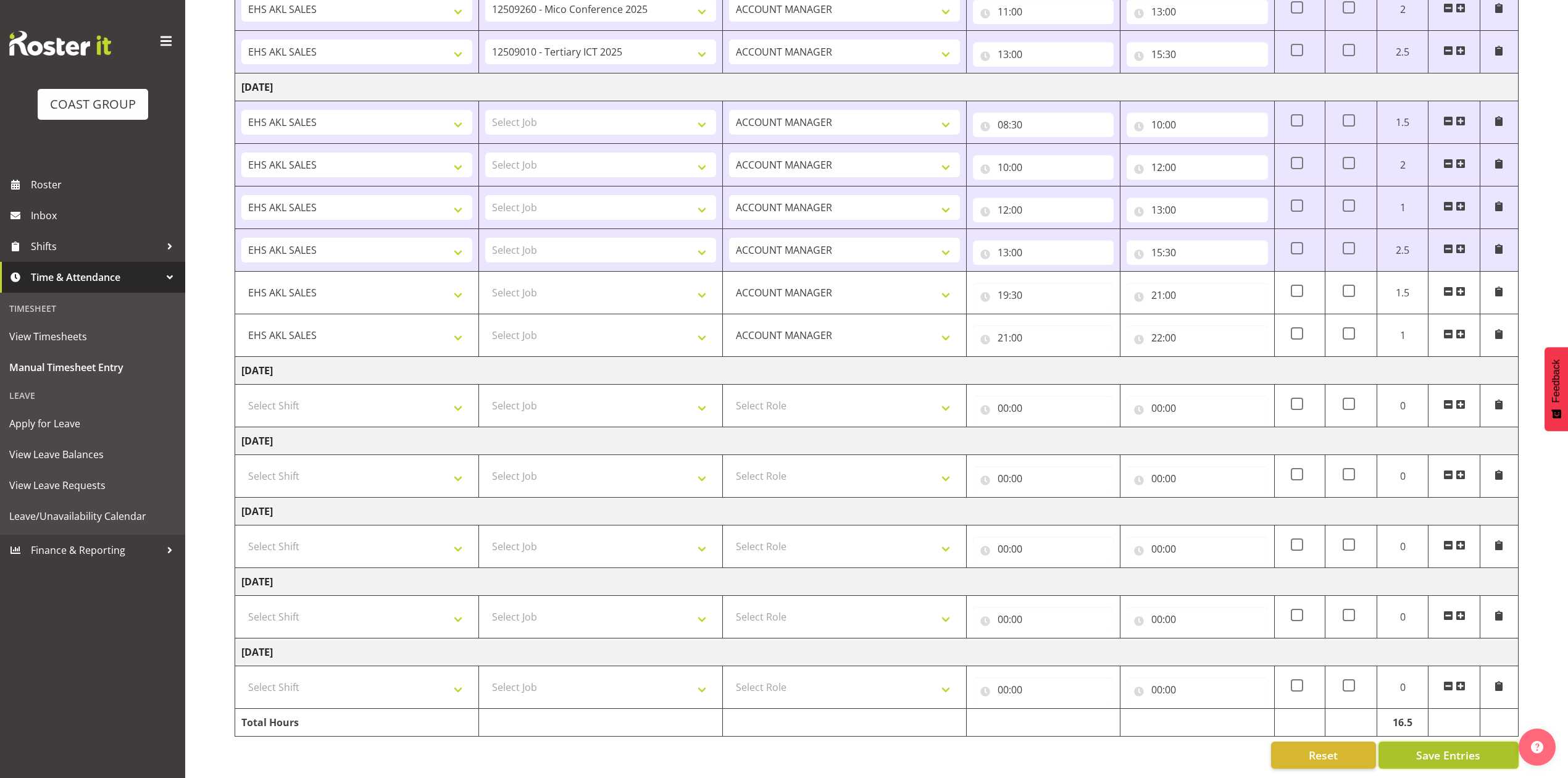
click at [1458, 747] on span "Save Entries" at bounding box center [1448, 755] width 64 height 16
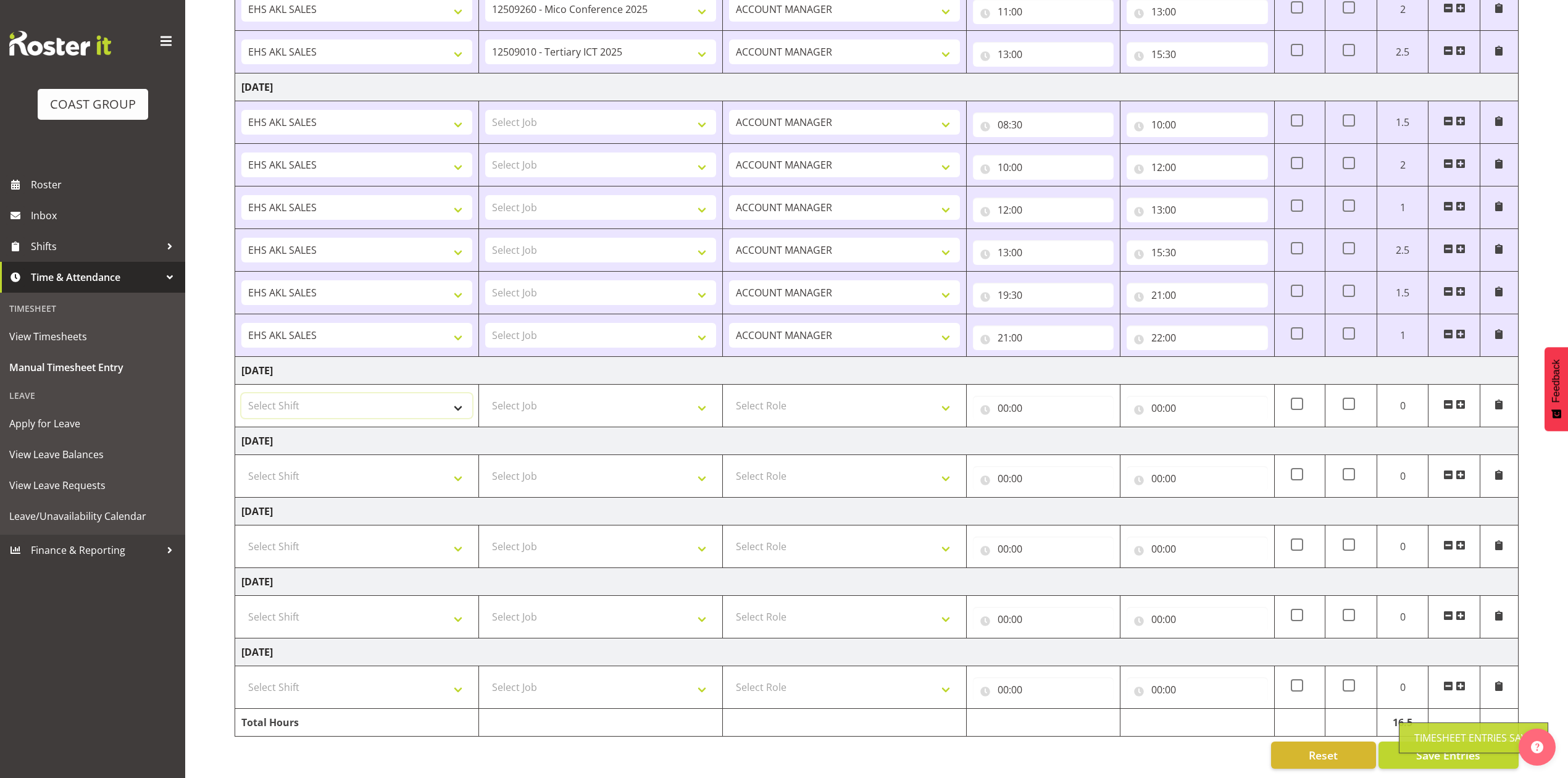
click at [417, 393] on select "Select Shift EHS AKL SALES" at bounding box center [357, 406] width 231 height 25
select select "1327"
click at [242, 393] on select "Select Shift EHS AKL SALES" at bounding box center [357, 406] width 231 height 25
drag, startPoint x: 766, startPoint y: 391, endPoint x: 779, endPoint y: 401, distance: 16.4
click at [766, 393] on select "Select Role ACCOUNT MANAGER Account Manager" at bounding box center [845, 406] width 231 height 25
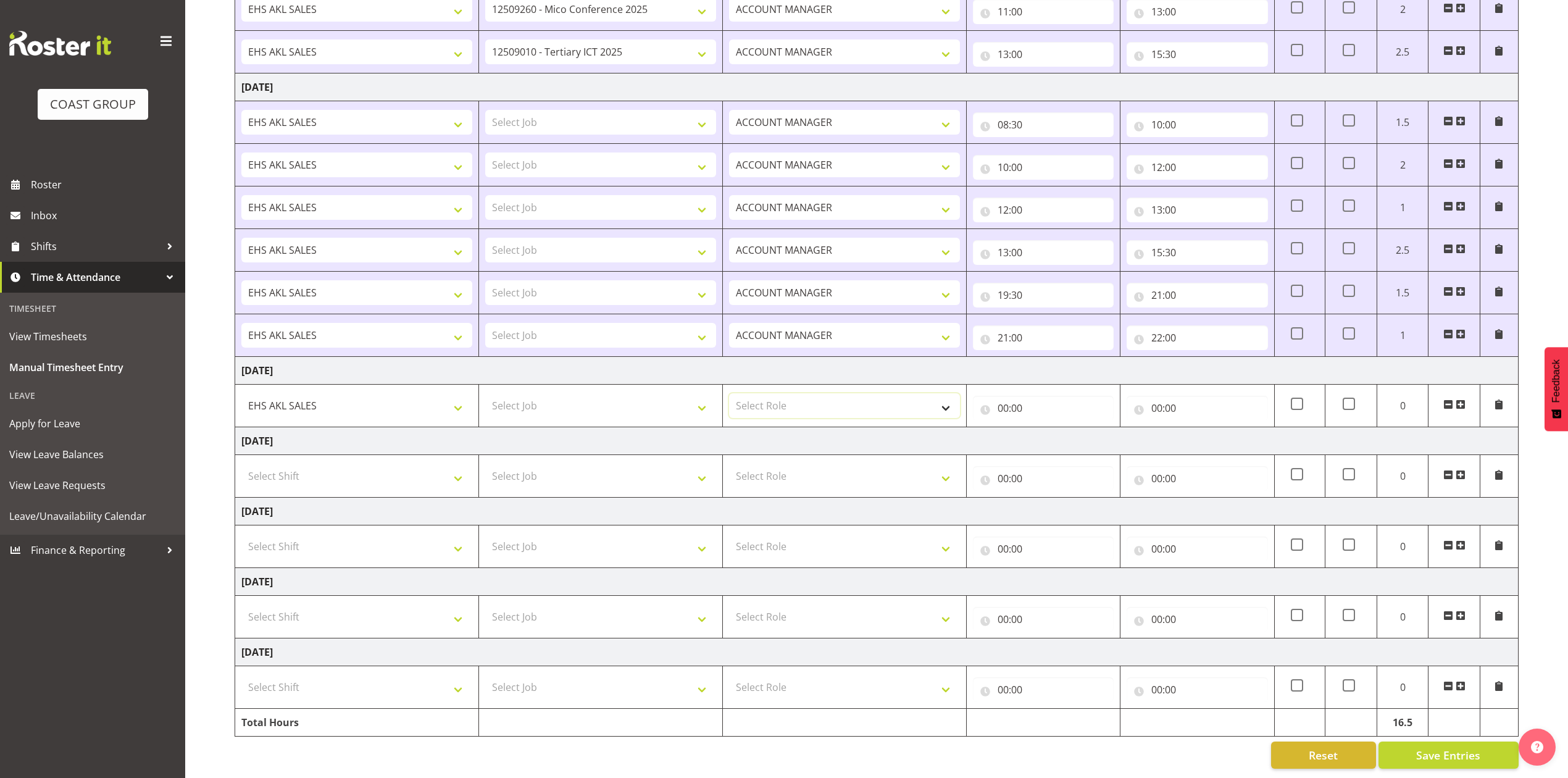
select select "197"
click at [730, 393] on select "Select Role ACCOUNT MANAGER Account Manager" at bounding box center [845, 406] width 231 height 25
click at [1003, 396] on input "00:00" at bounding box center [1043, 408] width 141 height 25
click at [1050, 427] on select "00 01 02 03 04 05 06 07 08 09 10 11 12 13 14 15 16 17 18 19 20 21 22 23" at bounding box center [1057, 440] width 28 height 25
select select "10"
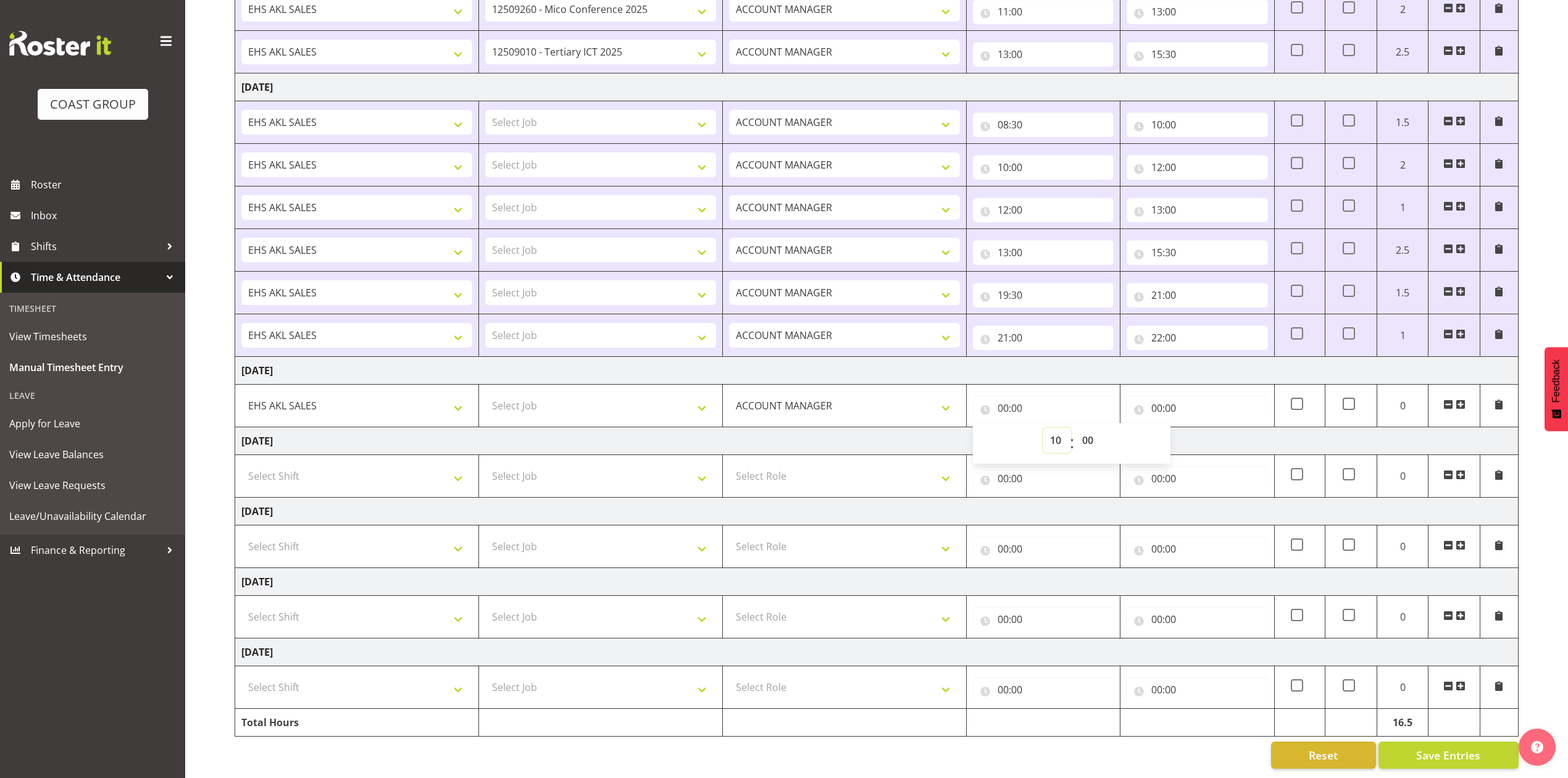
click at [1043, 427] on select "00 01 02 03 04 05 06 07 08 09 10 11 12 13 14 15 16 17 18 19 20 21 22 23" at bounding box center [1057, 440] width 28 height 25
type input "10:00"
click at [1161, 396] on input "00:00" at bounding box center [1197, 408] width 141 height 25
click at [1212, 427] on select "00 01 02 03 04 05 06 07 08 09 10 11 12 13 14 15 16 17 18 19 20 21 22 23" at bounding box center [1211, 440] width 28 height 25
select select "11"
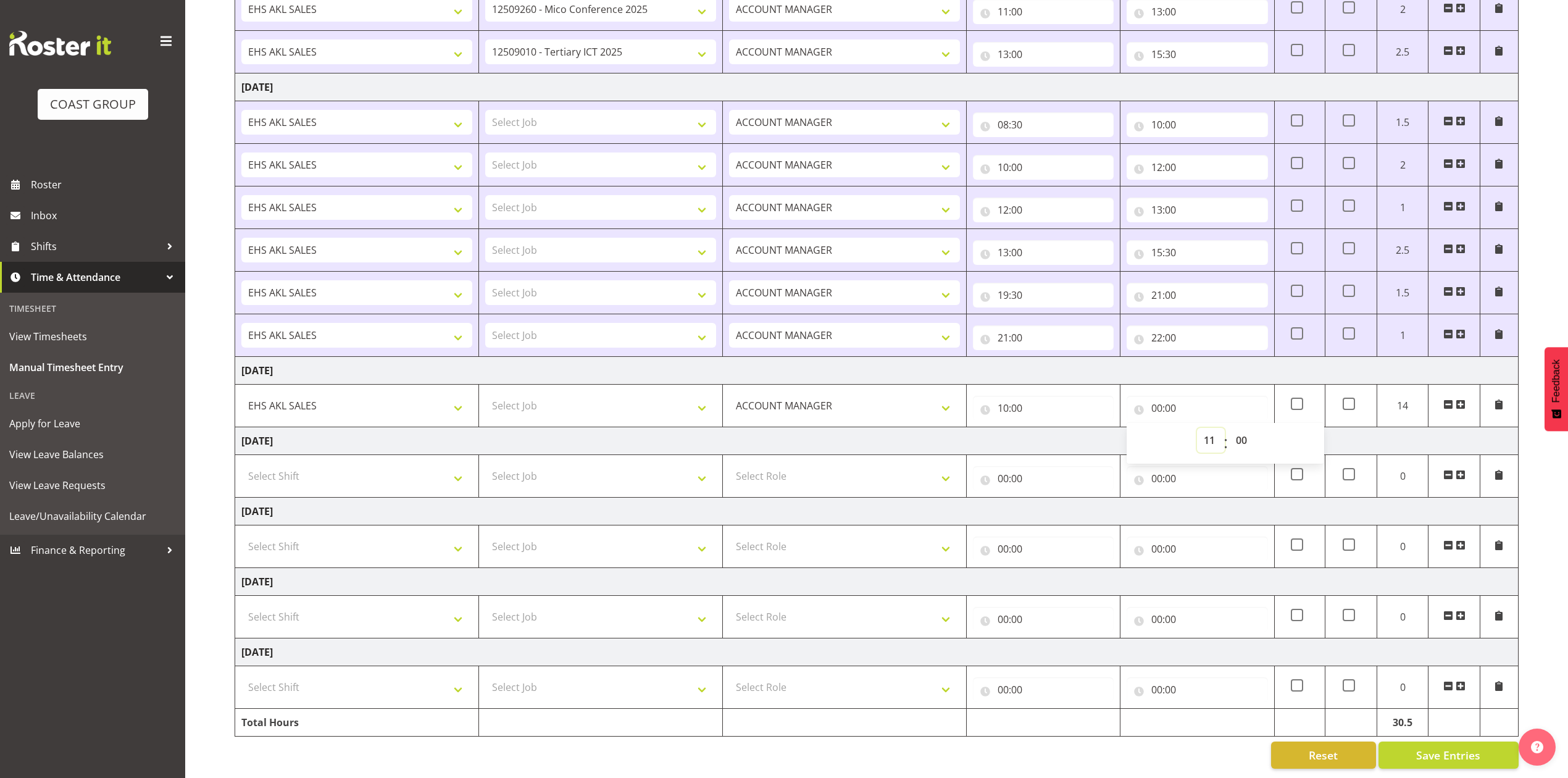
click at [1197, 427] on select "00 01 02 03 04 05 06 07 08 09 10 11 12 13 14 15 16 17 18 19 20 21 22 23" at bounding box center [1211, 440] width 28 height 25
type input "11:00"
click at [1462, 399] on span at bounding box center [1461, 404] width 10 height 10
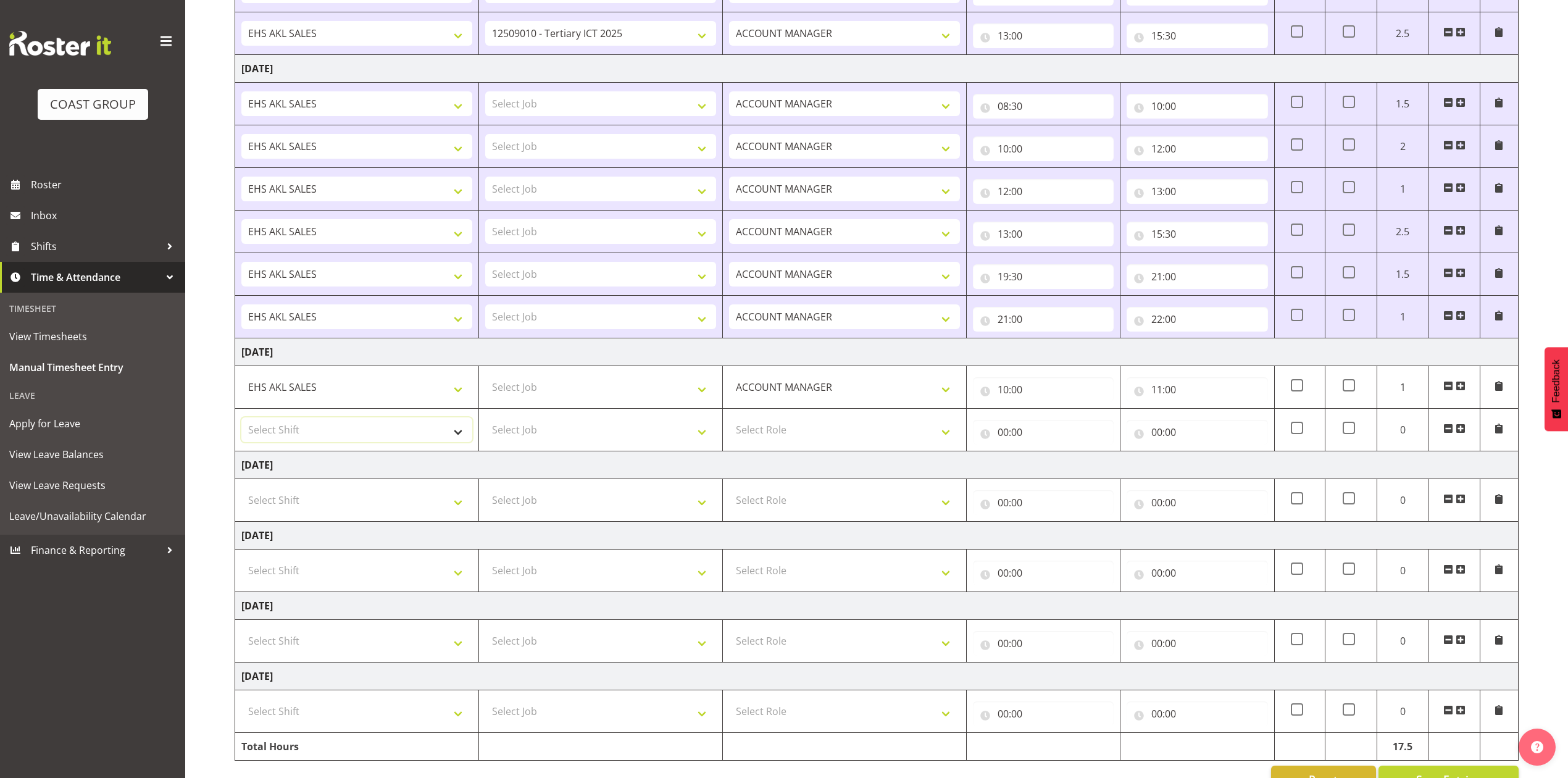
drag, startPoint x: 409, startPoint y: 430, endPoint x: 405, endPoint y: 440, distance: 10.8
click at [409, 430] on select "Select Shift EHS AKL SALES" at bounding box center [357, 430] width 231 height 25
select select "1327"
click at [242, 422] on select "Select Shift EHS AKL SALES" at bounding box center [357, 430] width 231 height 25
drag, startPoint x: 783, startPoint y: 420, endPoint x: 791, endPoint y: 433, distance: 15.3
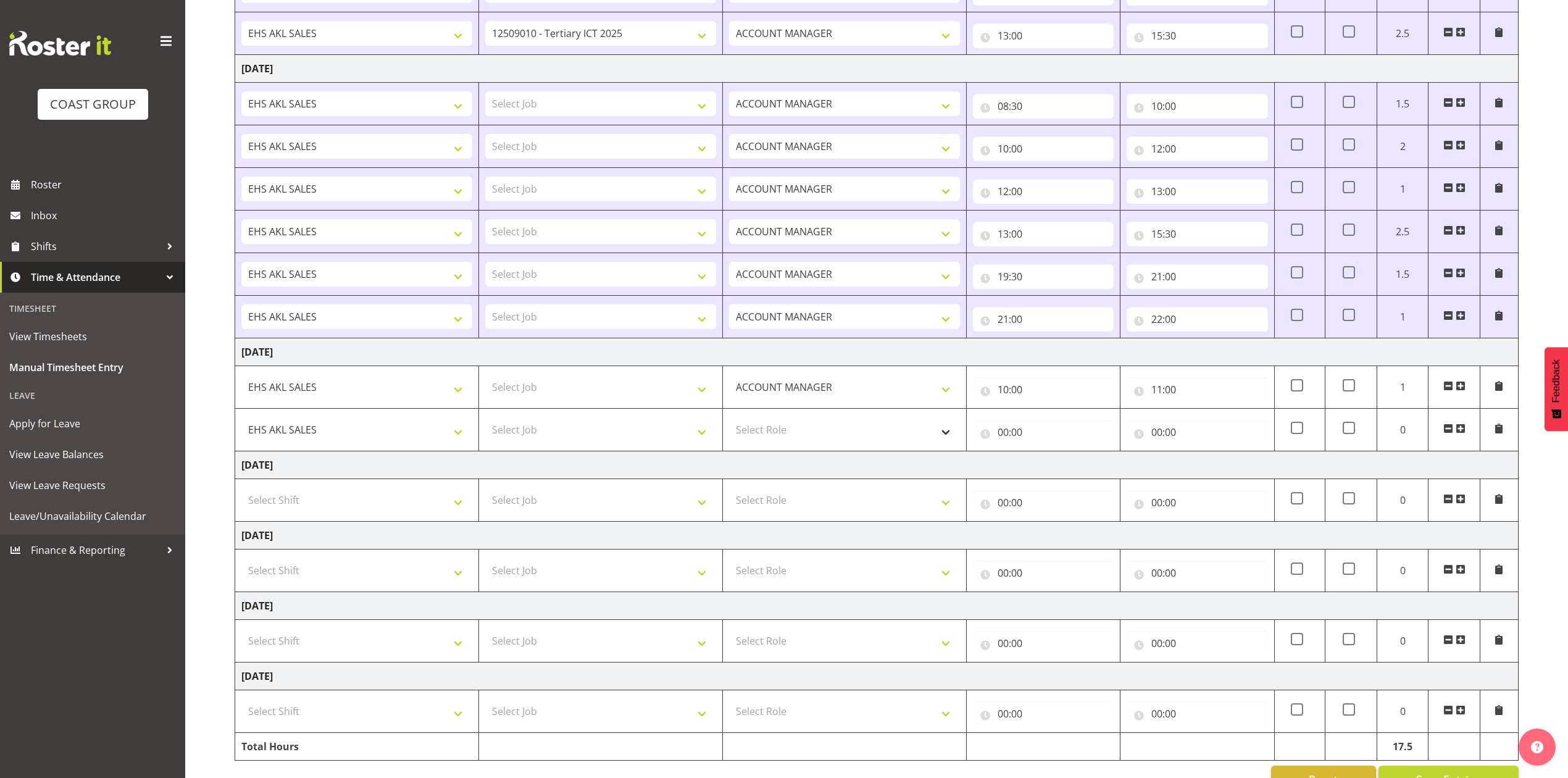
click at [784, 422] on td "Select Role ACCOUNT MANAGER Account Manager" at bounding box center [845, 430] width 244 height 43
drag, startPoint x: 796, startPoint y: 440, endPoint x: 801, endPoint y: 444, distance: 6.4
click at [796, 441] on select "Select Role ACCOUNT MANAGER Account Manager" at bounding box center [845, 430] width 231 height 25
select select "197"
click at [730, 422] on select "Select Role ACCOUNT MANAGER Account Manager" at bounding box center [845, 430] width 231 height 25
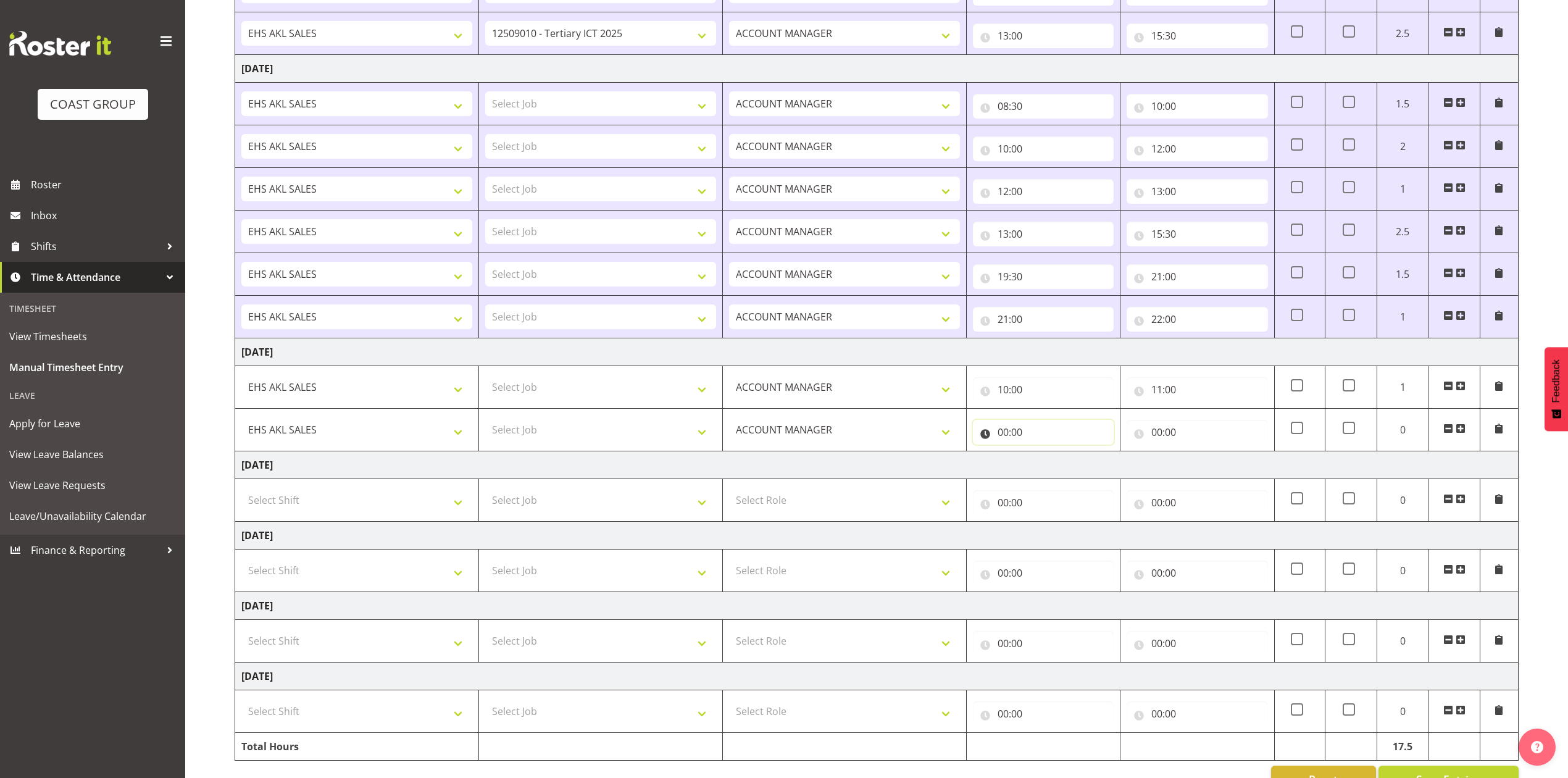
click at [999, 440] on input "00:00" at bounding box center [1043, 432] width 141 height 25
click at [1053, 472] on select "00 01 02 03 04 05 06 07 08 09 10 11 12 13 14 15 16 17 18 19 20 21 22 23" at bounding box center [1057, 464] width 28 height 25
select select "11"
click at [1043, 456] on select "00 01 02 03 04 05 06 07 08 09 10 11 12 13 14 15 16 17 18 19 20 21 22 23" at bounding box center [1057, 464] width 28 height 25
type input "11:00"
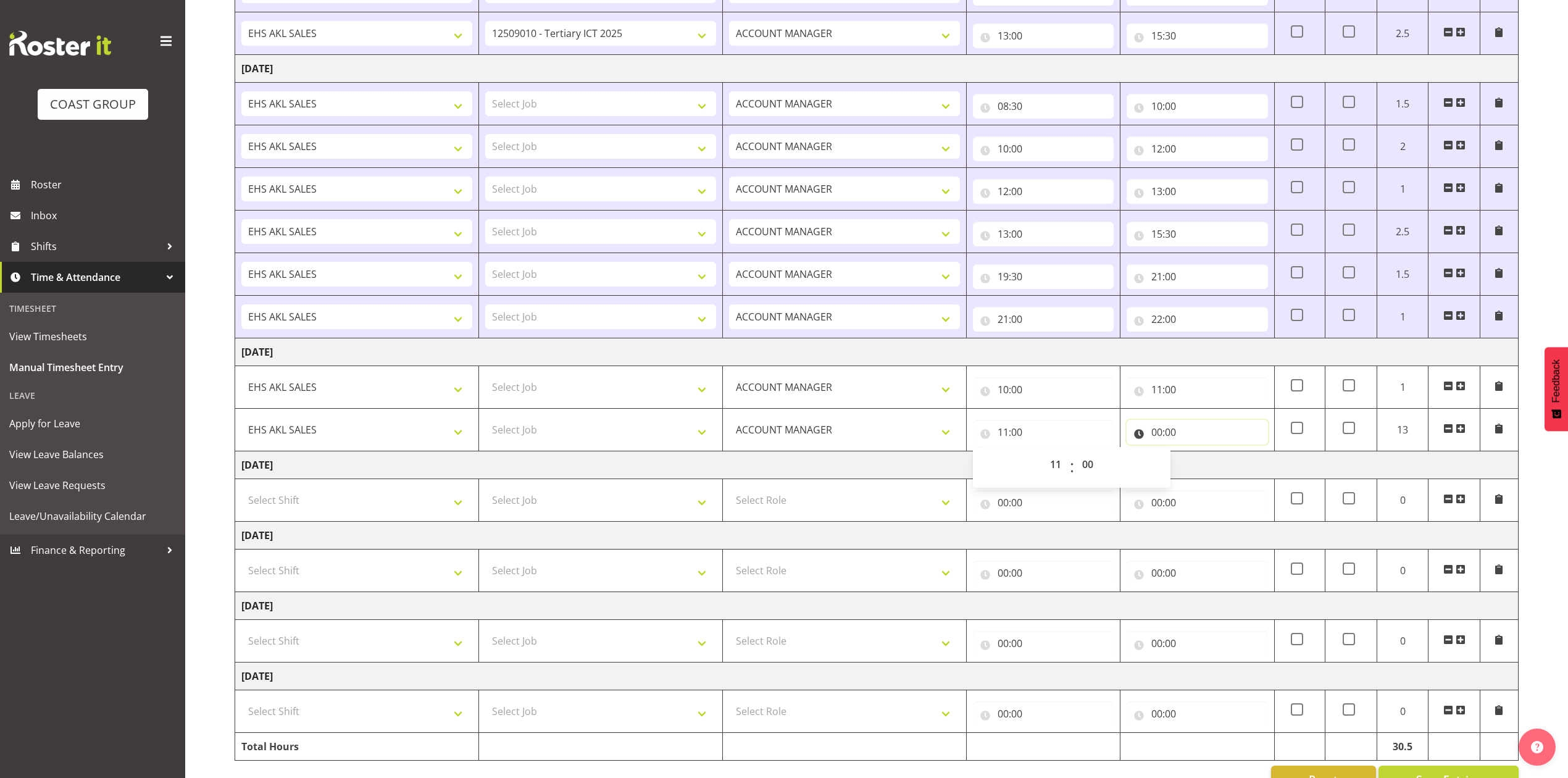
click at [1159, 443] on input "00:00" at bounding box center [1197, 432] width 141 height 25
drag, startPoint x: 1208, startPoint y: 472, endPoint x: 1206, endPoint y: 463, distance: 9.2
click at [1206, 472] on select "00 01 02 03 04 05 06 07 08 09 10 11 12 13 14 15 16 17 18 19 20 21 22 23" at bounding box center [1211, 464] width 28 height 25
select select "12"
click at [1197, 456] on select "00 01 02 03 04 05 06 07 08 09 10 11 12 13 14 15 16 17 18 19 20 21 22 23" at bounding box center [1211, 464] width 28 height 25
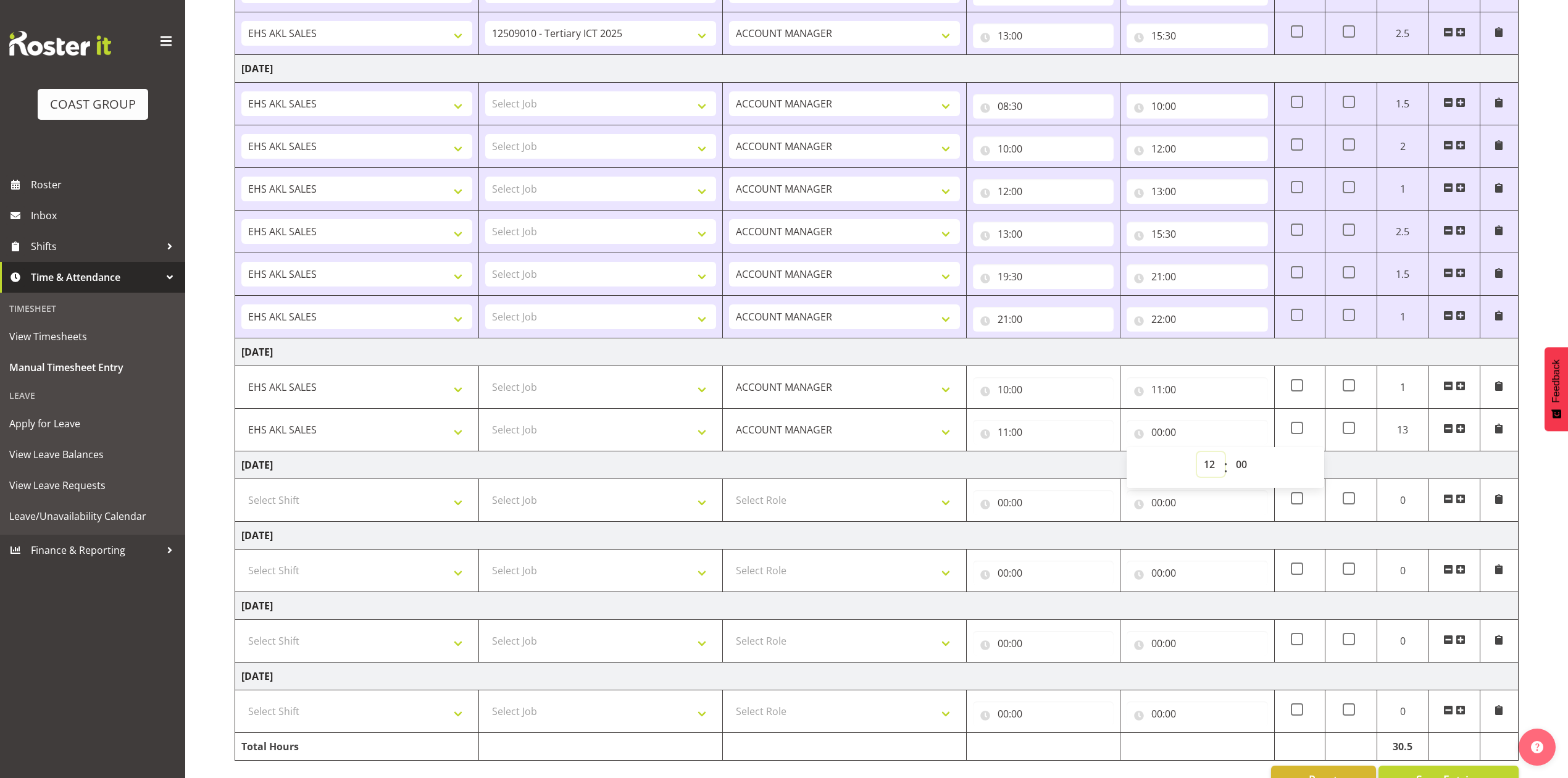
type input "12:00"
click at [1462, 431] on span at bounding box center [1461, 428] width 10 height 10
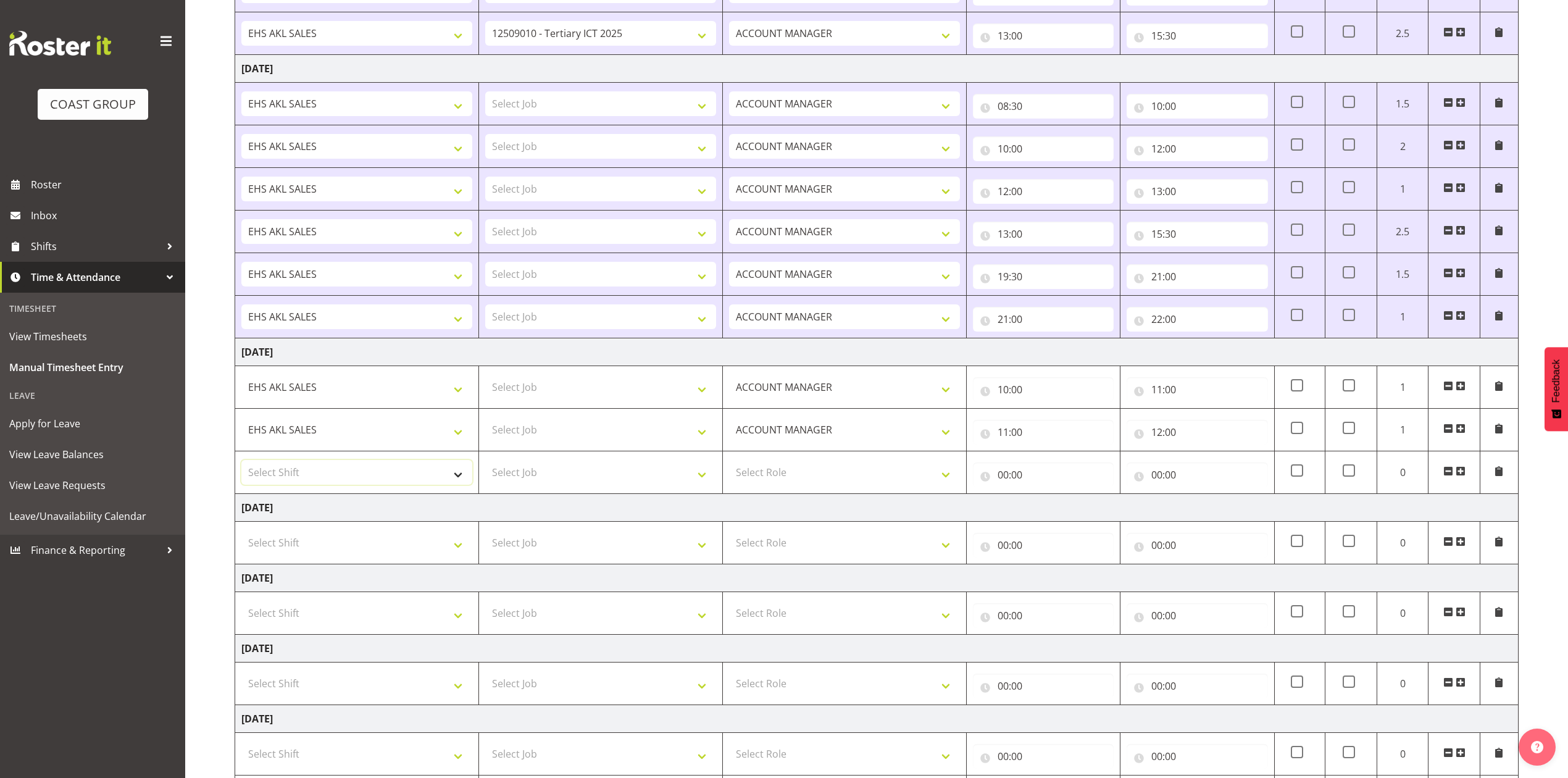
click at [381, 482] on select "Select Shift EHS AKL SALES" at bounding box center [357, 472] width 231 height 25
select select "1327"
click at [242, 464] on select "Select Shift EHS AKL SALES" at bounding box center [357, 472] width 231 height 25
click at [752, 474] on select "Select Role ACCOUNT MANAGER Account Manager" at bounding box center [845, 472] width 231 height 25
select select "197"
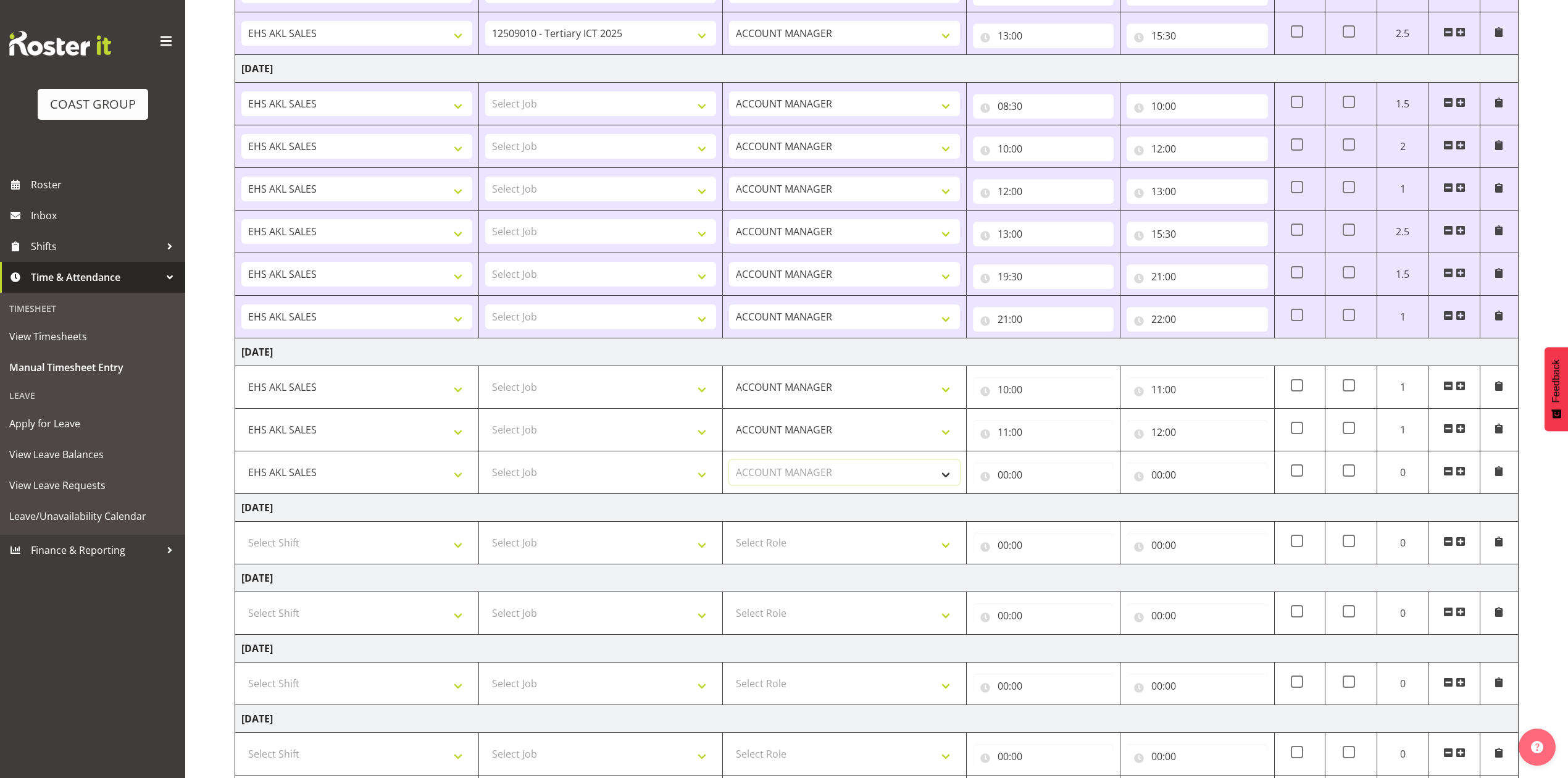
click at [730, 464] on select "Select Role ACCOUNT MANAGER Account Manager" at bounding box center [845, 472] width 231 height 25
click at [1003, 474] on input "00:00" at bounding box center [1043, 475] width 141 height 25
click at [1062, 507] on select "00 01 02 03 04 05 06 07 08 09 10 11 12 13 14 15 16 17 18 19 20 21 22 23" at bounding box center [1057, 507] width 28 height 25
select select "12"
click at [1043, 499] on select "00 01 02 03 04 05 06 07 08 09 10 11 12 13 14 15 16 17 18 19 20 21 22 23" at bounding box center [1057, 507] width 28 height 25
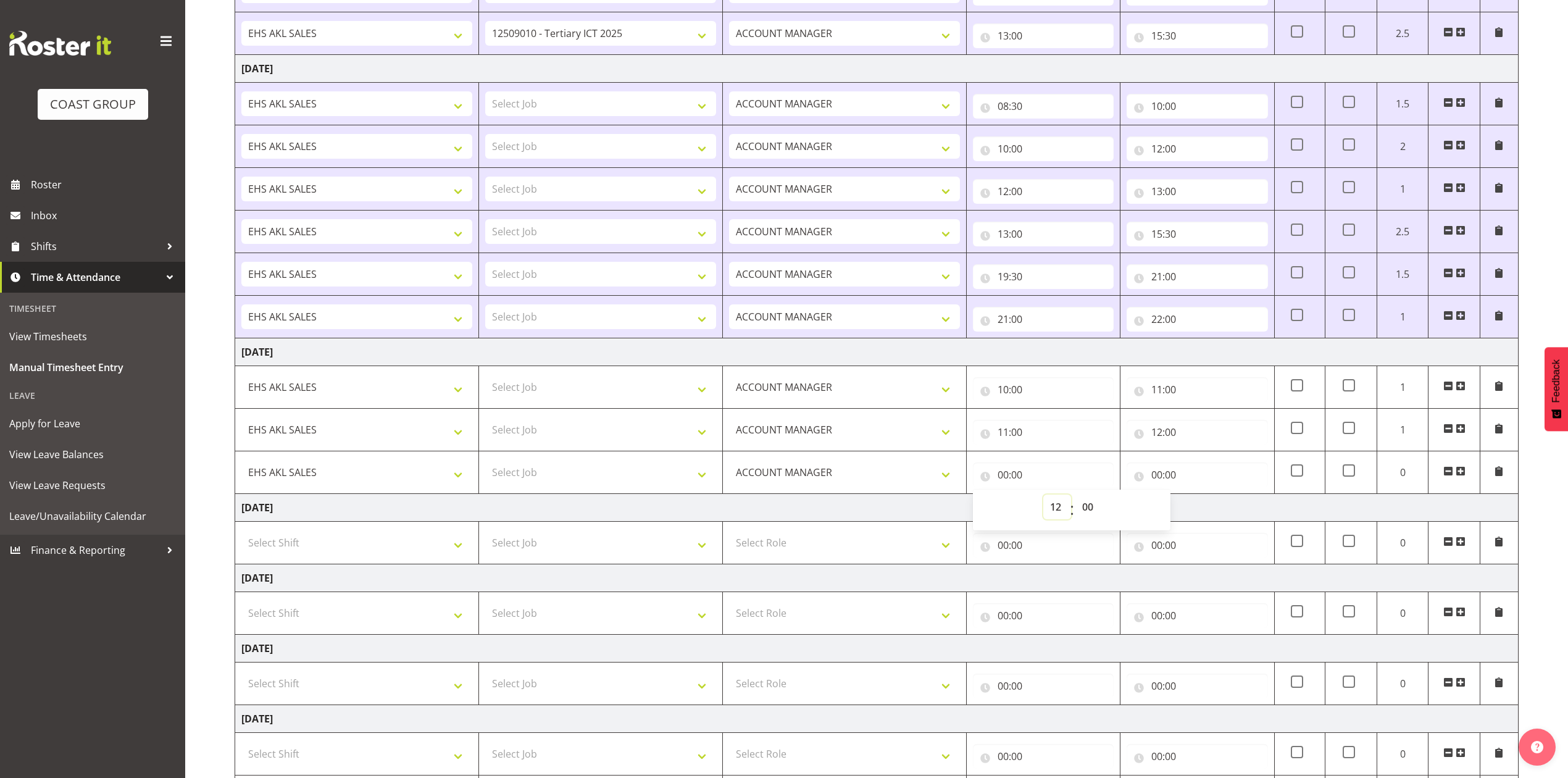
type input "12:00"
click at [1157, 482] on input "00:00" at bounding box center [1197, 475] width 141 height 25
click at [1203, 510] on select "00 01 02 03 04 05 06 07 08 09 10 11 12 13 14 15 16 17 18 19 20 21 22 23" at bounding box center [1211, 507] width 28 height 25
select select "13"
click at [1197, 499] on select "00 01 02 03 04 05 06 07 08 09 10 11 12 13 14 15 16 17 18 19 20 21 22 23" at bounding box center [1211, 507] width 28 height 25
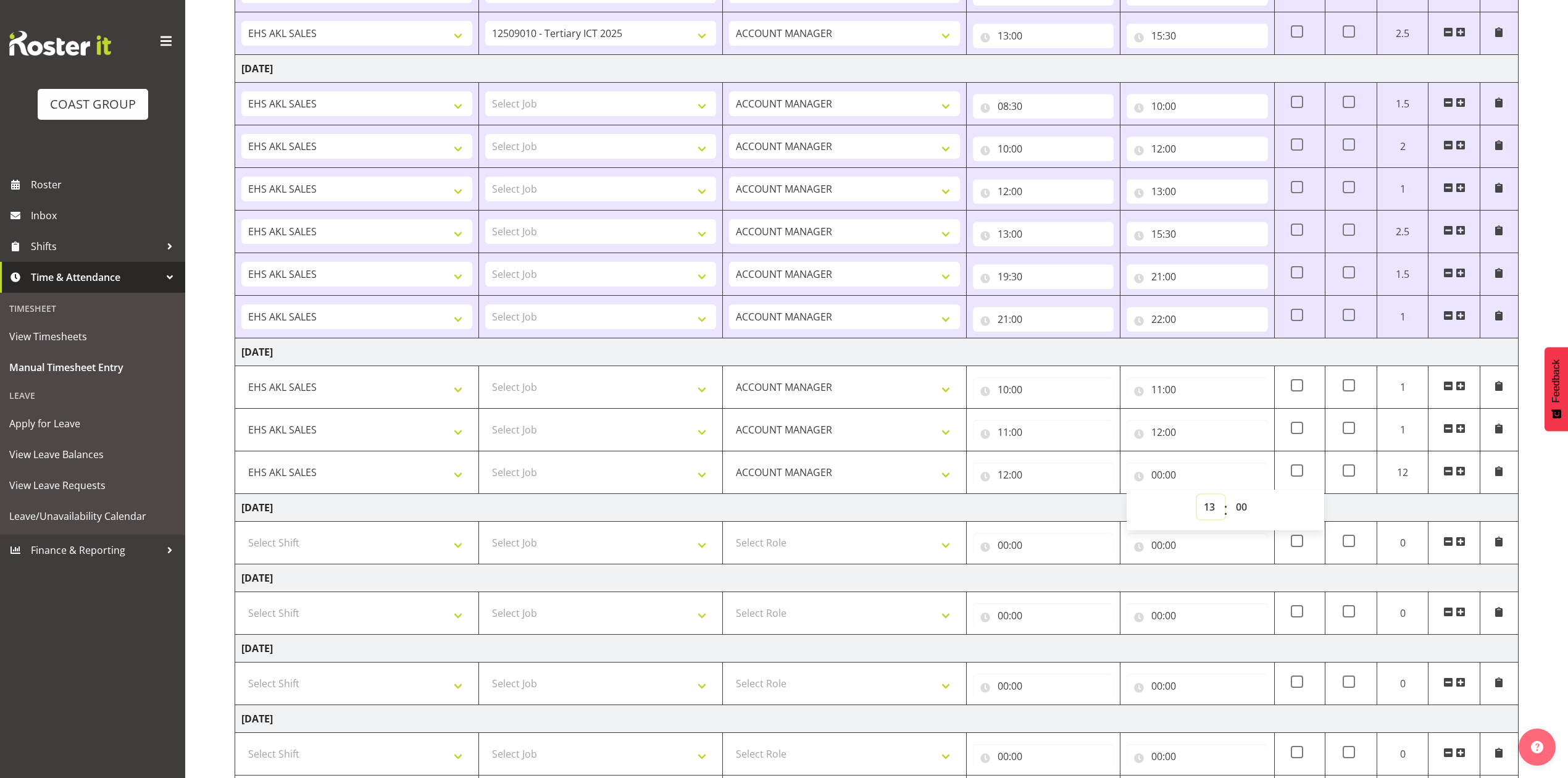
type input "13:00"
drag, startPoint x: 1465, startPoint y: 477, endPoint x: 1109, endPoint y: 462, distance: 356.3
click at [1465, 475] on span at bounding box center [1461, 471] width 10 height 10
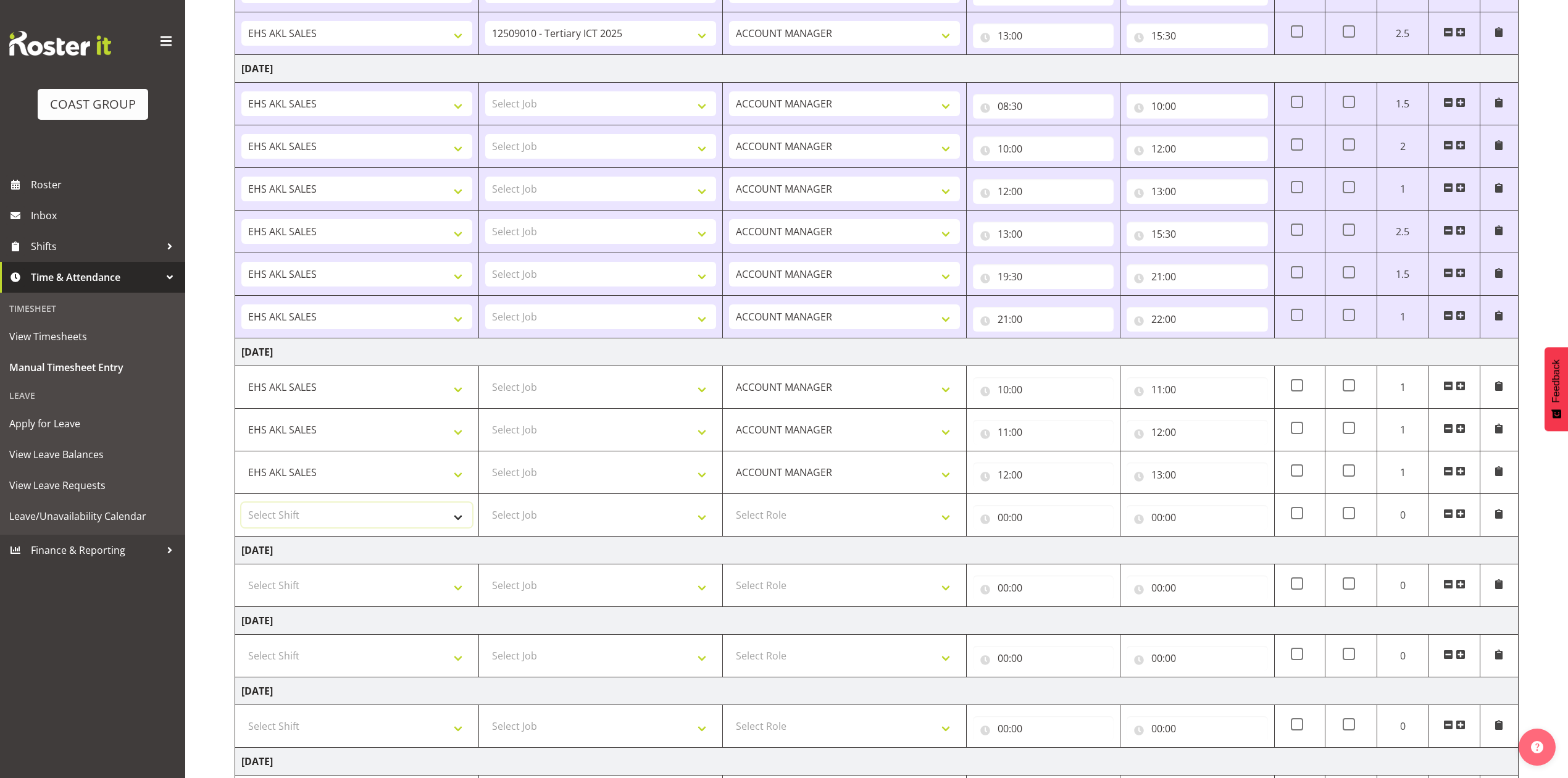
click at [374, 524] on select "Select Shift EHS AKL SALES" at bounding box center [357, 515] width 231 height 25
select select "1327"
click at [242, 507] on select "Select Shift EHS AKL SALES" at bounding box center [357, 515] width 231 height 25
click at [811, 523] on select "Select Role ACCOUNT MANAGER Account Manager" at bounding box center [845, 515] width 231 height 25
select select "197"
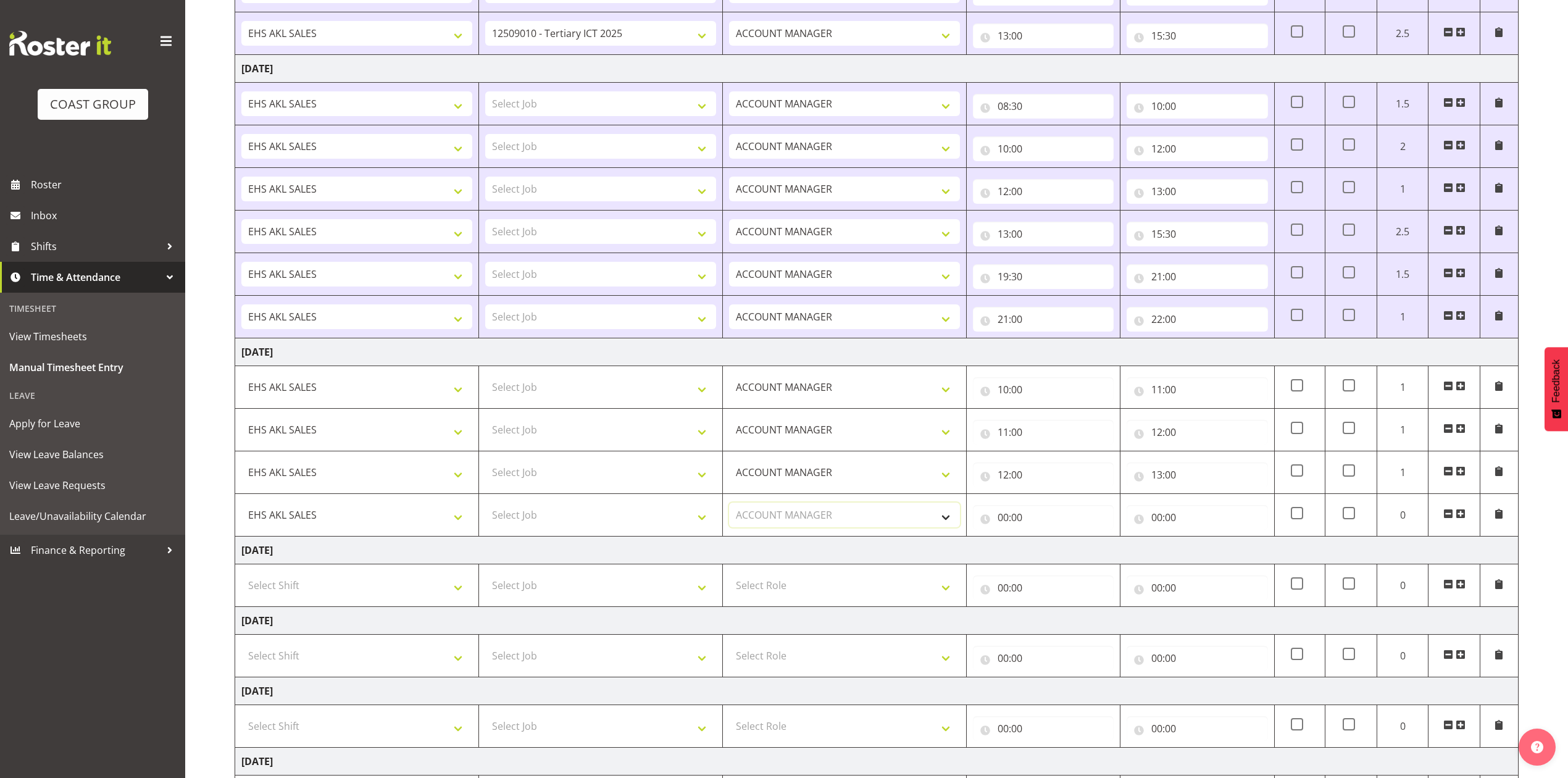
click at [730, 507] on select "Select Role ACCOUNT MANAGER Account Manager" at bounding box center [845, 515] width 231 height 25
click at [1006, 522] on input "00:00" at bounding box center [1043, 517] width 141 height 25
drag, startPoint x: 1060, startPoint y: 549, endPoint x: 1060, endPoint y: 542, distance: 7.0
click at [1060, 549] on select "00 01 02 03 04 05 06 07 08 09 10 11 12 13 14 15 16 17 18 19 20 21 22 23" at bounding box center [1057, 549] width 28 height 25
select select "13"
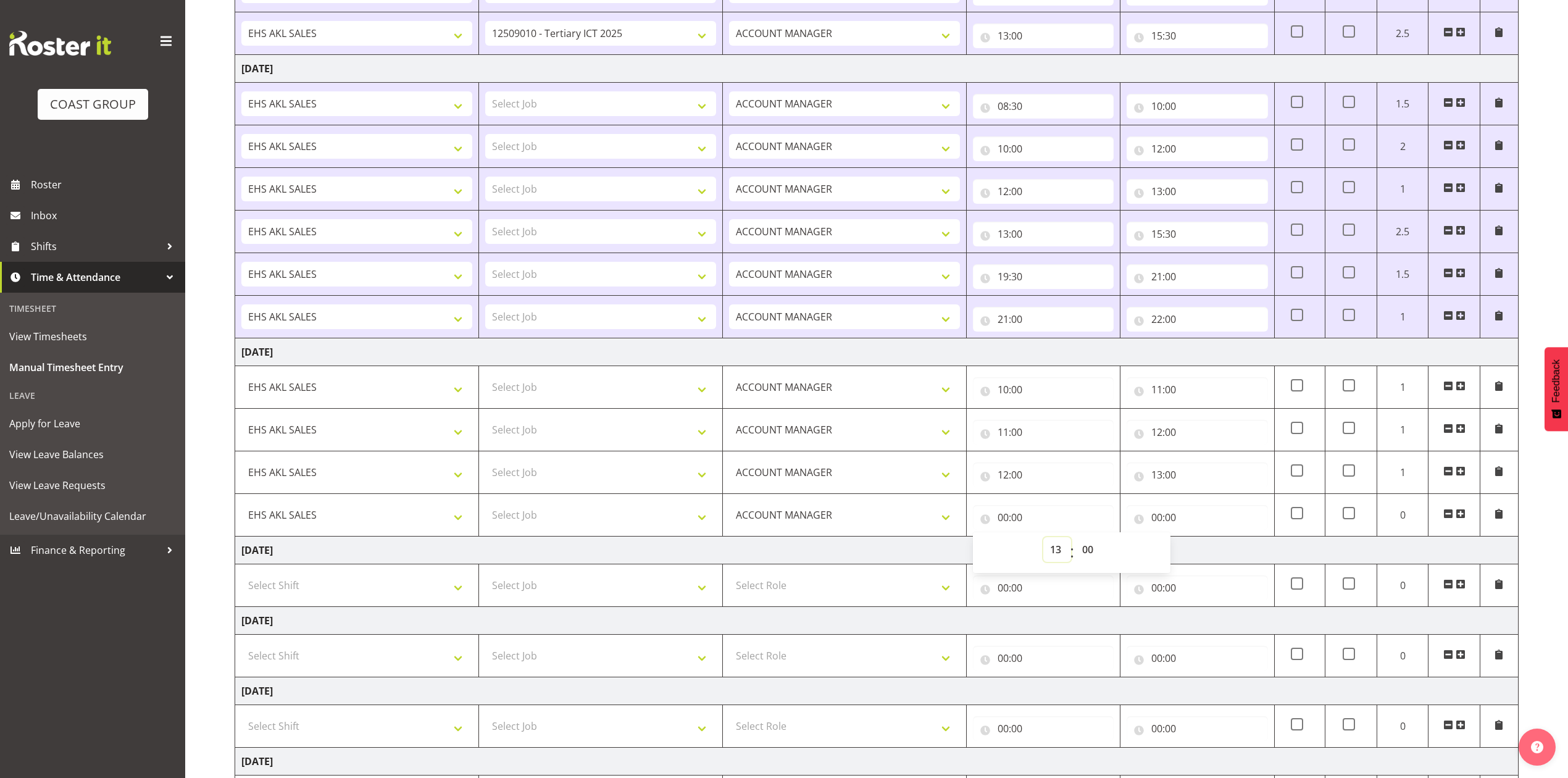
click at [1043, 542] on select "00 01 02 03 04 05 06 07 08 09 10 11 12 13 14 15 16 17 18 19 20 21 22 23" at bounding box center [1057, 549] width 28 height 25
type input "13:00"
click at [1164, 526] on input "00:00" at bounding box center [1197, 517] width 141 height 25
click at [1213, 560] on select "00 01 02 03 04 05 06 07 08 09 10 11 12 13 14 15 16 17 18 19 20 21 22 23" at bounding box center [1211, 549] width 28 height 25
select select "14"
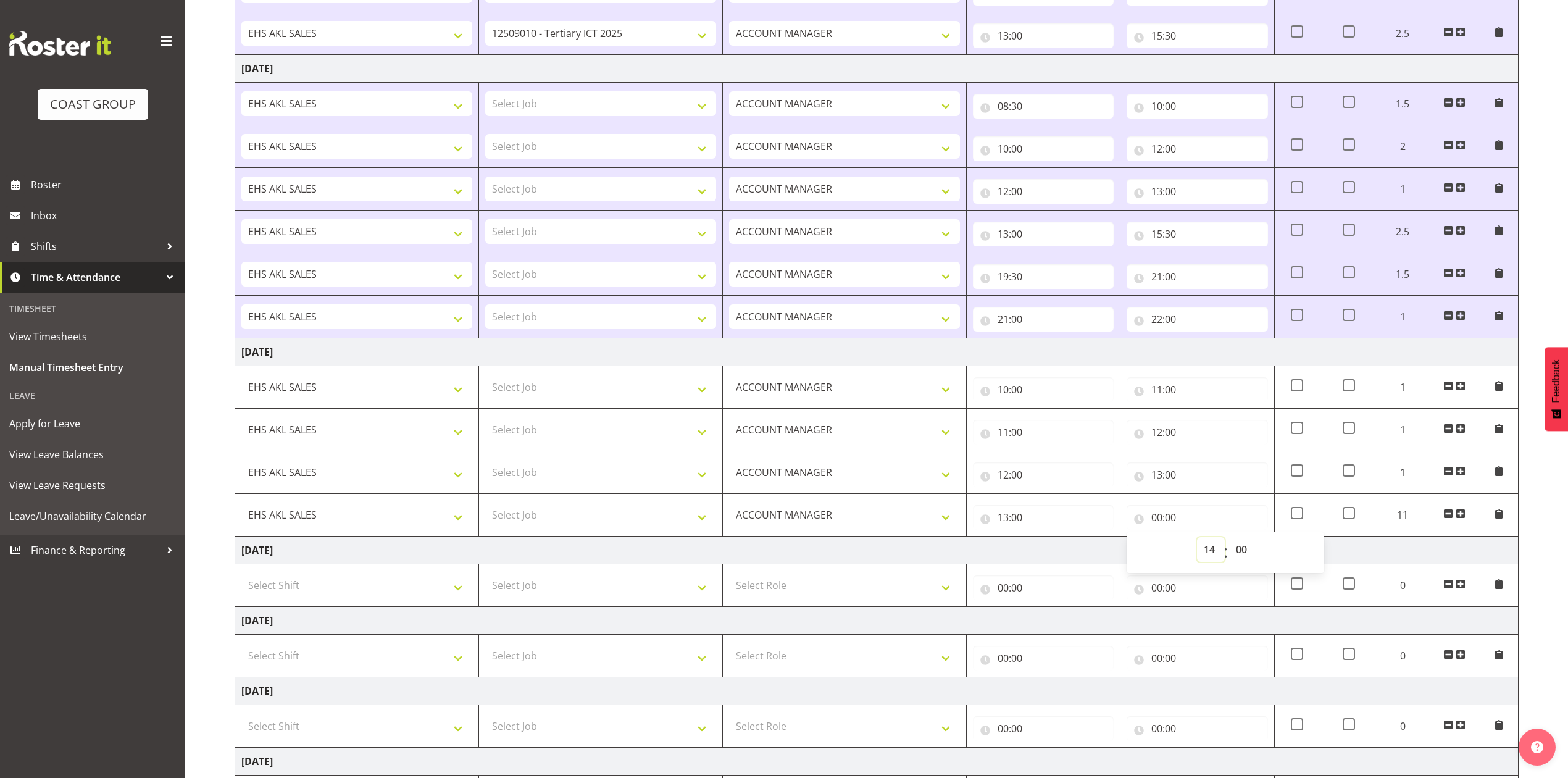
click at [1197, 542] on select "00 01 02 03 04 05 06 07 08 09 10 11 12 13 14 15 16 17 18 19 20 21 22 23" at bounding box center [1211, 549] width 28 height 25
type input "14:00"
drag, startPoint x: 1249, startPoint y: 556, endPoint x: 1246, endPoint y: 544, distance: 12.4
click at [1247, 554] on select "00 01 02 03 04 05 06 07 08 09 10 11 12 13 14 15 16 17 18 19 20 21 22 23 24 25 2…" at bounding box center [1243, 549] width 28 height 25
select select "30"
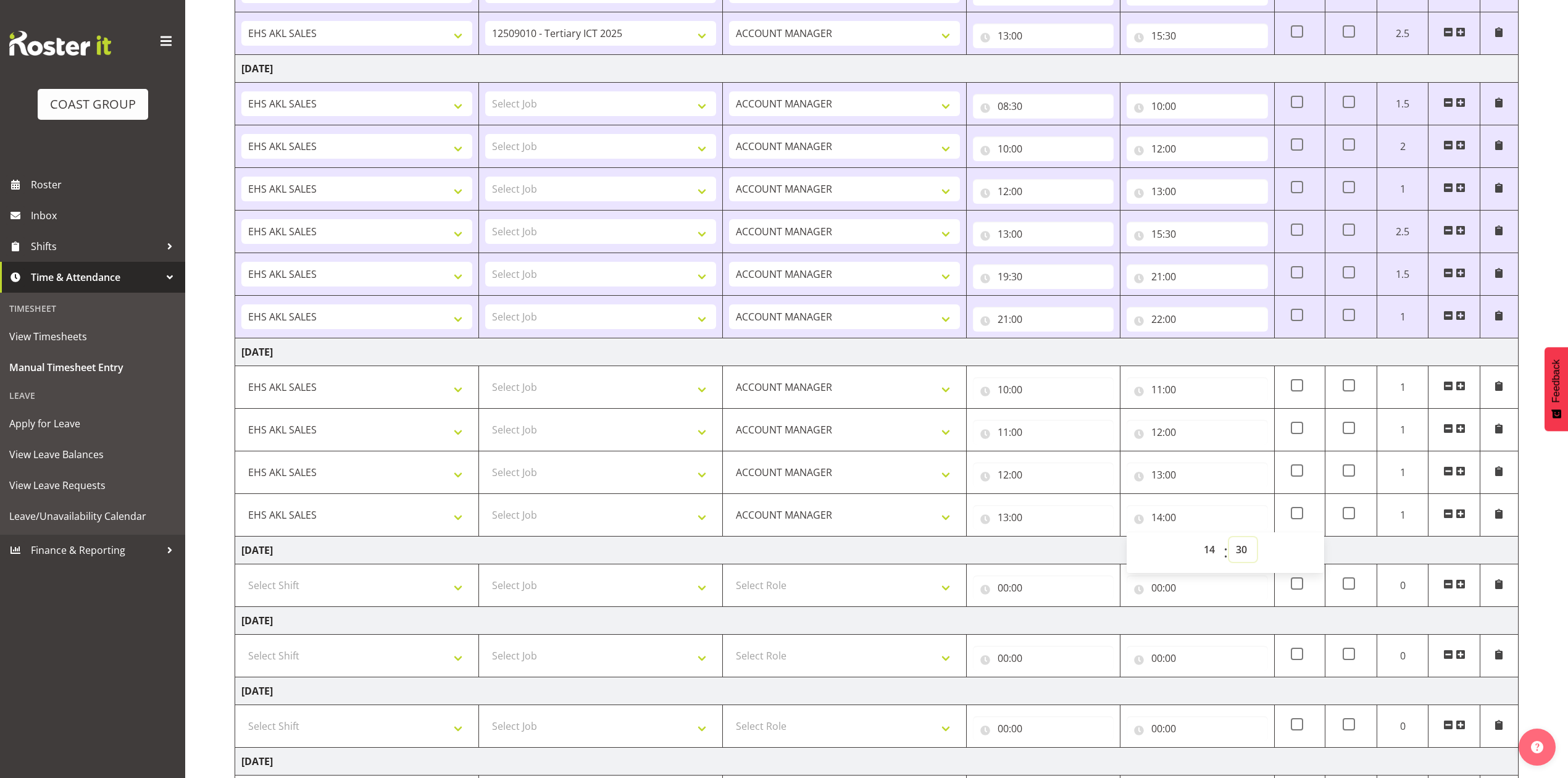
click at [1229, 542] on select "00 01 02 03 04 05 06 07 08 09 10 11 12 13 14 15 16 17 18 19 20 21 22 23 24 25 2…" at bounding box center [1243, 549] width 28 height 25
type input "14:30"
click at [1107, 547] on td "[DATE]" at bounding box center [877, 550] width 1283 height 28
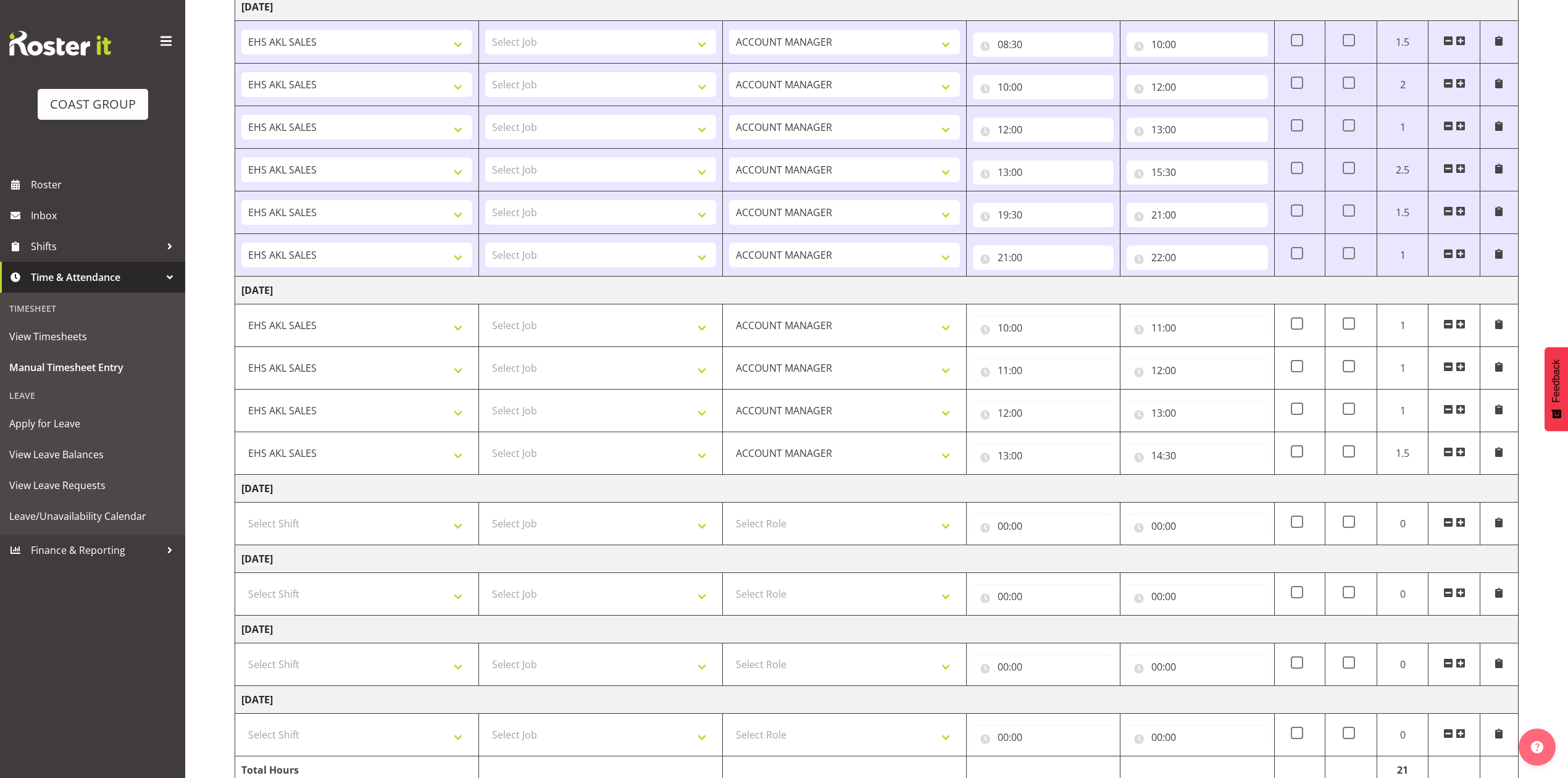
scroll to position [470, 0]
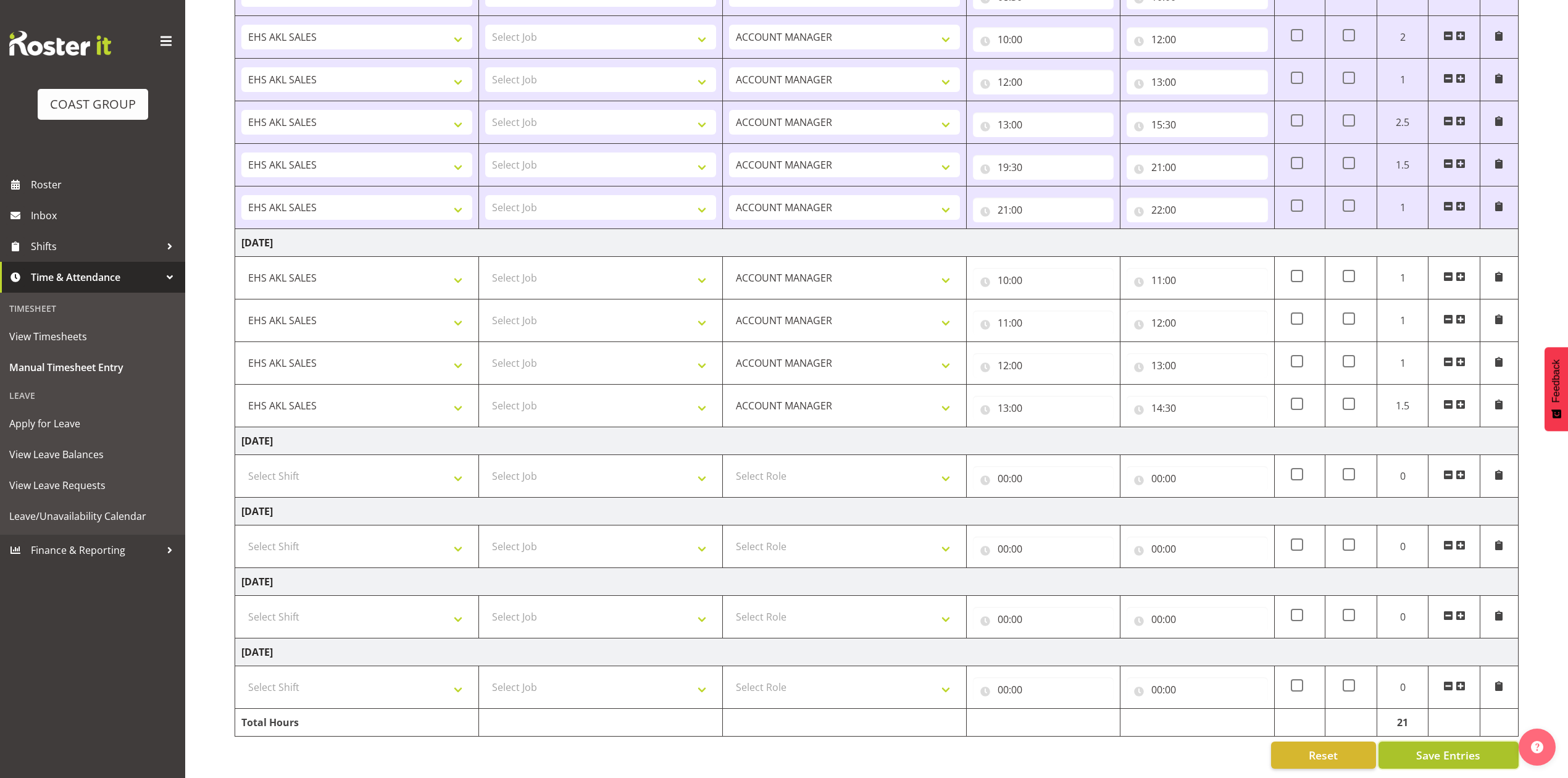
click at [1450, 747] on span "Save Entries" at bounding box center [1448, 755] width 64 height 16
